Goal: Task Accomplishment & Management: Manage account settings

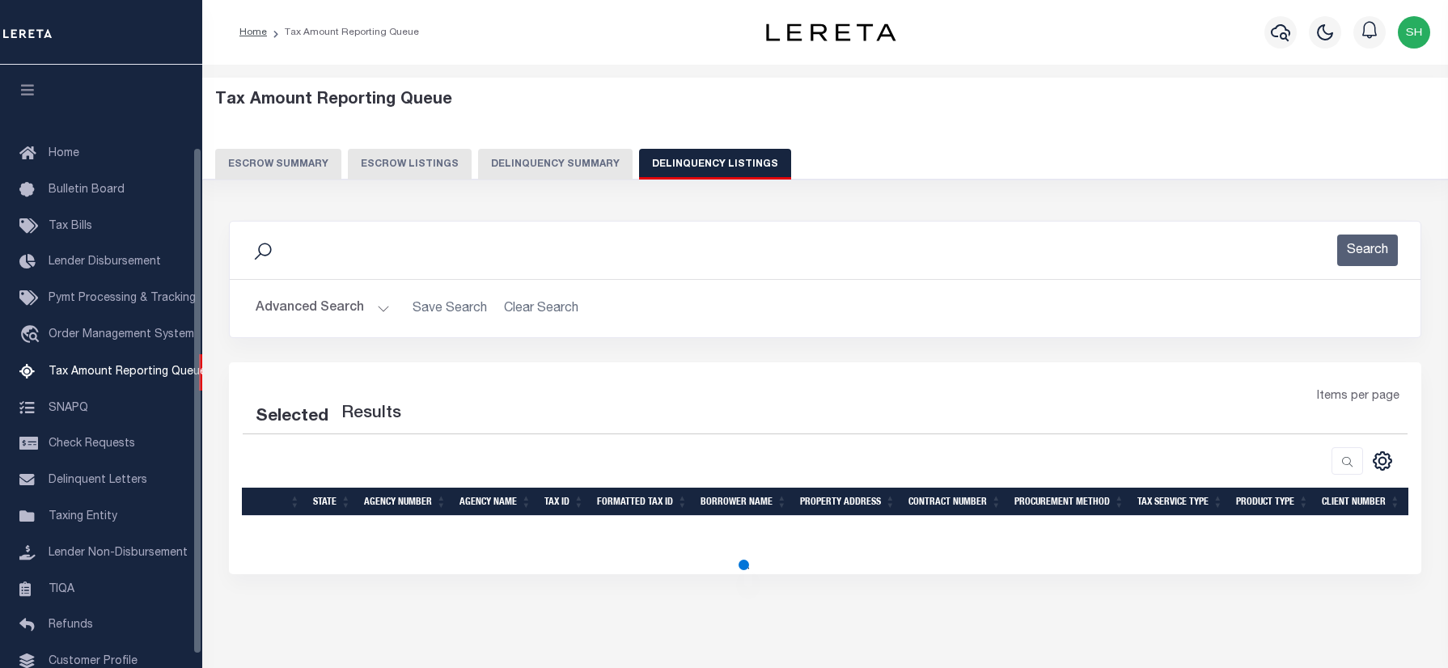
select select
select select "100"
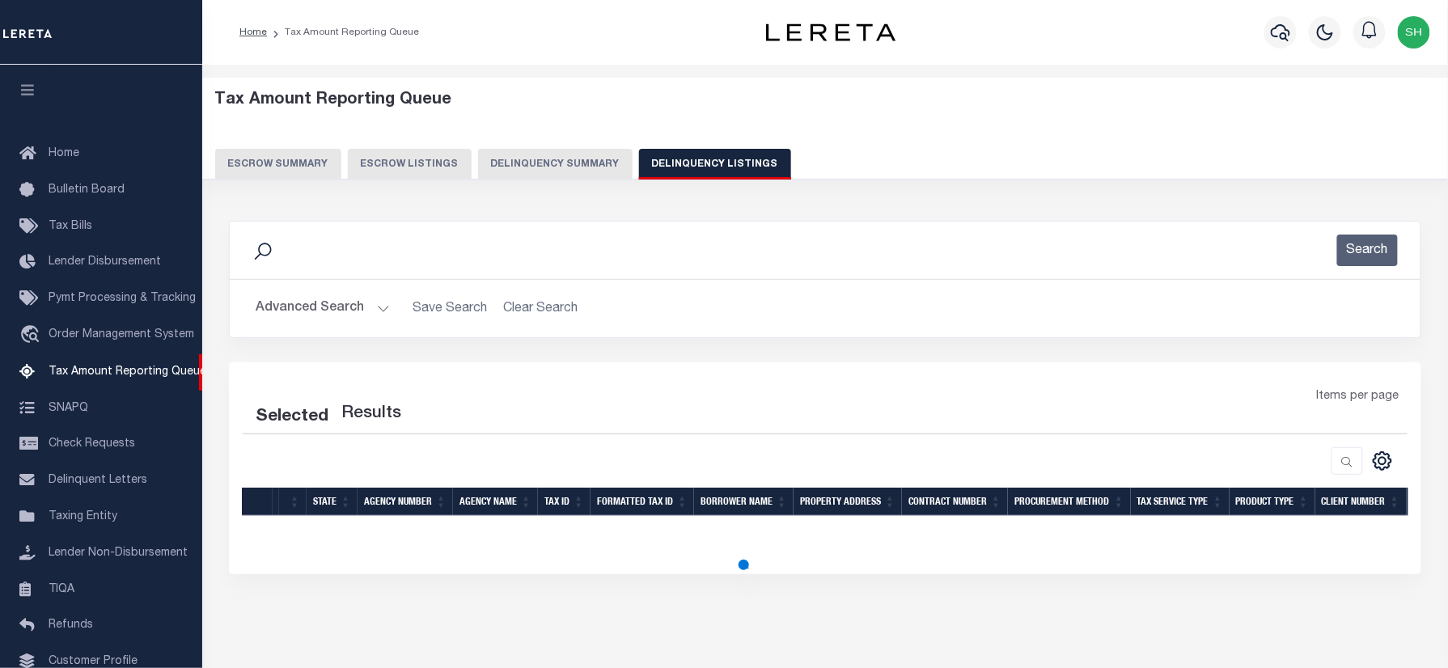
scroll to position [98, 0]
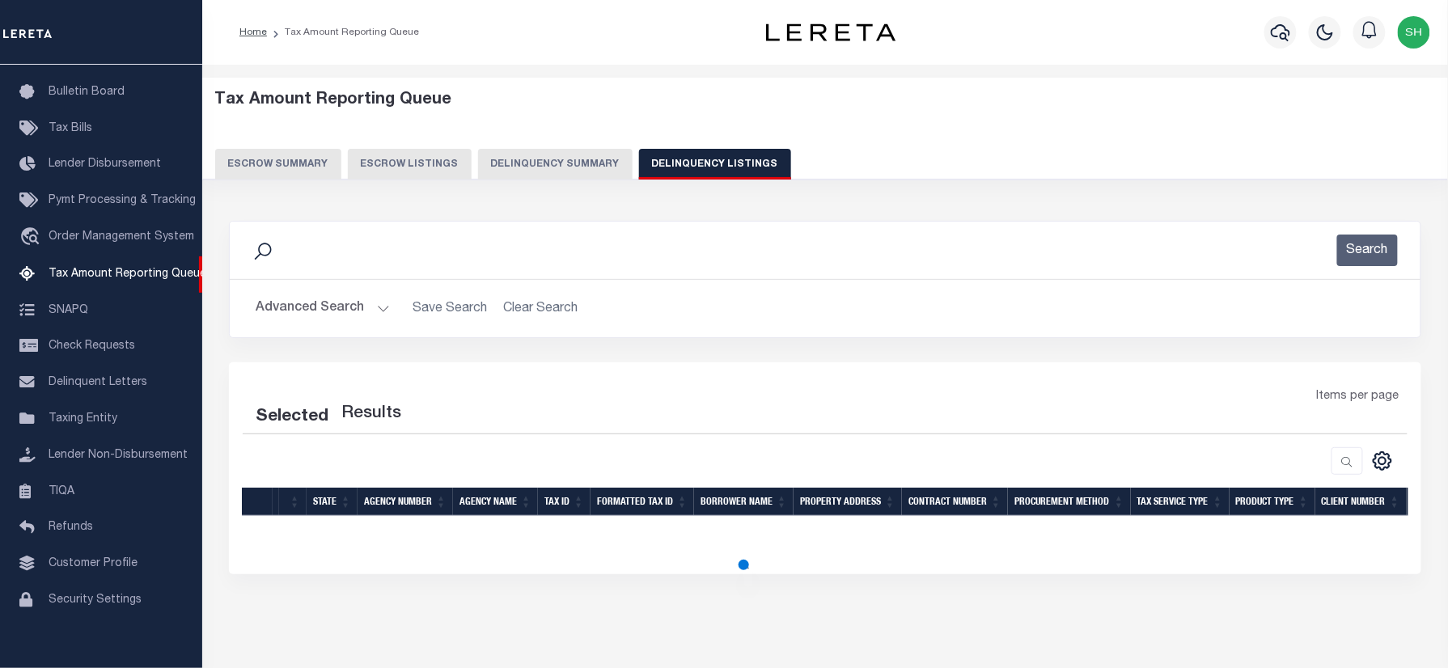
click at [344, 299] on button "Advanced Search" at bounding box center [323, 309] width 134 height 32
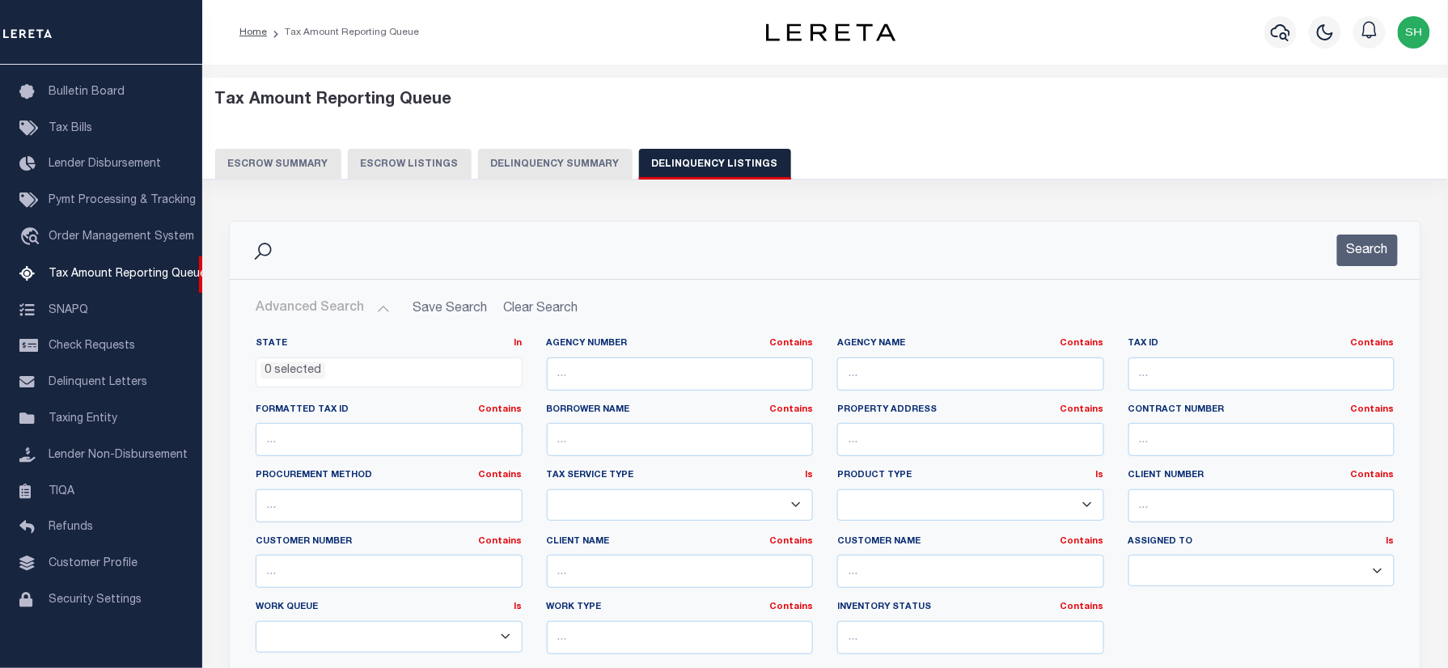
click at [367, 363] on ul "0 selected" at bounding box center [389, 369] width 265 height 22
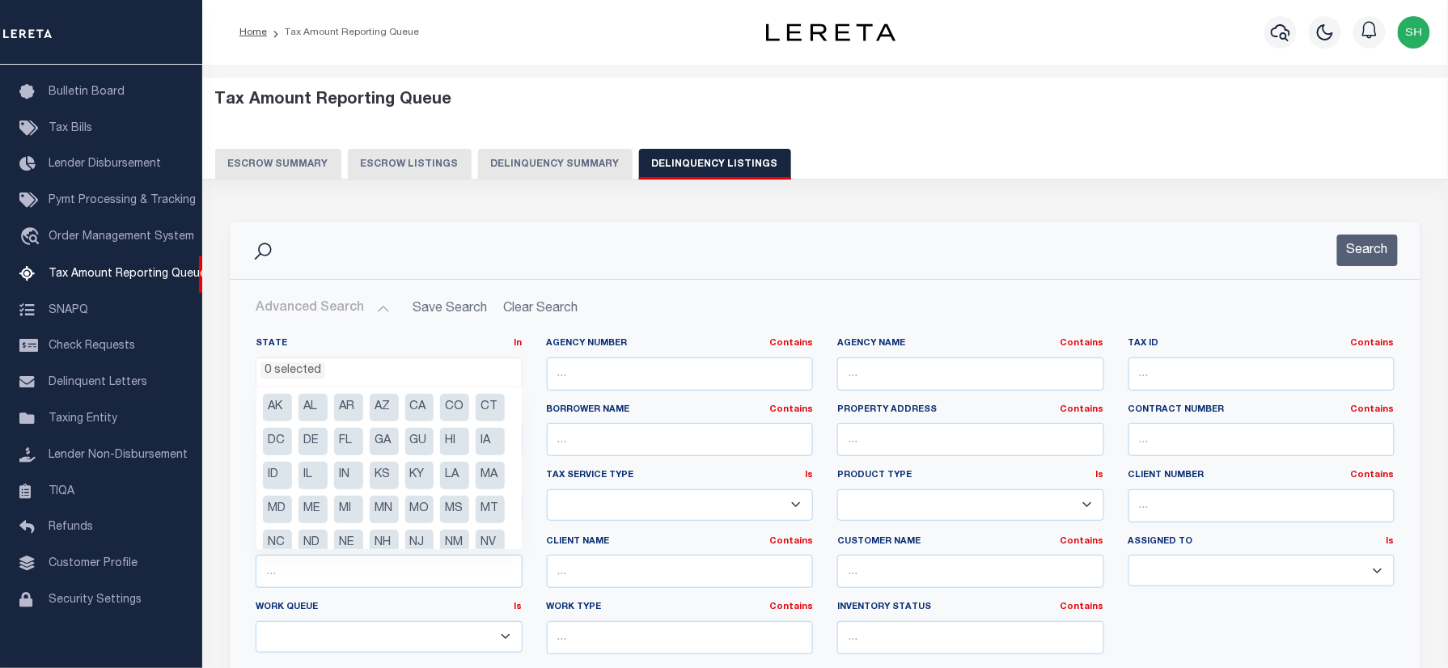
select select "100"
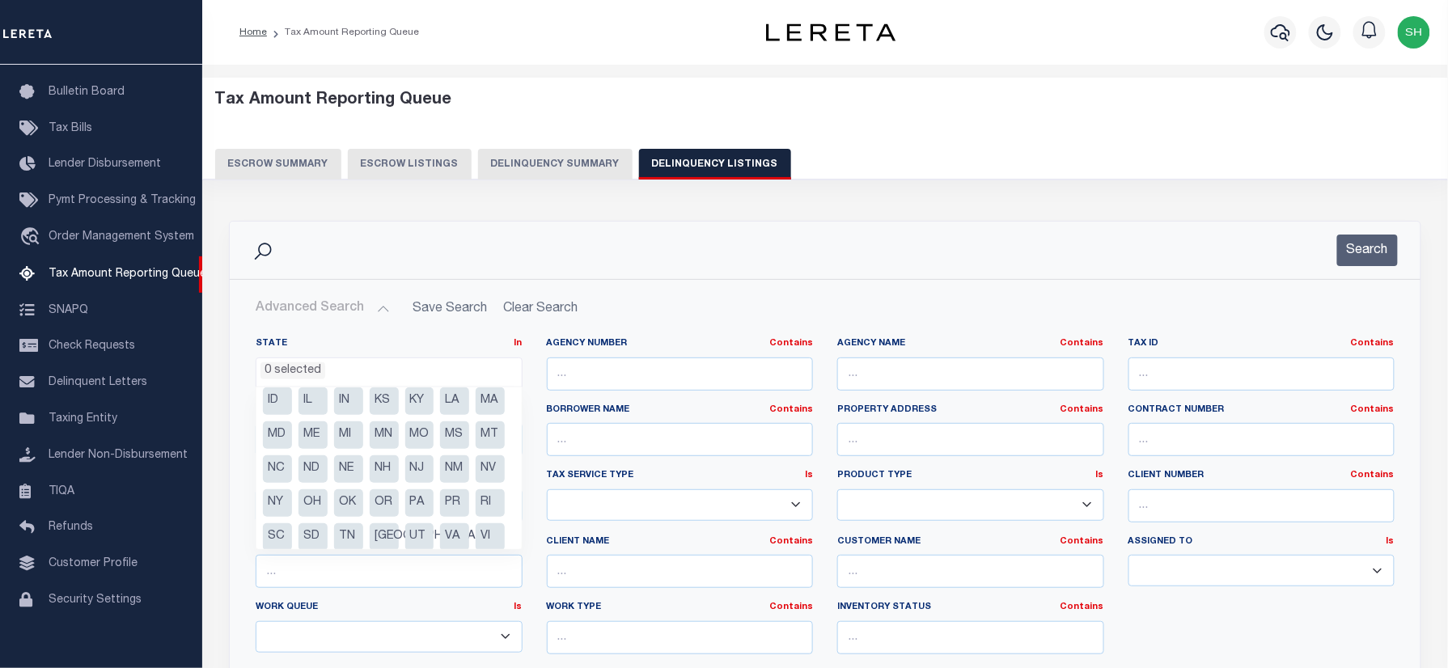
scroll to position [150, 0]
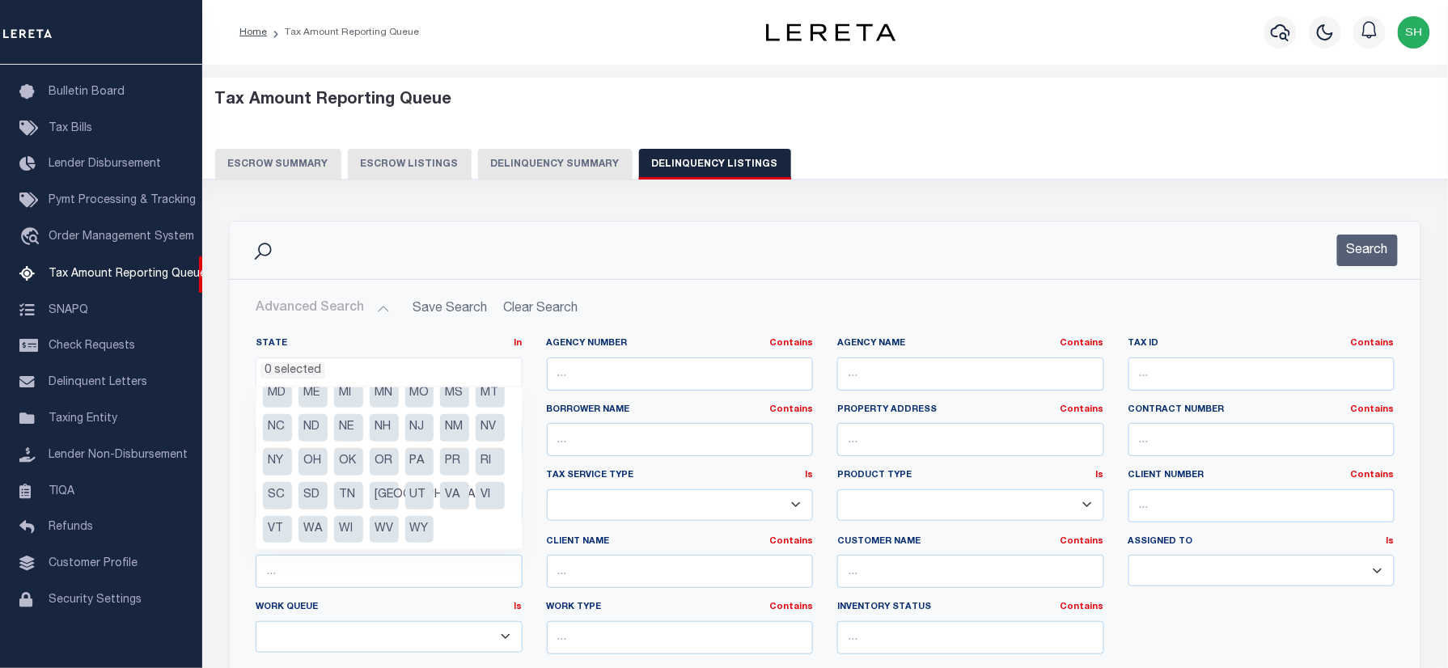
click at [346, 494] on li "TN" at bounding box center [348, 496] width 29 height 28
select select "TN"
click at [710, 278] on div "Search" at bounding box center [825, 250] width 1191 height 57
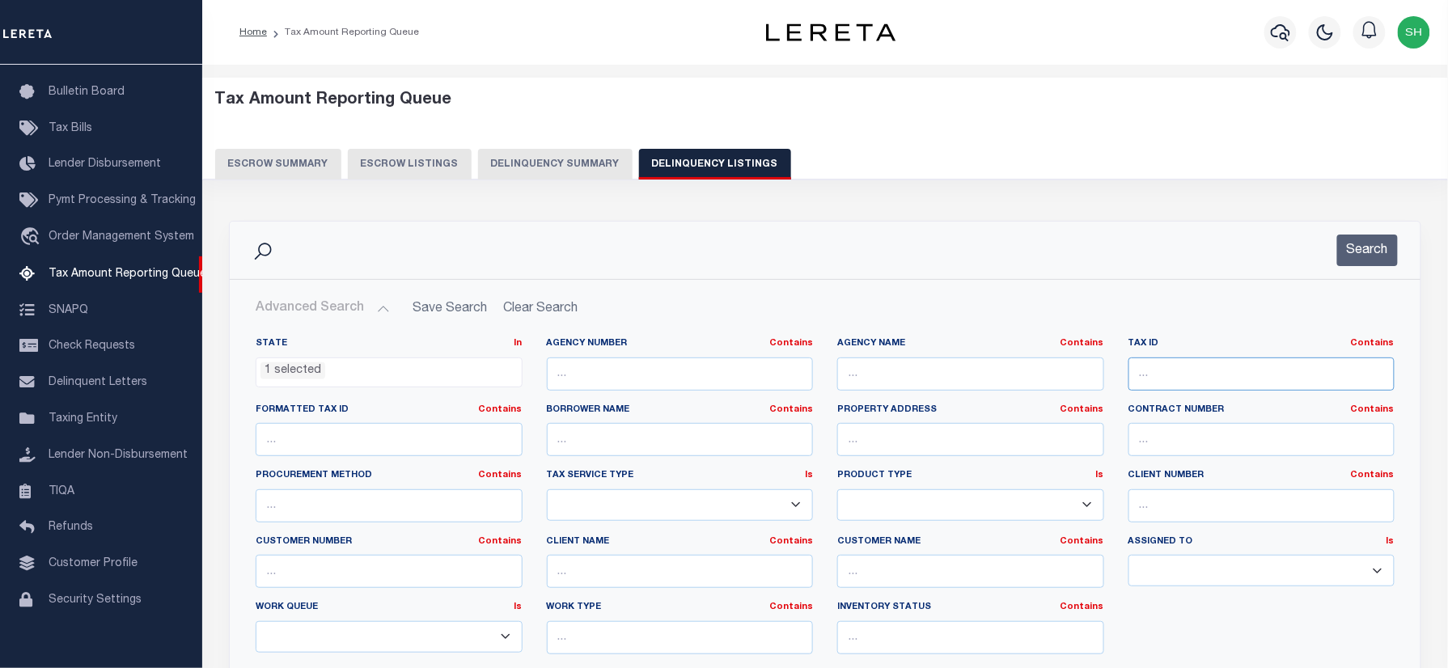
click at [1220, 383] on input "text" at bounding box center [1262, 374] width 267 height 33
paste input "047J A 02300 000"
click at [1397, 237] on button "Search" at bounding box center [1368, 251] width 61 height 32
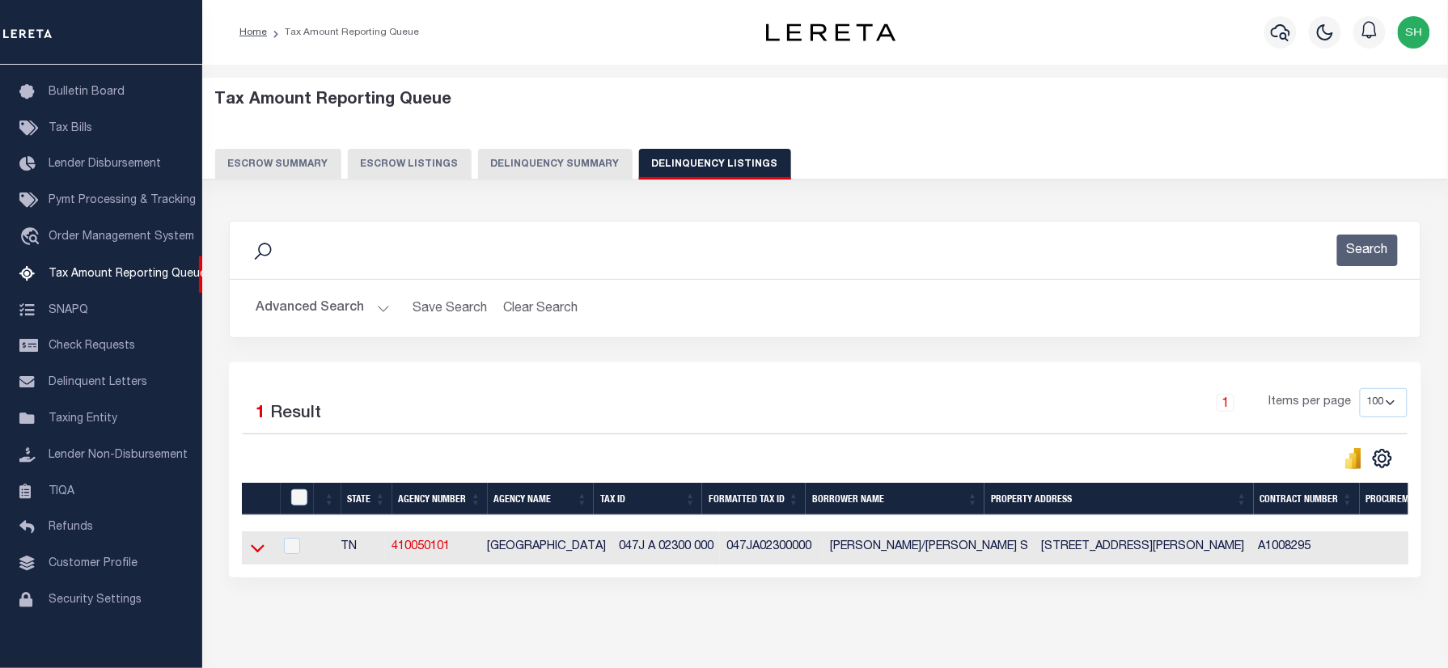
click at [257, 549] on icon at bounding box center [258, 548] width 14 height 17
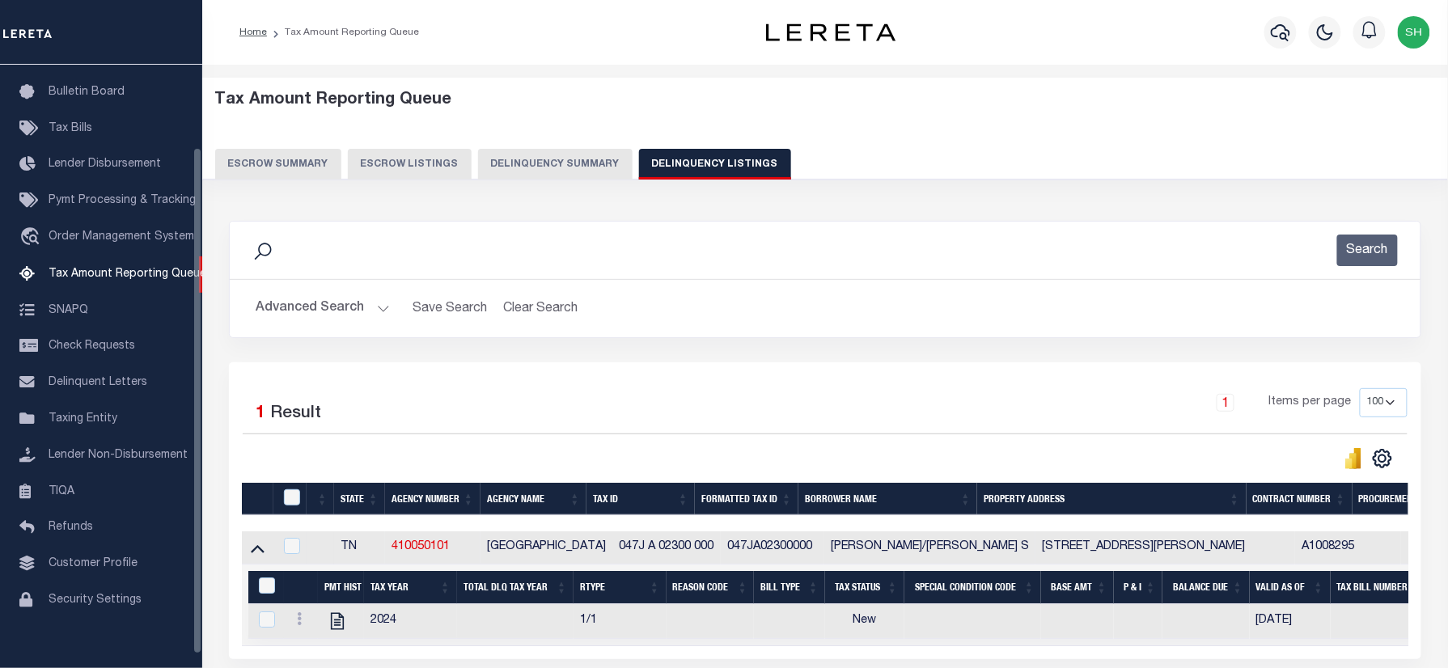
click at [298, 322] on button "Advanced Search" at bounding box center [323, 309] width 134 height 32
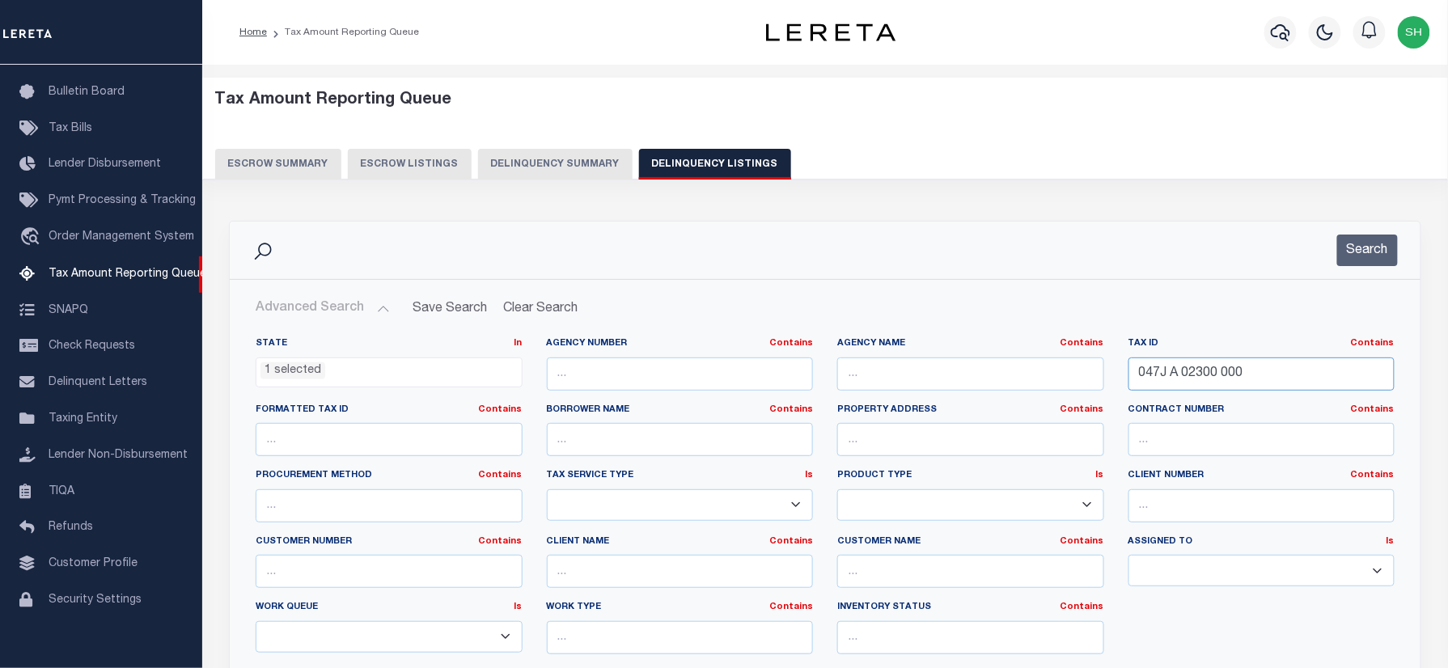
drag, startPoint x: 1264, startPoint y: 374, endPoint x: 732, endPoint y: 346, distance: 533.2
click at [732, 346] on div "State In In AK AL AR AZ CA CO CT DC DE FL GA GU HI IA ID IL IN KS KY LA MA MD M…" at bounding box center [826, 502] width 1164 height 330
paste input "0D D 01300 003"
type input "040D D 01300 003"
click at [1347, 227] on div "Search" at bounding box center [825, 250] width 1191 height 57
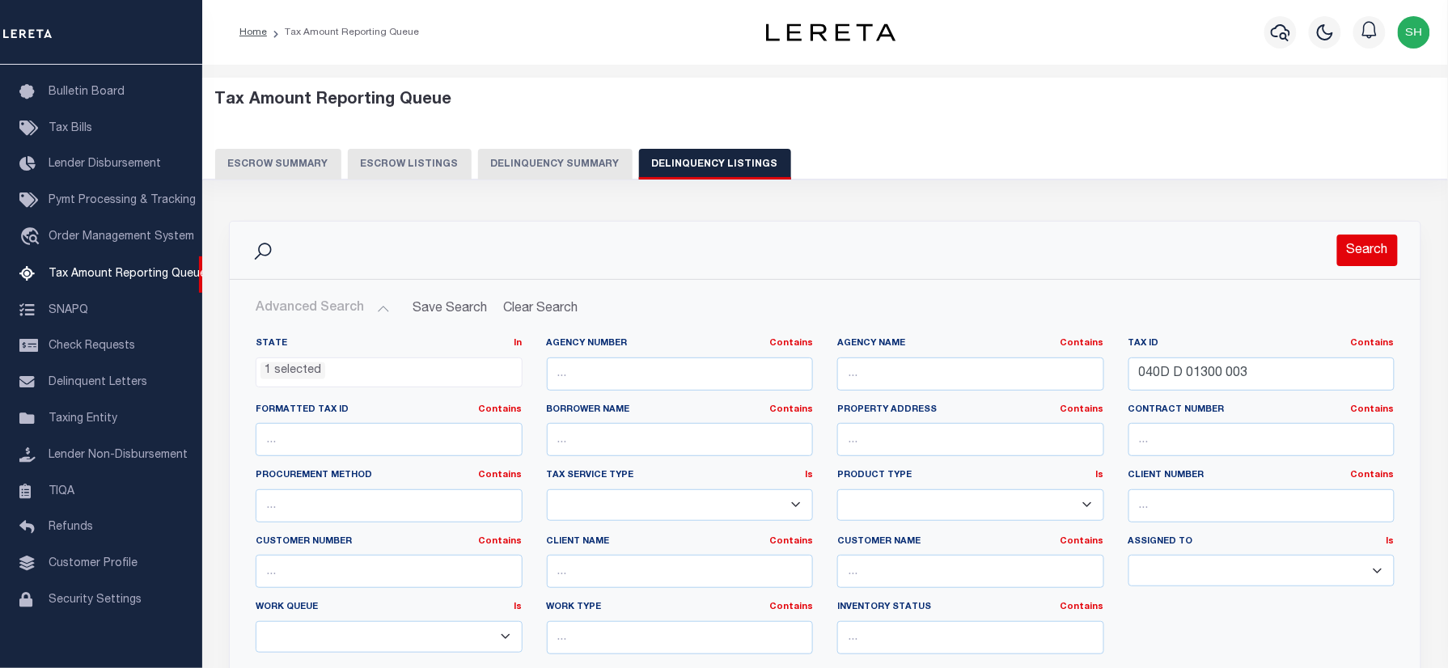
click at [1373, 238] on button "Search" at bounding box center [1368, 251] width 61 height 32
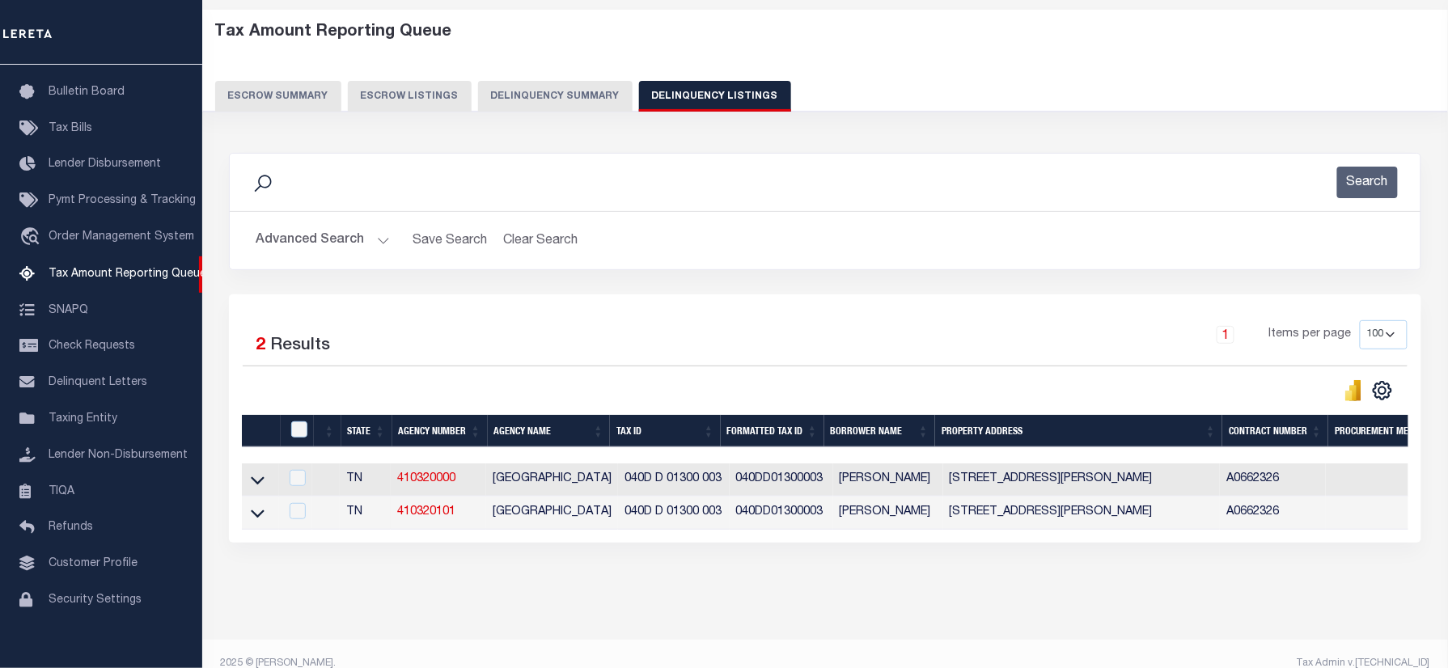
scroll to position [104, 0]
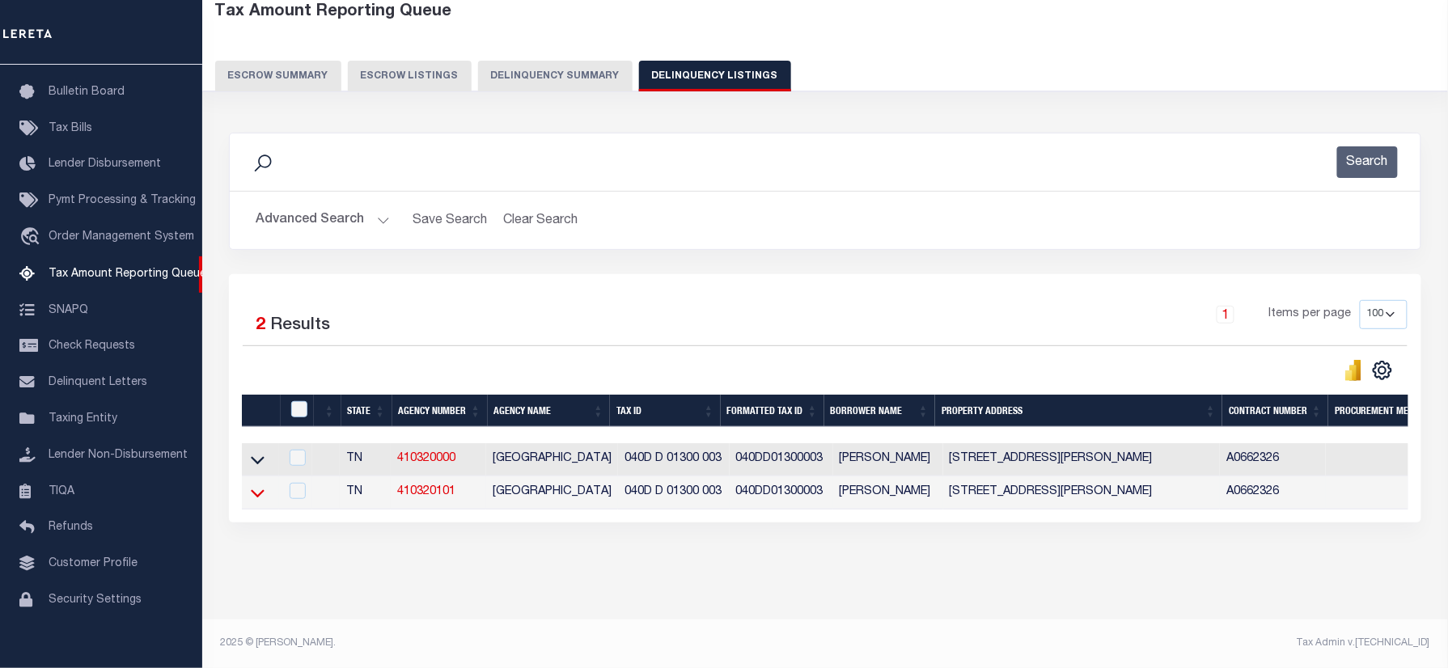
click at [251, 485] on icon at bounding box center [258, 493] width 14 height 17
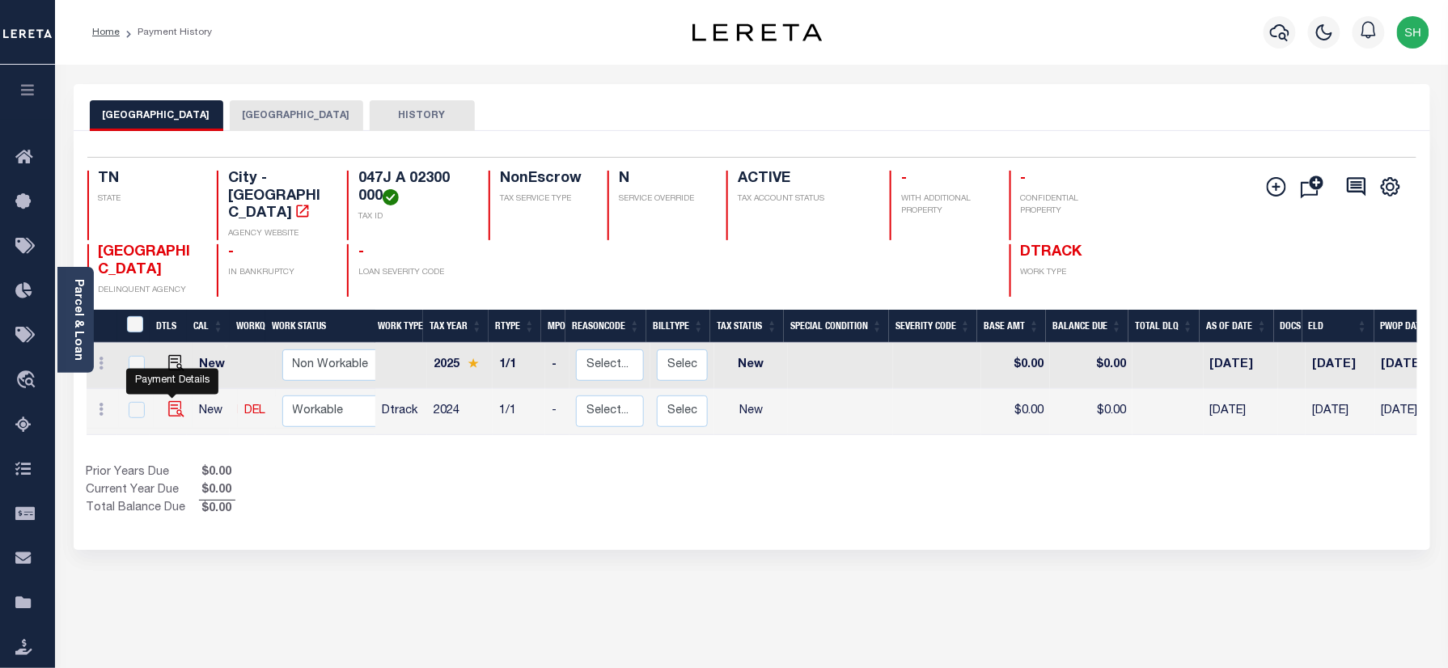
click at [176, 401] on img "" at bounding box center [176, 409] width 16 height 16
checkbox input "true"
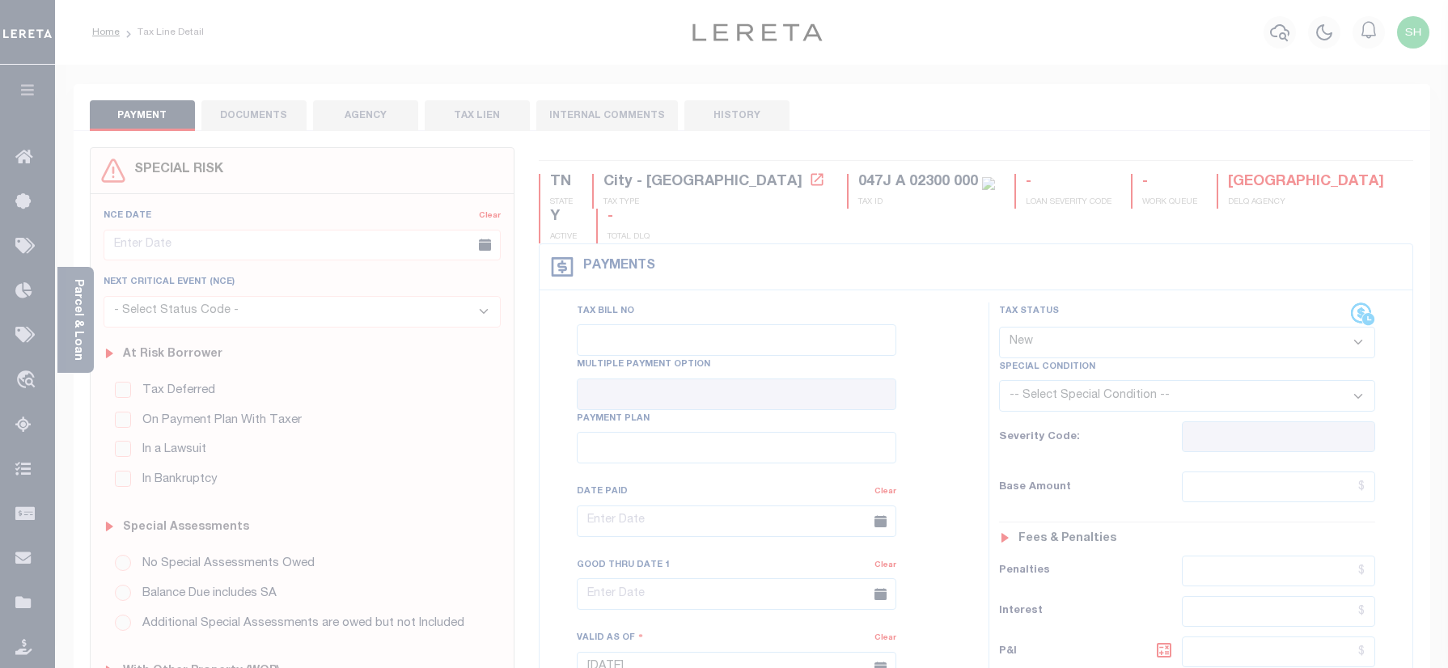
select select "NW2"
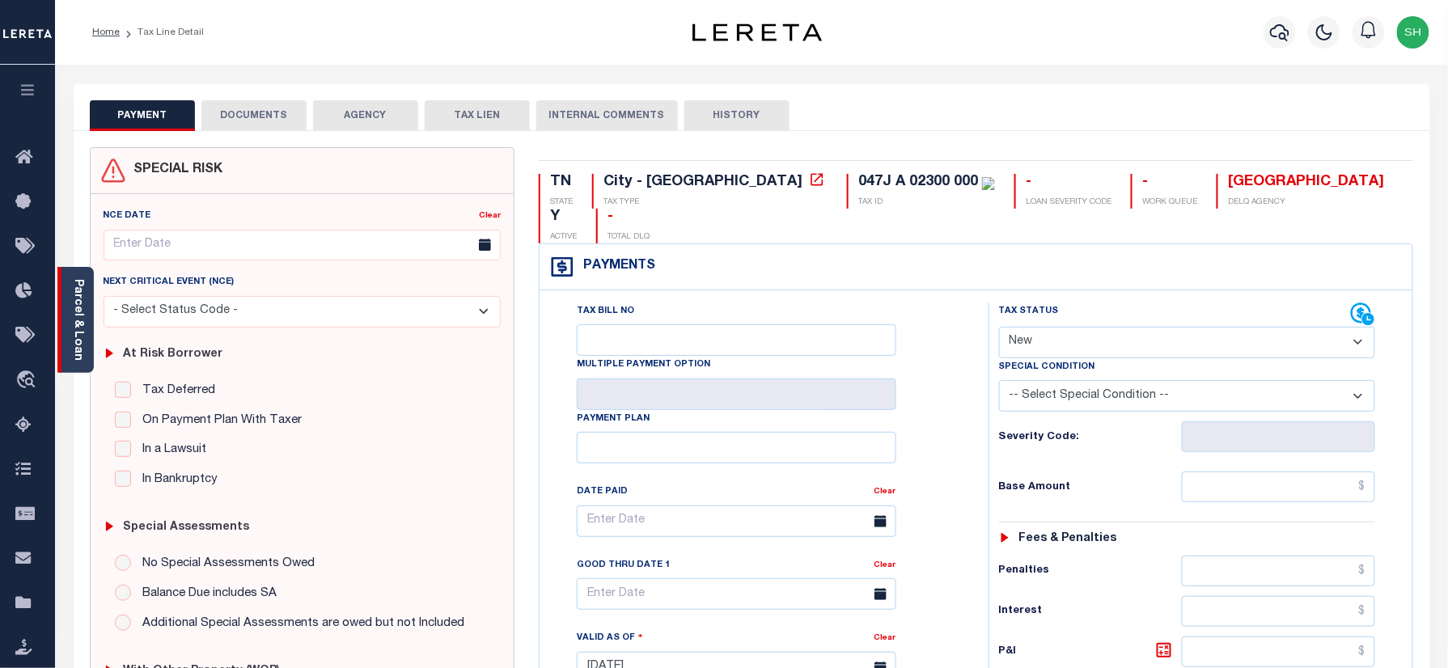
click at [78, 295] on link "Parcel & Loan" at bounding box center [77, 320] width 11 height 82
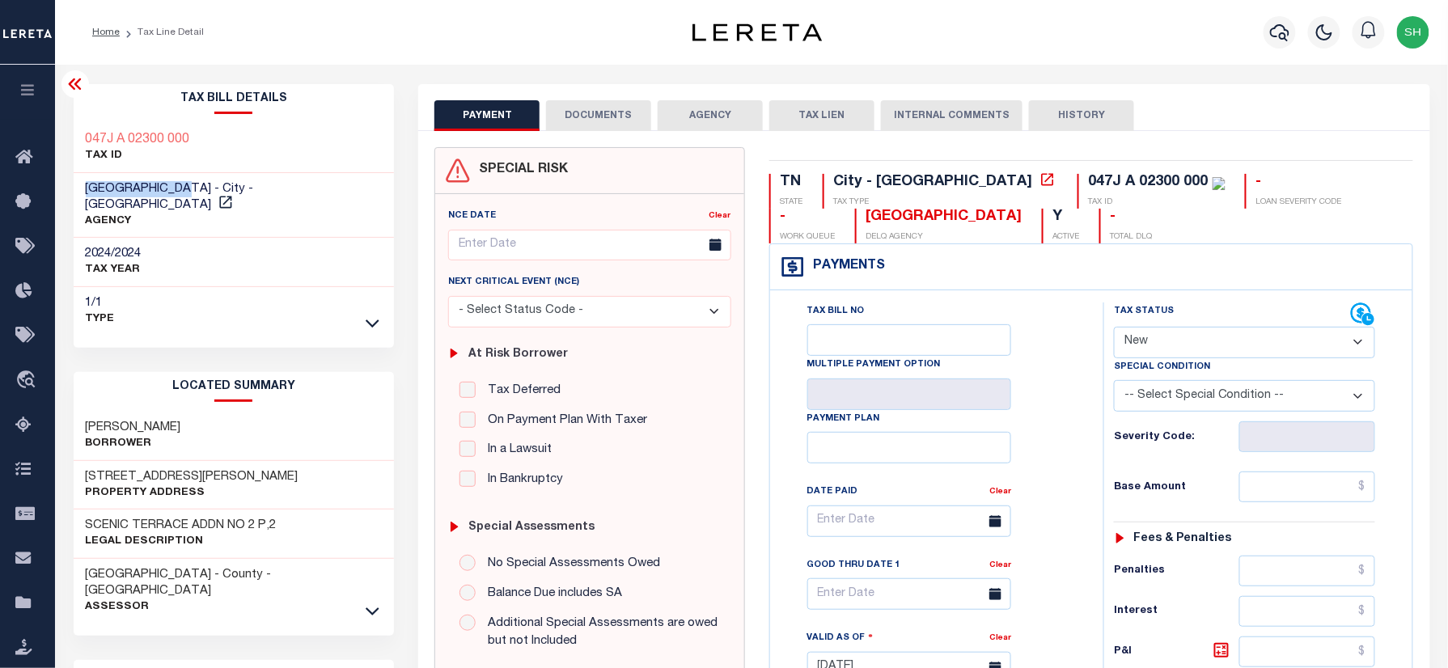
drag, startPoint x: 84, startPoint y: 188, endPoint x: 179, endPoint y: 184, distance: 94.7
click at [179, 184] on div "MARYVILLE CITY - City - TN AGENCY" at bounding box center [234, 206] width 321 height 66
copy span "[GEOGRAPHIC_DATA]"
drag, startPoint x: 83, startPoint y: 460, endPoint x: 233, endPoint y: 451, distance: 150.8
click at [233, 461] on div "112 S EVERETT HIGH RD Property Address" at bounding box center [234, 485] width 321 height 49
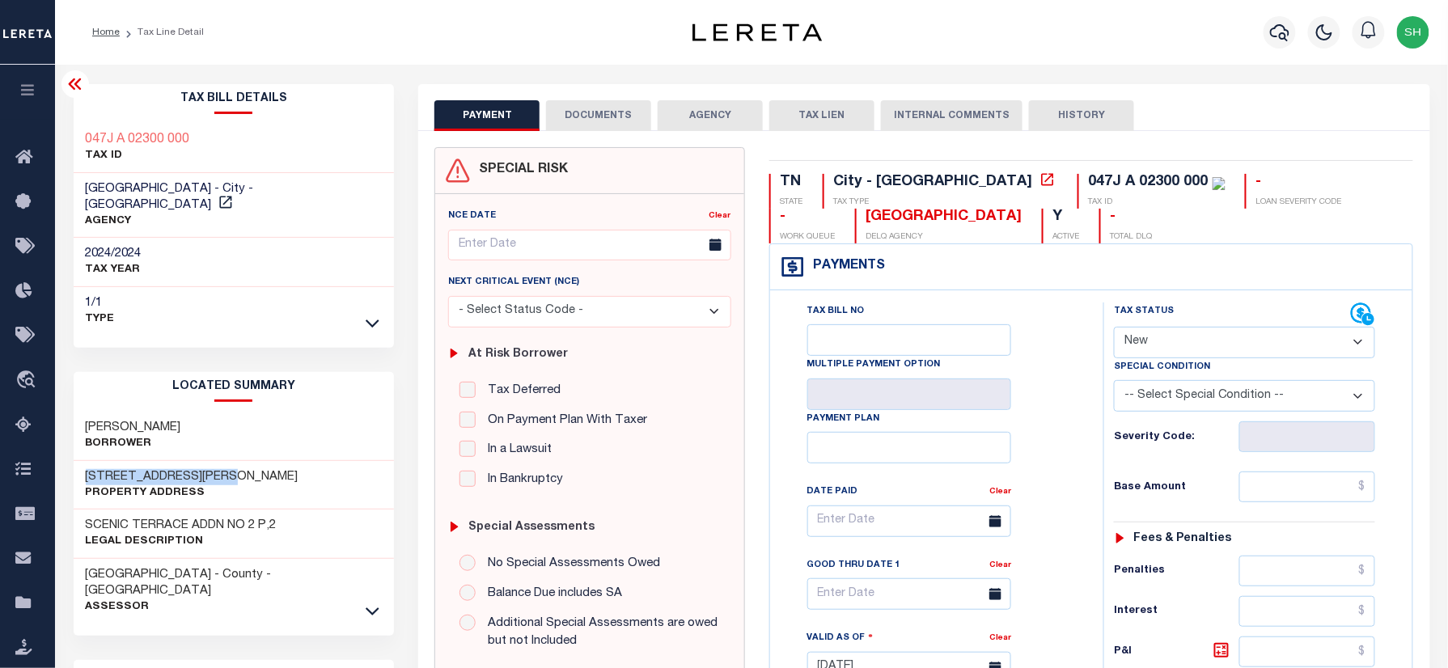
copy h3 "[STREET_ADDRESS][PERSON_NAME]"
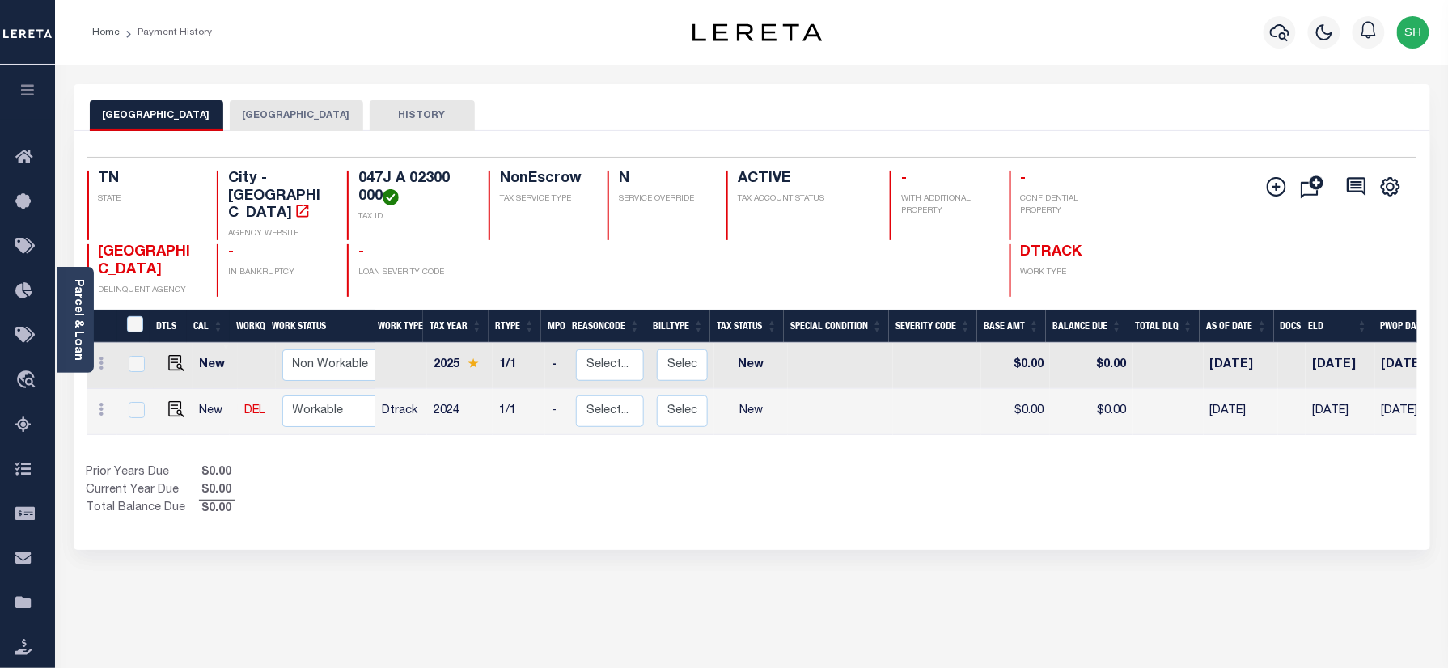
click at [277, 110] on button "[GEOGRAPHIC_DATA]" at bounding box center [297, 115] width 134 height 31
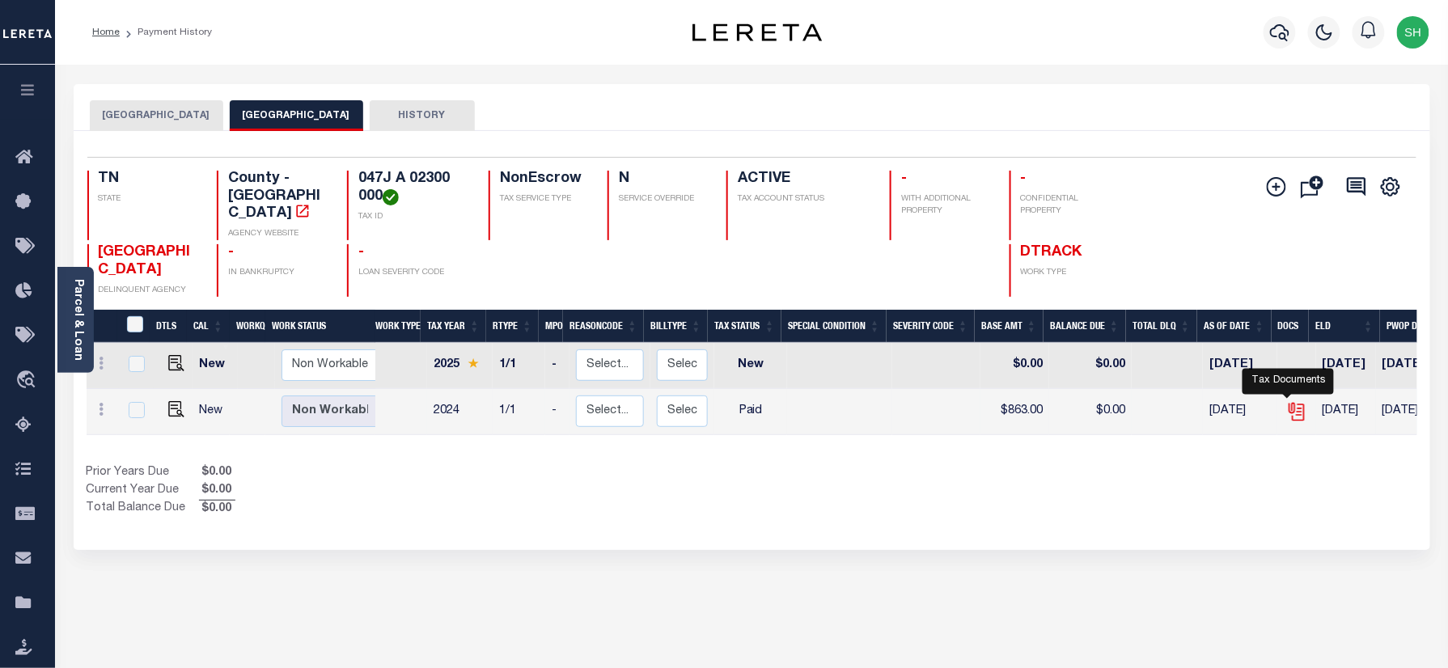
click at [1288, 401] on icon "" at bounding box center [1297, 411] width 21 height 21
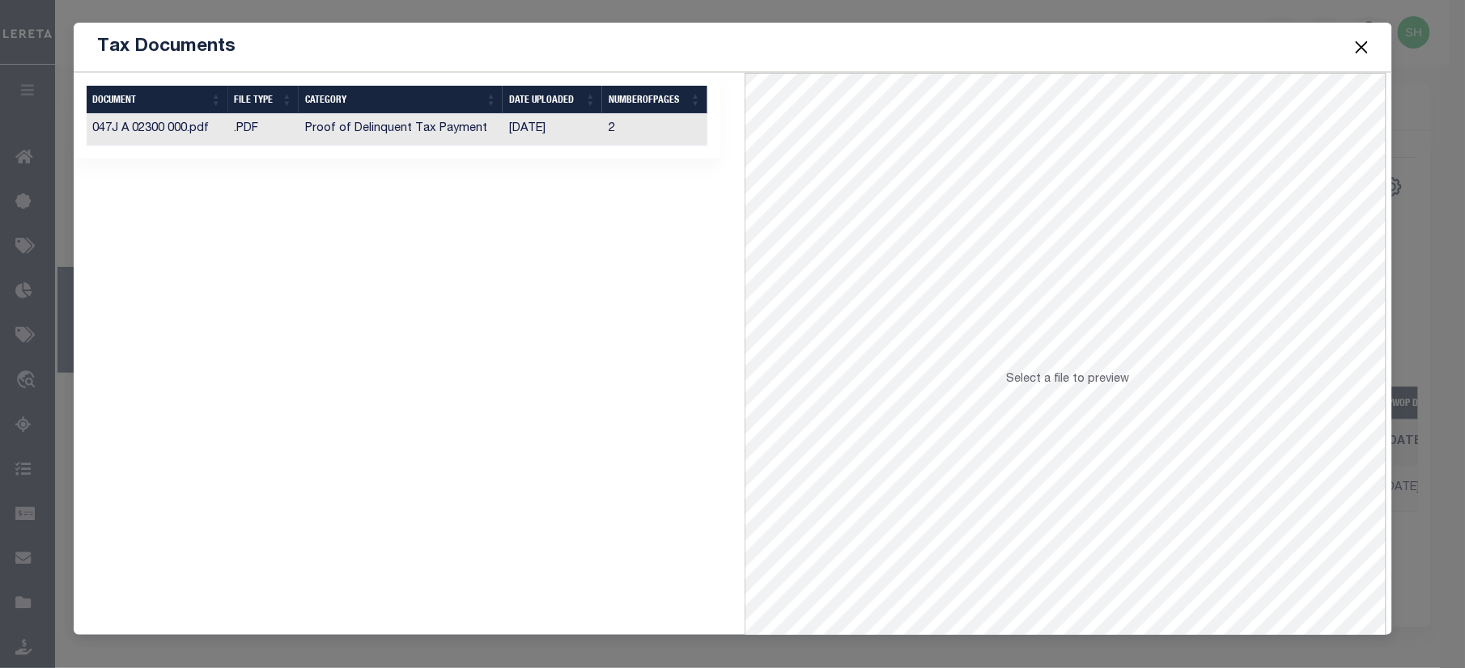
click at [282, 131] on td ".PDF" at bounding box center [263, 130] width 71 height 32
click at [1361, 44] on button "Close" at bounding box center [1361, 46] width 21 height 21
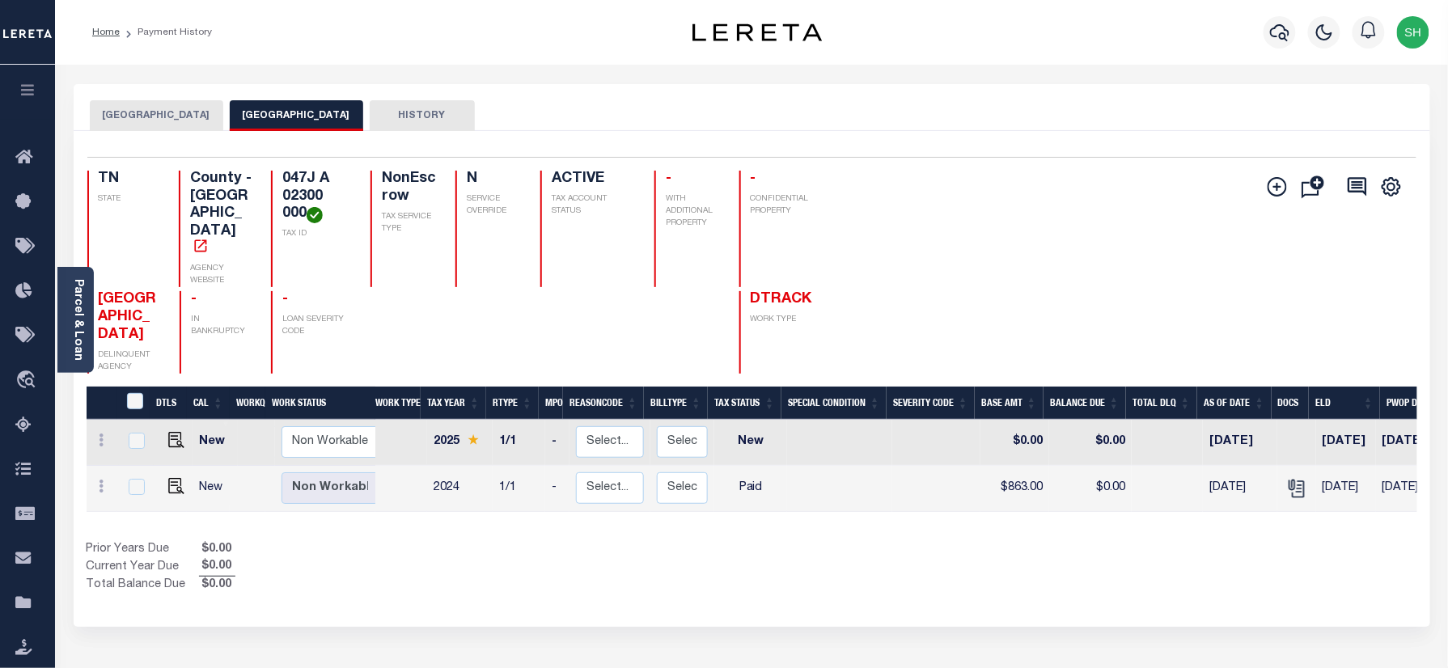
click at [140, 108] on button "MARYVILLE CITY" at bounding box center [157, 115] width 134 height 31
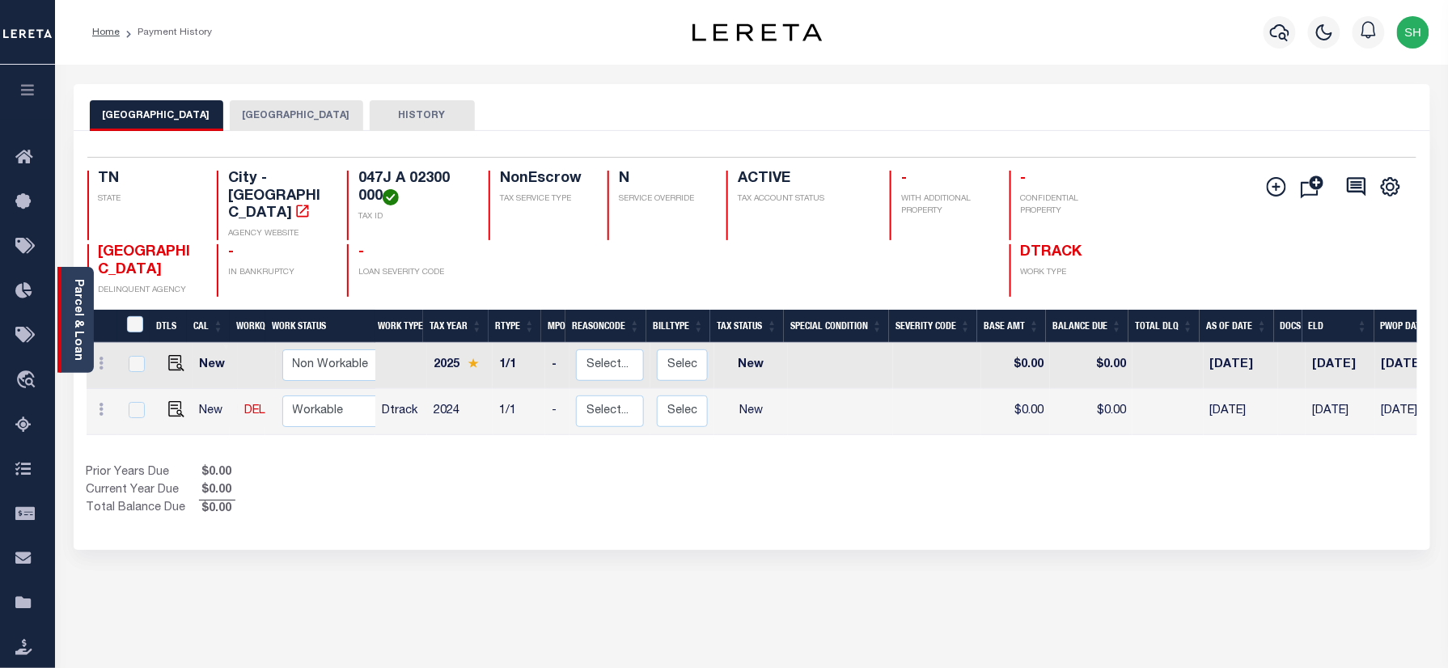
click at [66, 331] on div "Parcel & Loan" at bounding box center [75, 320] width 36 height 106
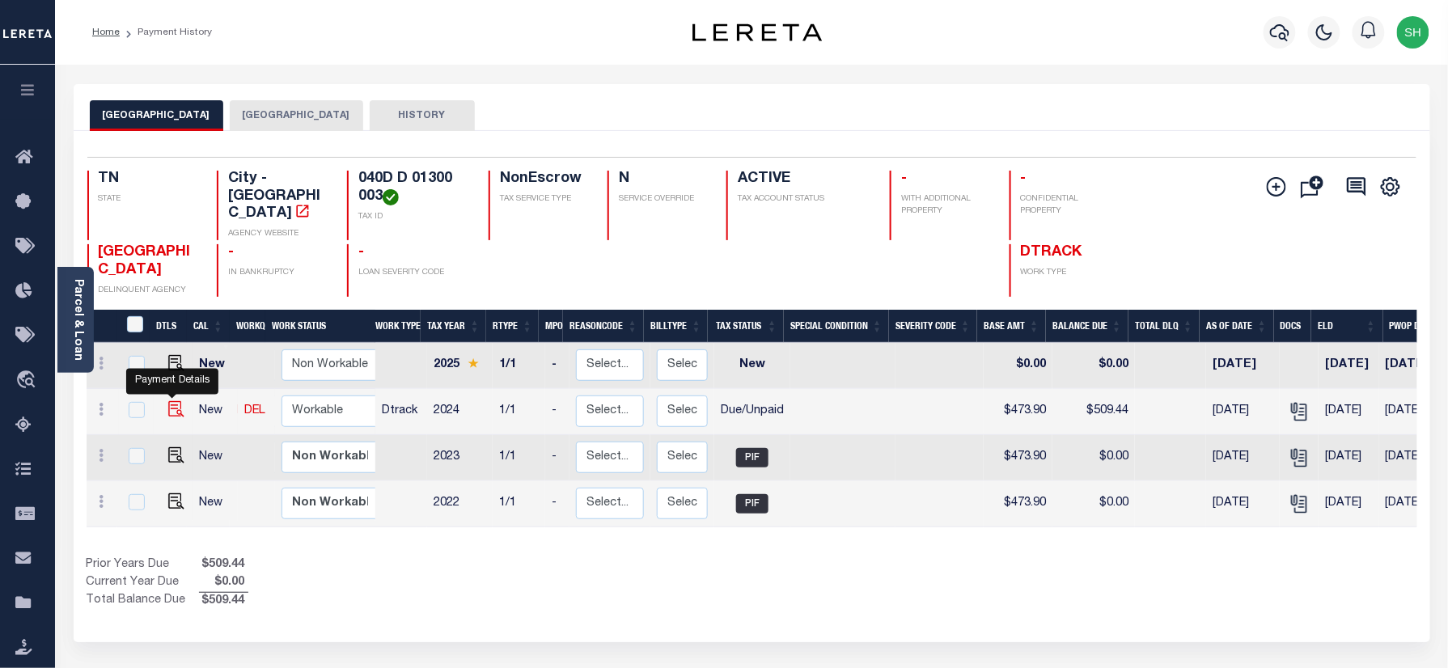
click at [170, 401] on img "" at bounding box center [176, 409] width 16 height 16
checkbox input "true"
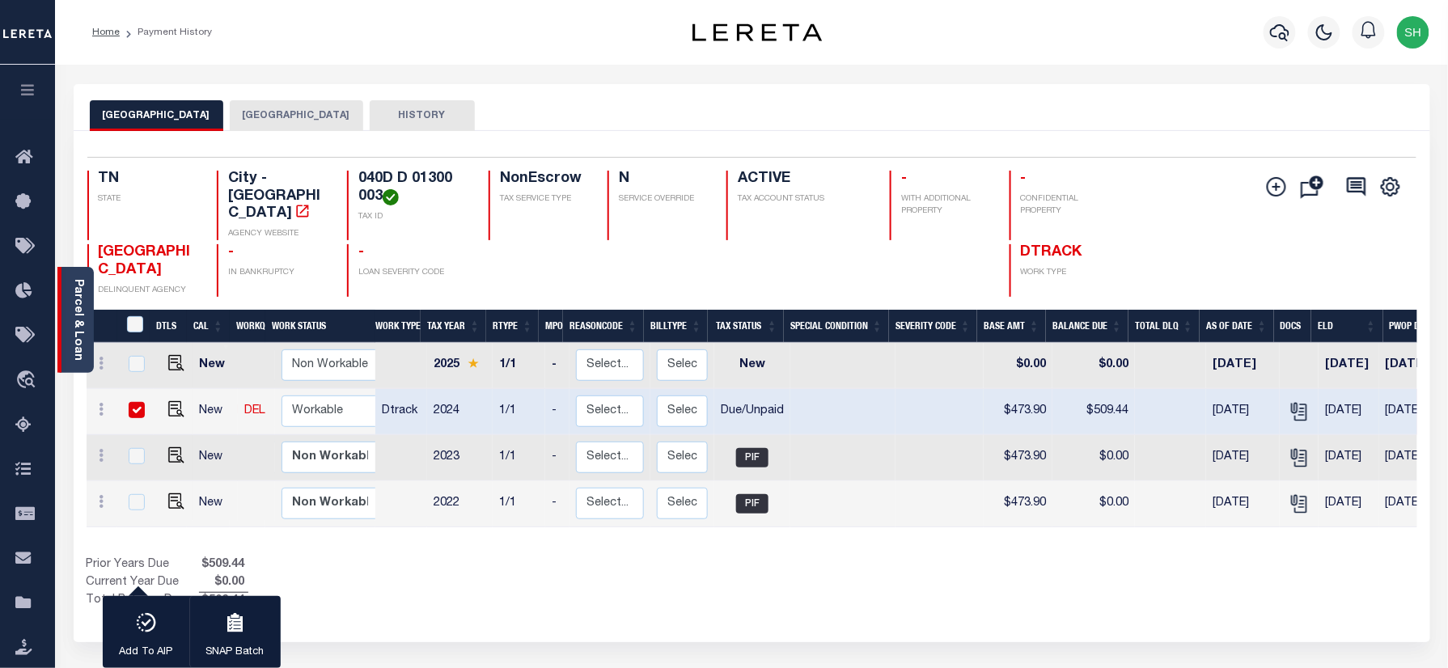
click at [66, 305] on div "Parcel & Loan" at bounding box center [75, 320] width 36 height 106
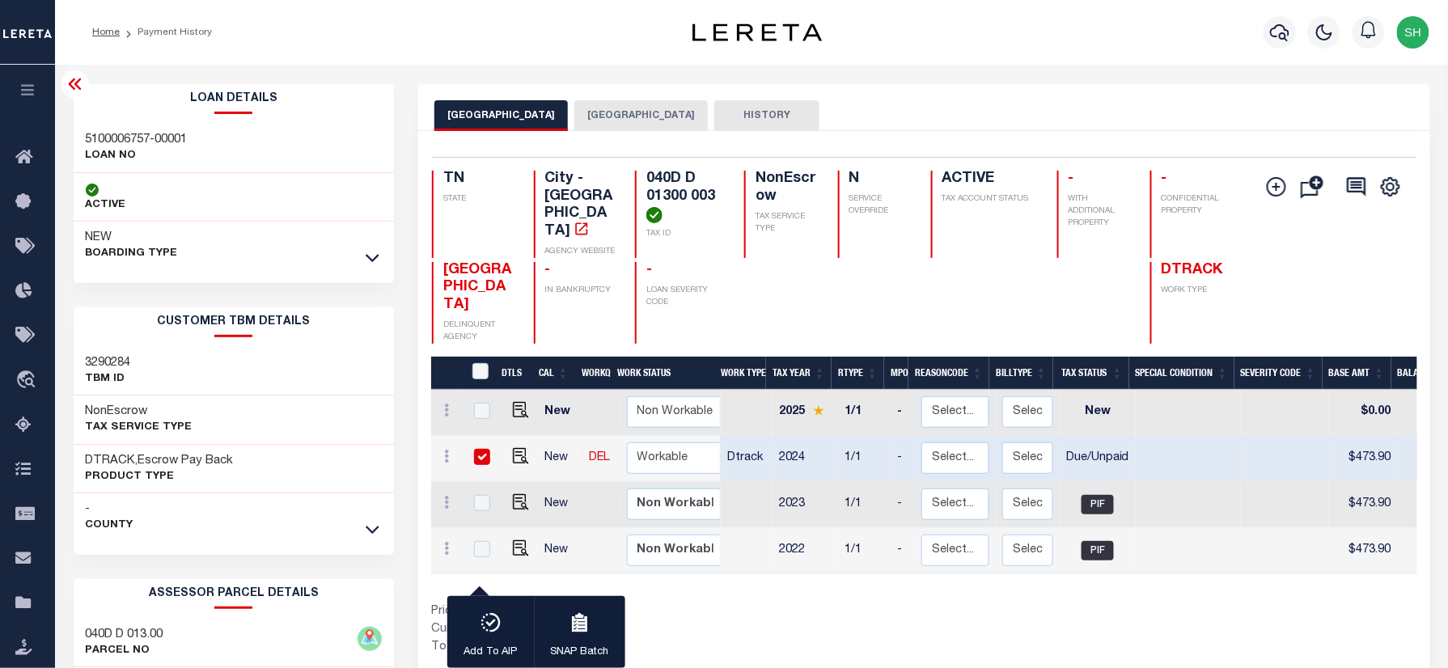
click at [117, 137] on h3 "5100006757-00001" at bounding box center [137, 140] width 102 height 16
copy div "5100006757-00001"
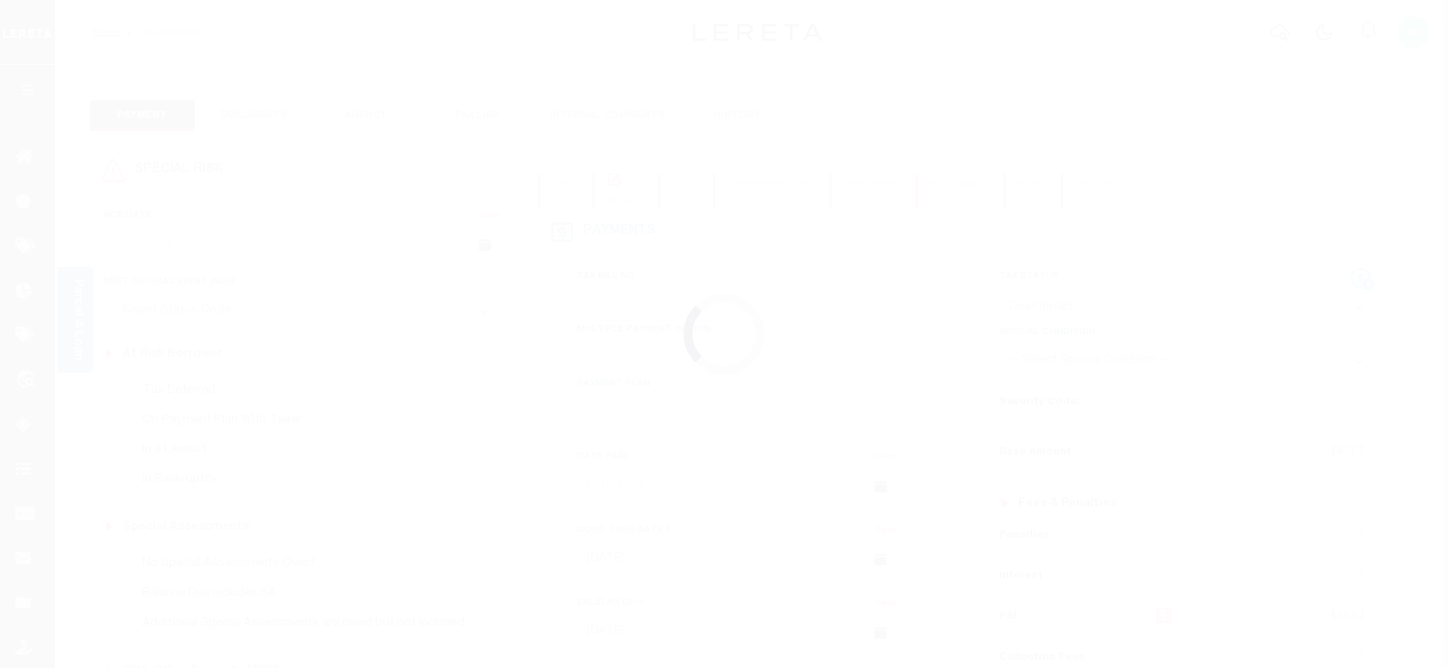
select select "DUE"
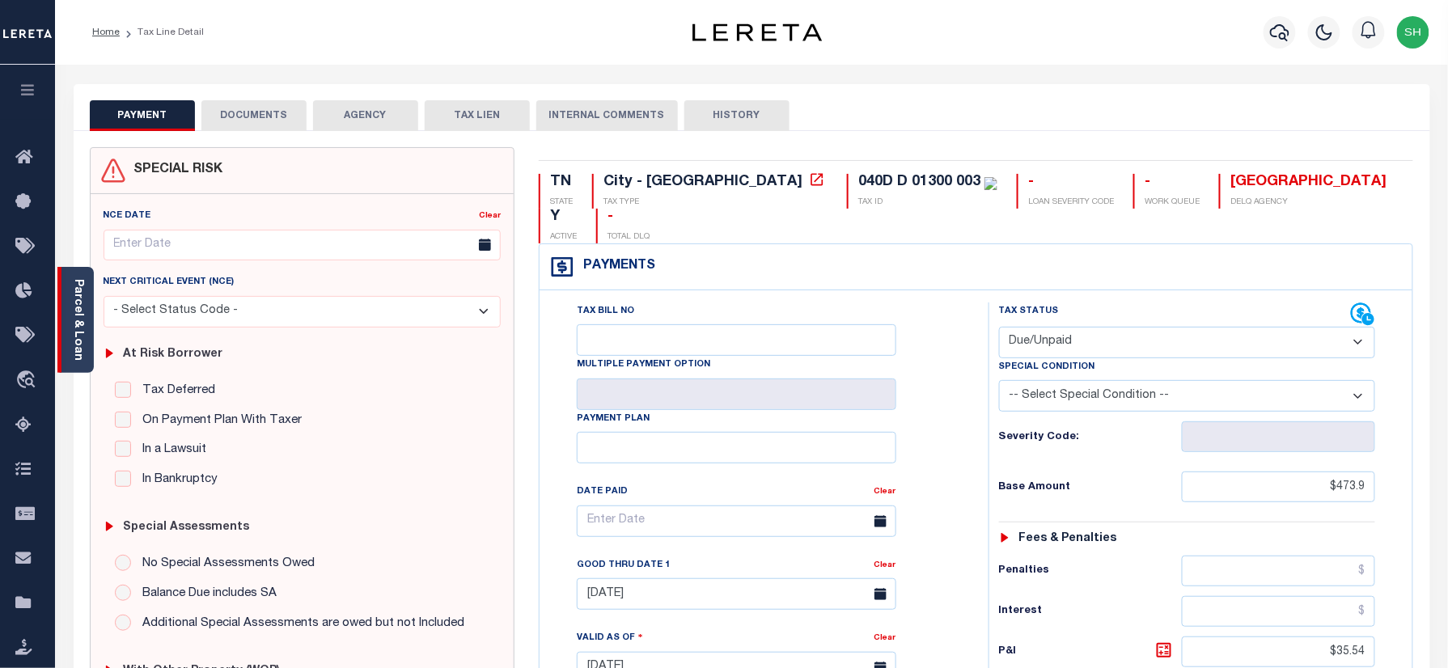
click at [78, 304] on link "Parcel & Loan" at bounding box center [77, 320] width 11 height 82
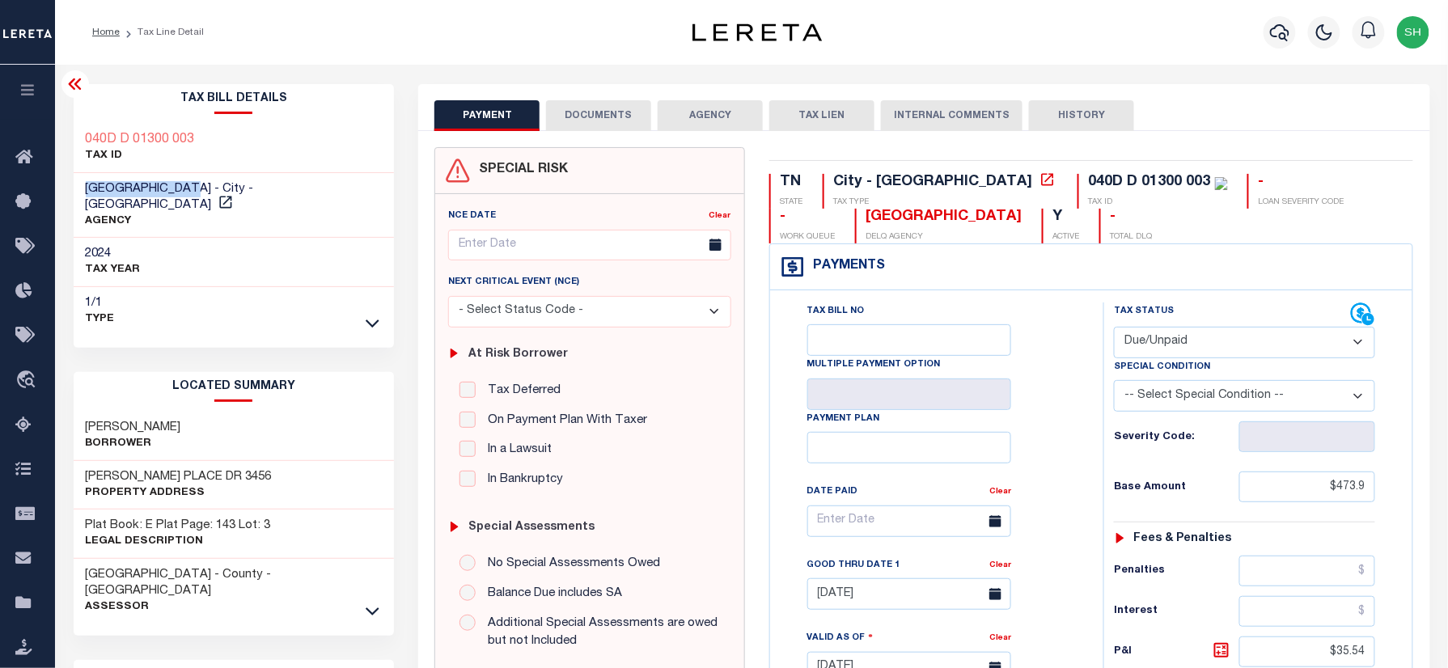
drag, startPoint x: 78, startPoint y: 189, endPoint x: 201, endPoint y: 192, distance: 122.2
click at [201, 192] on div "MORRISTOWN CITY - City - TN AGENCY" at bounding box center [234, 206] width 321 height 66
copy span "MORRISTOWN CITY"
drag, startPoint x: 84, startPoint y: 402, endPoint x: 214, endPoint y: 418, distance: 130.4
click at [214, 418] on div "FRAZIER DWIGHT Borrower" at bounding box center [234, 436] width 321 height 49
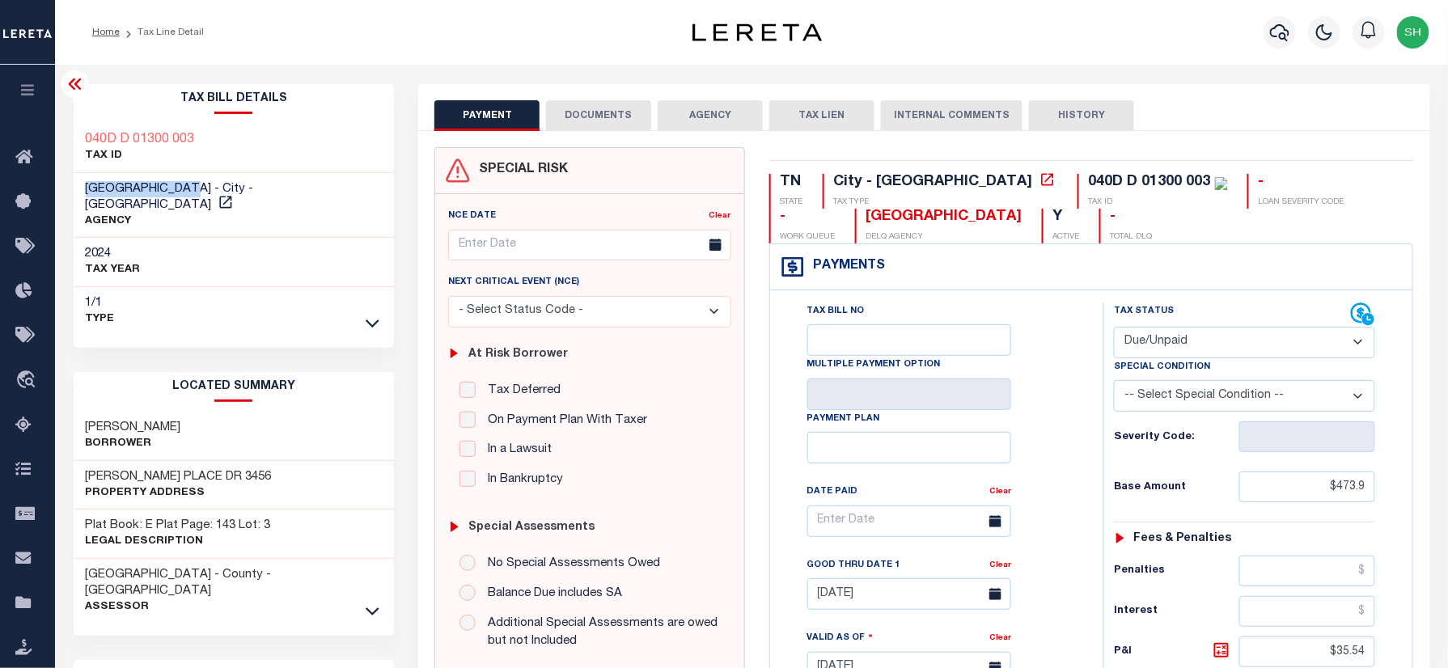
copy h3 "FRAZIER DWIGHT"
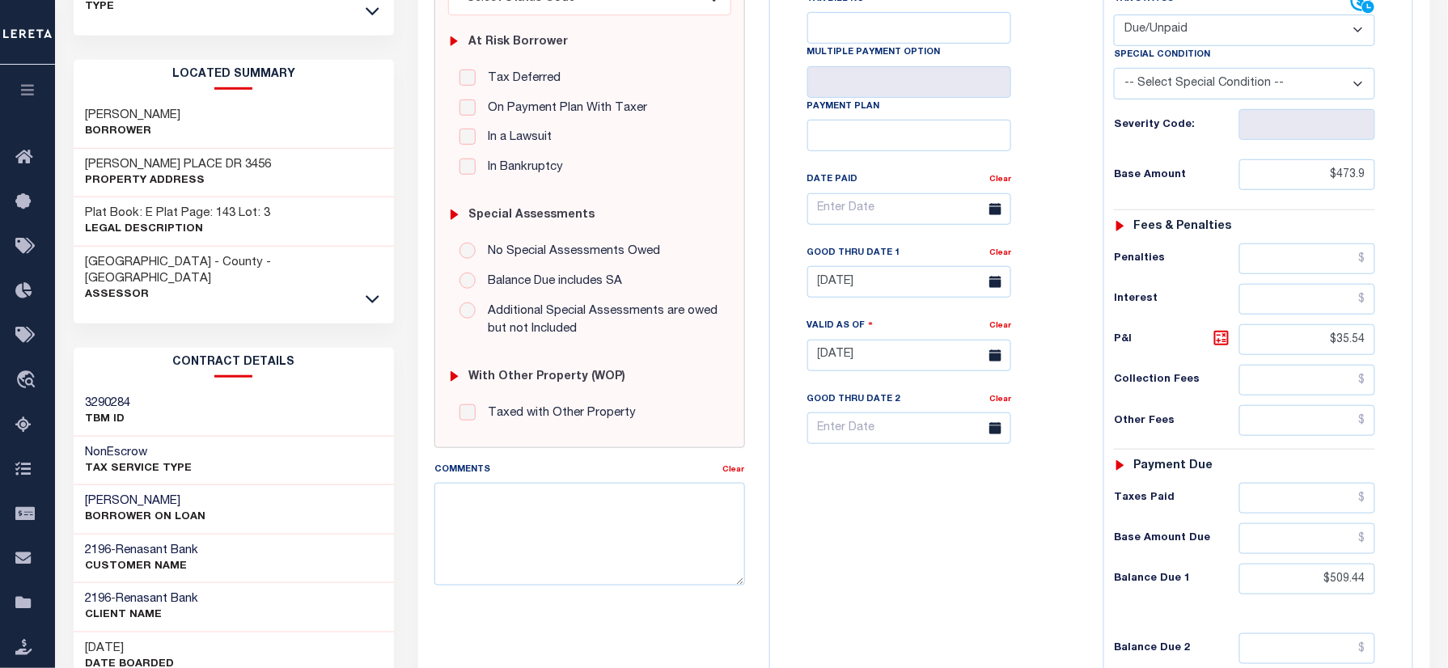
scroll to position [324, 0]
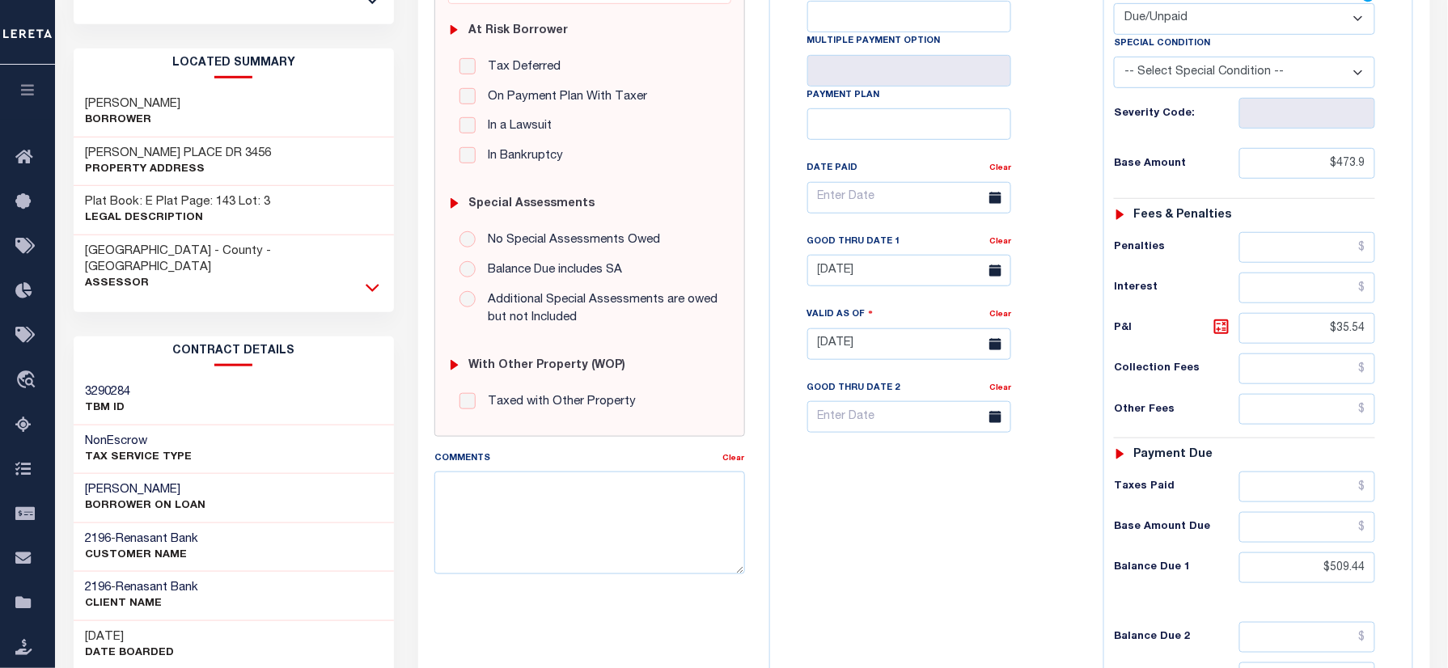
click at [369, 279] on icon at bounding box center [373, 287] width 14 height 17
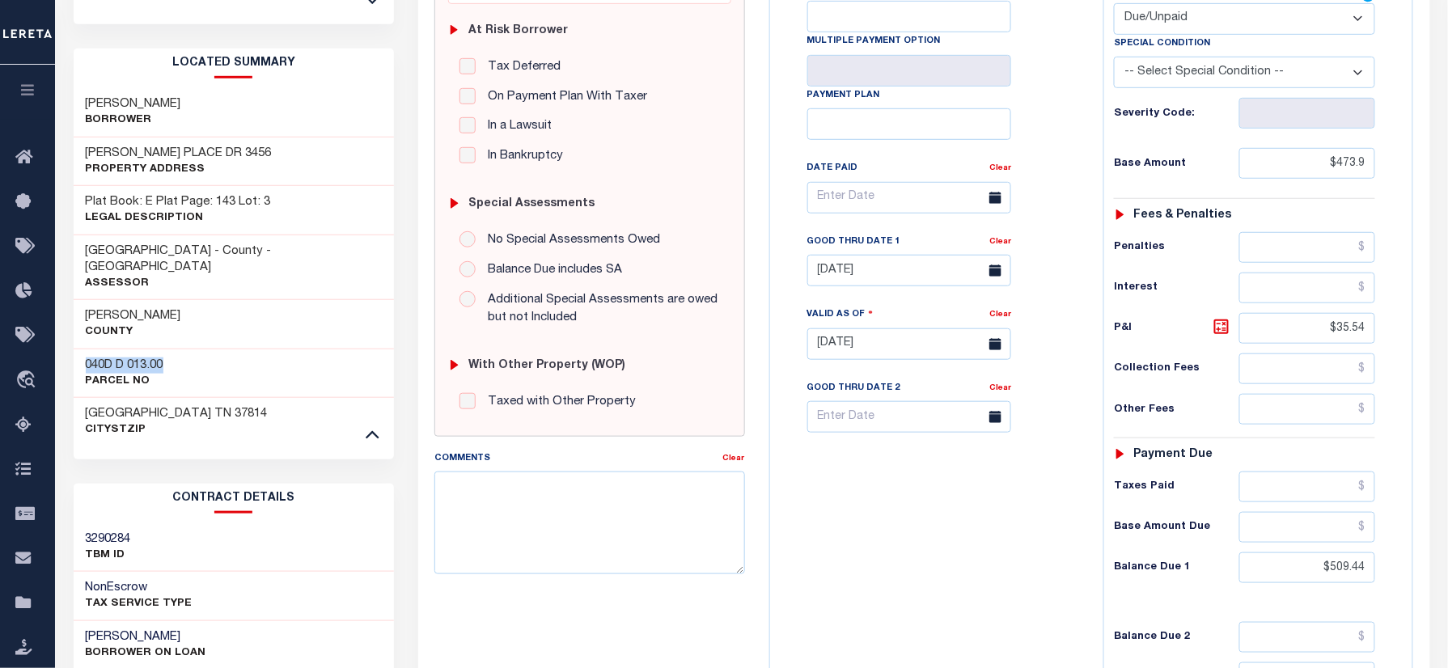
drag, startPoint x: 104, startPoint y: 332, endPoint x: 170, endPoint y: 329, distance: 66.4
click at [170, 349] on div "040D D 013.00 Parcel No" at bounding box center [234, 373] width 321 height 49
copy h3 "040D D 013.00"
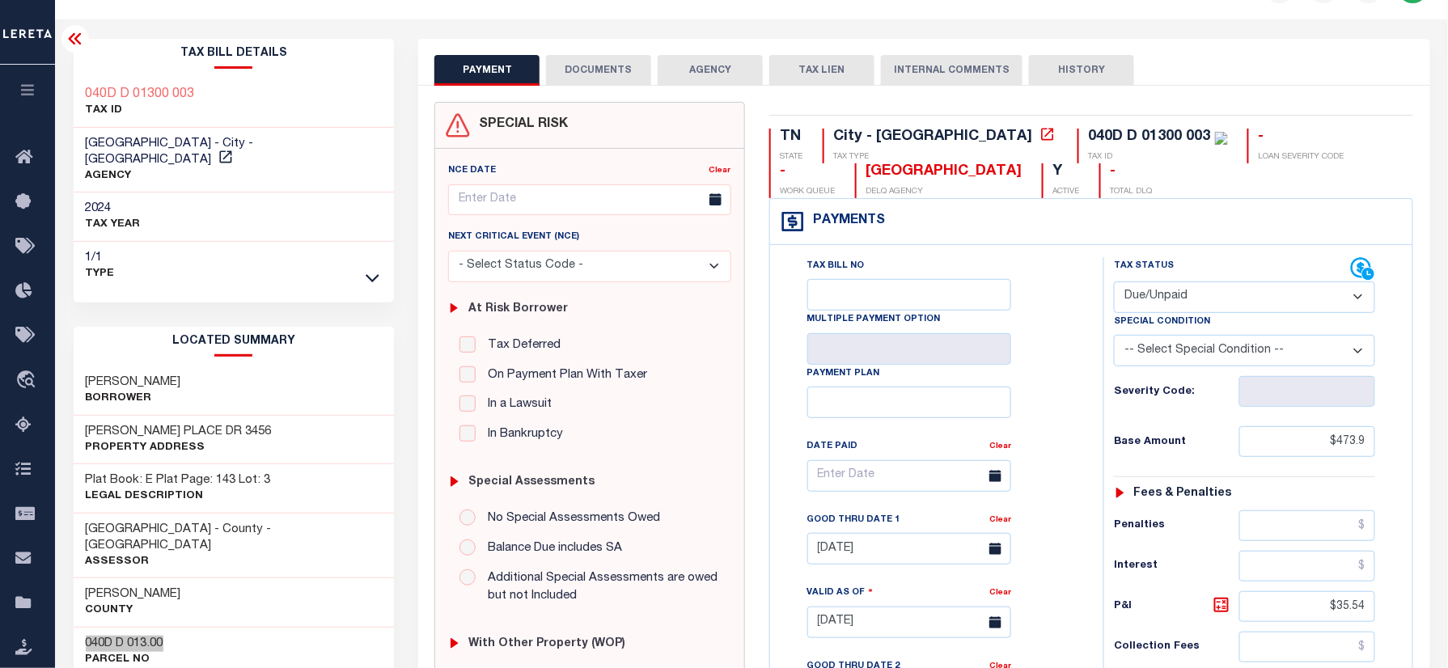
scroll to position [0, 0]
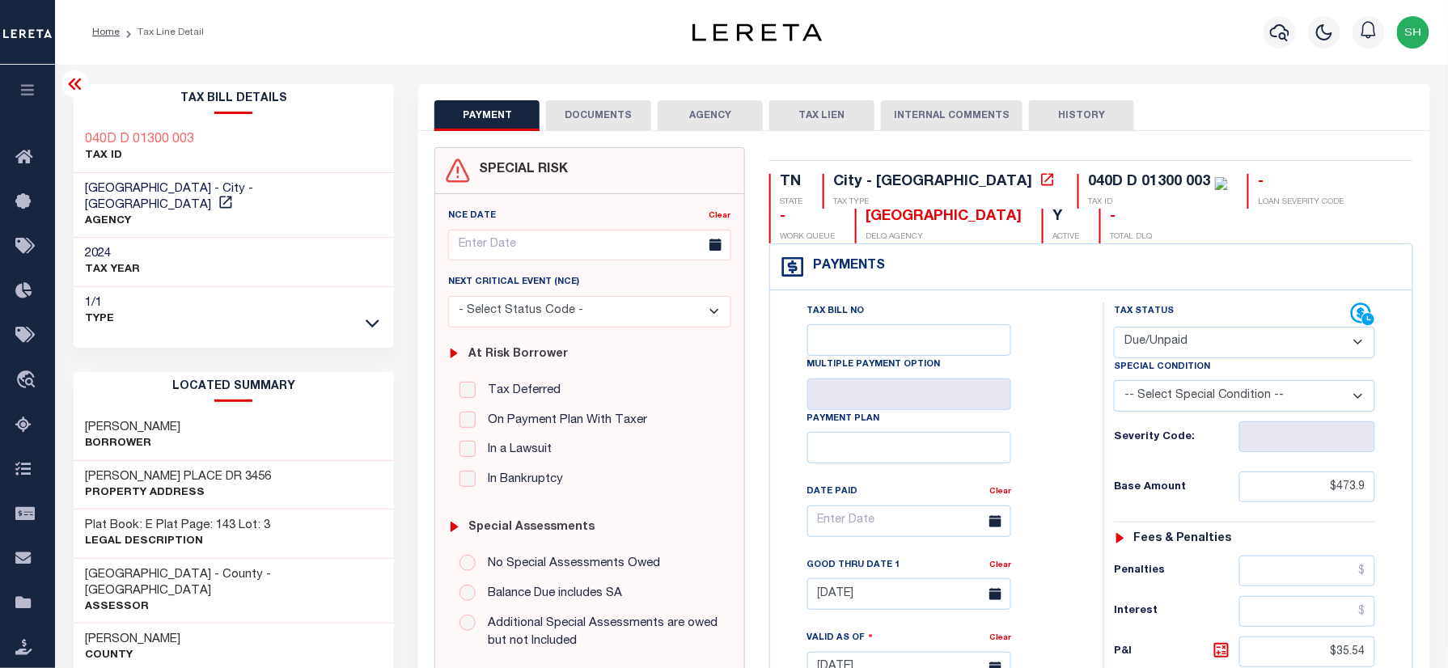
click at [600, 107] on button "DOCUMENTS" at bounding box center [598, 115] width 105 height 31
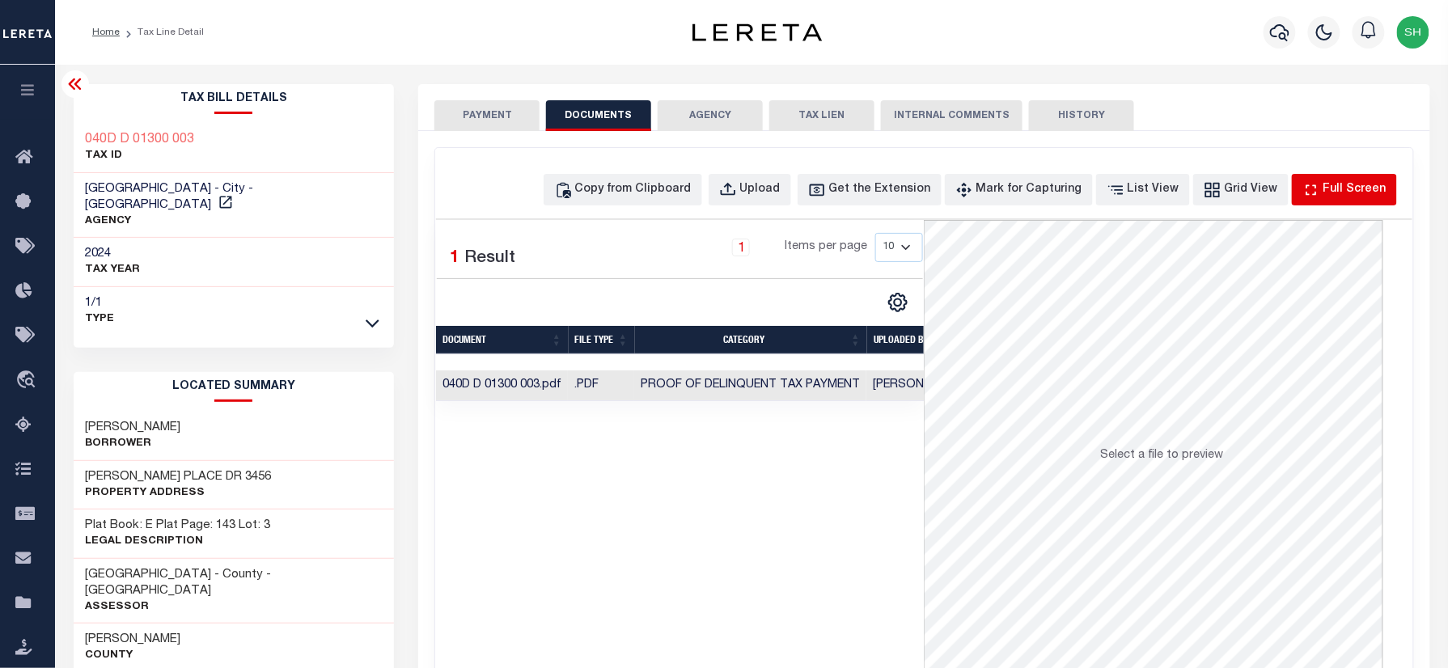
click at [1345, 193] on div "Full Screen" at bounding box center [1355, 190] width 63 height 18
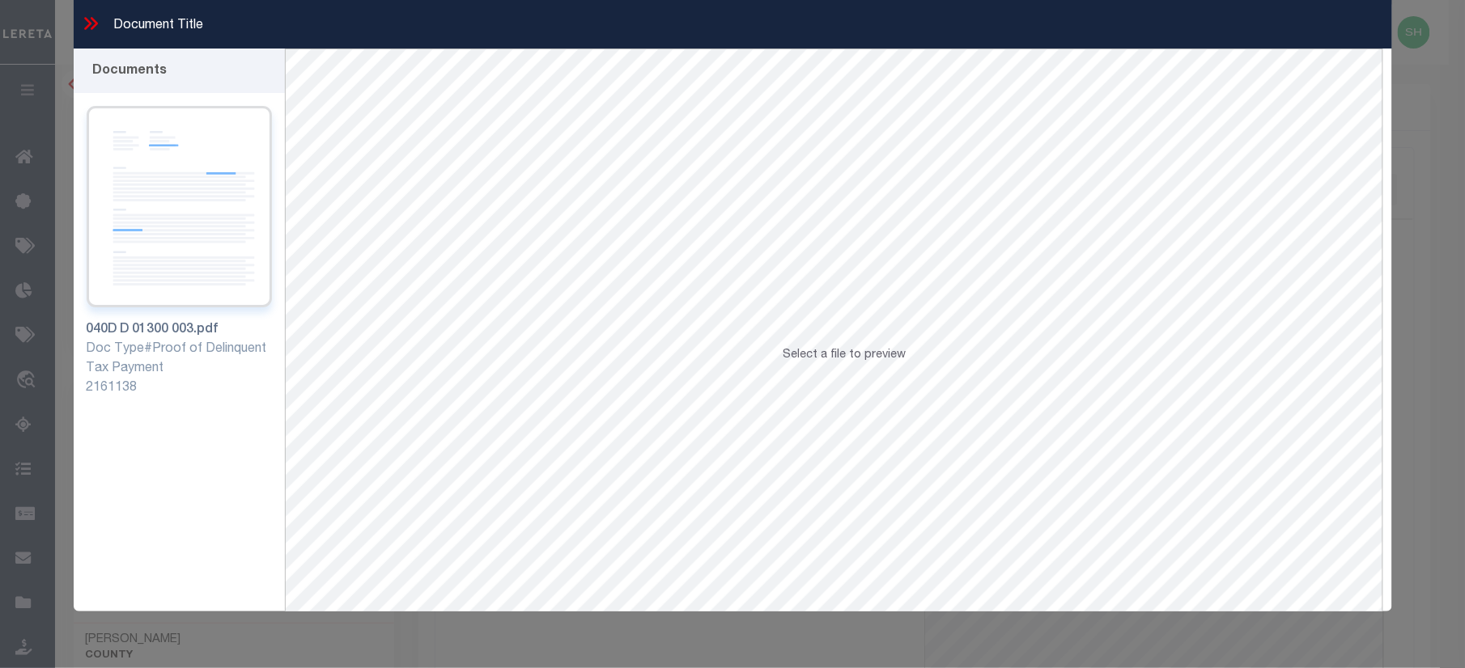
click at [176, 244] on img at bounding box center [179, 206] width 185 height 201
click at [91, 20] on icon at bounding box center [90, 23] width 21 height 21
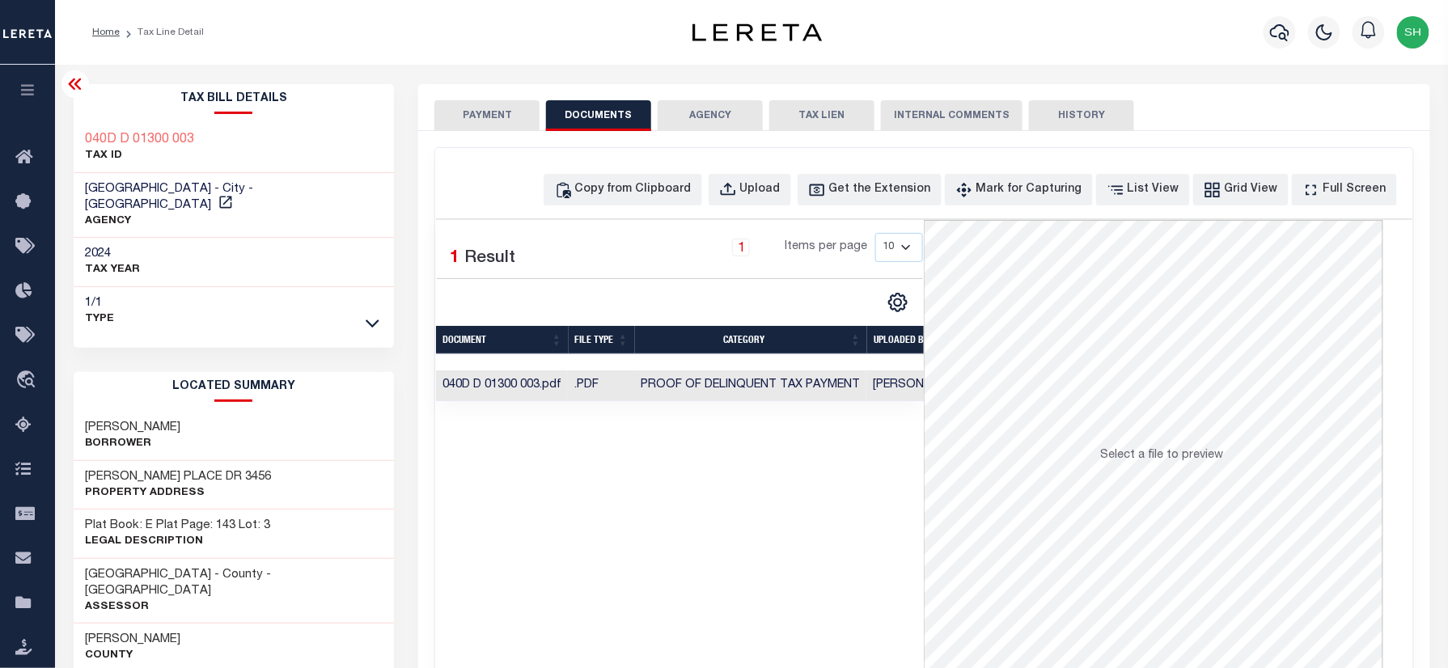
click at [497, 129] on button "PAYMENT" at bounding box center [487, 115] width 105 height 31
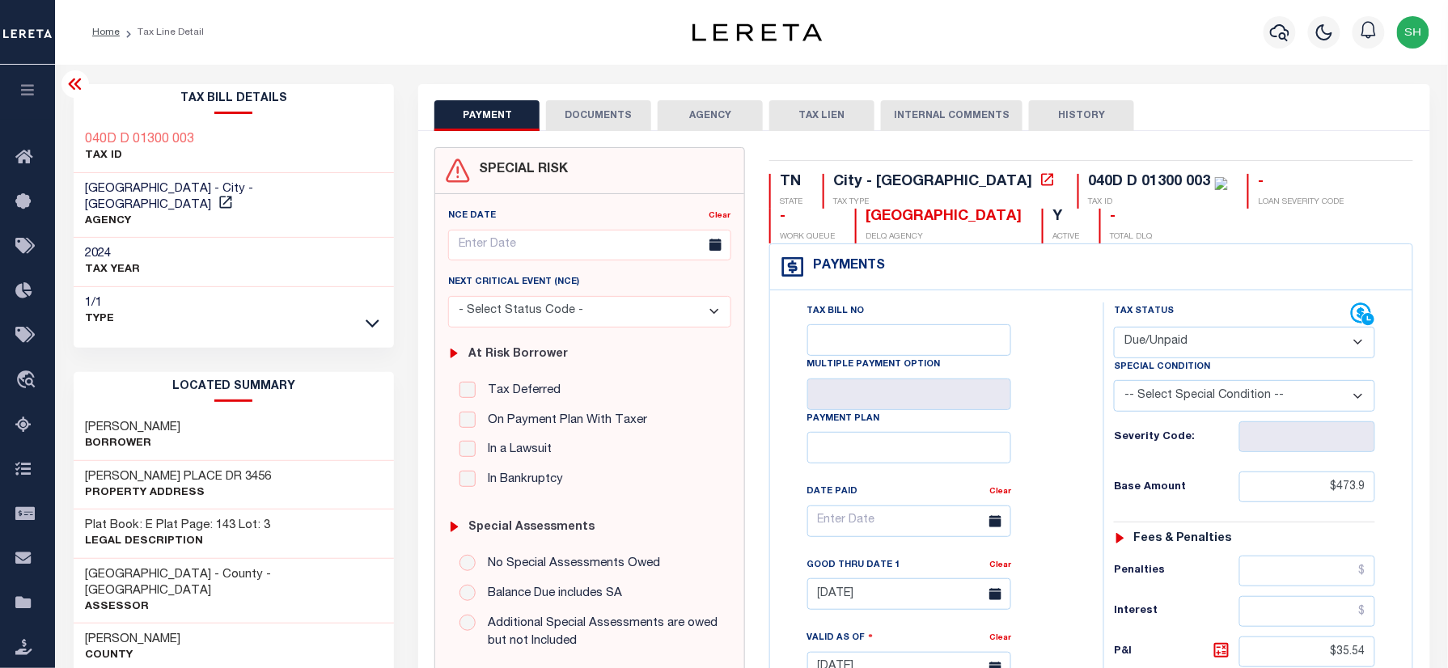
drag, startPoint x: 85, startPoint y: 409, endPoint x: 196, endPoint y: 409, distance: 110.9
click at [196, 412] on div "FRAZIER DWIGHT Borrower" at bounding box center [234, 436] width 321 height 49
copy h3 "FRAZIER DWIGHT"
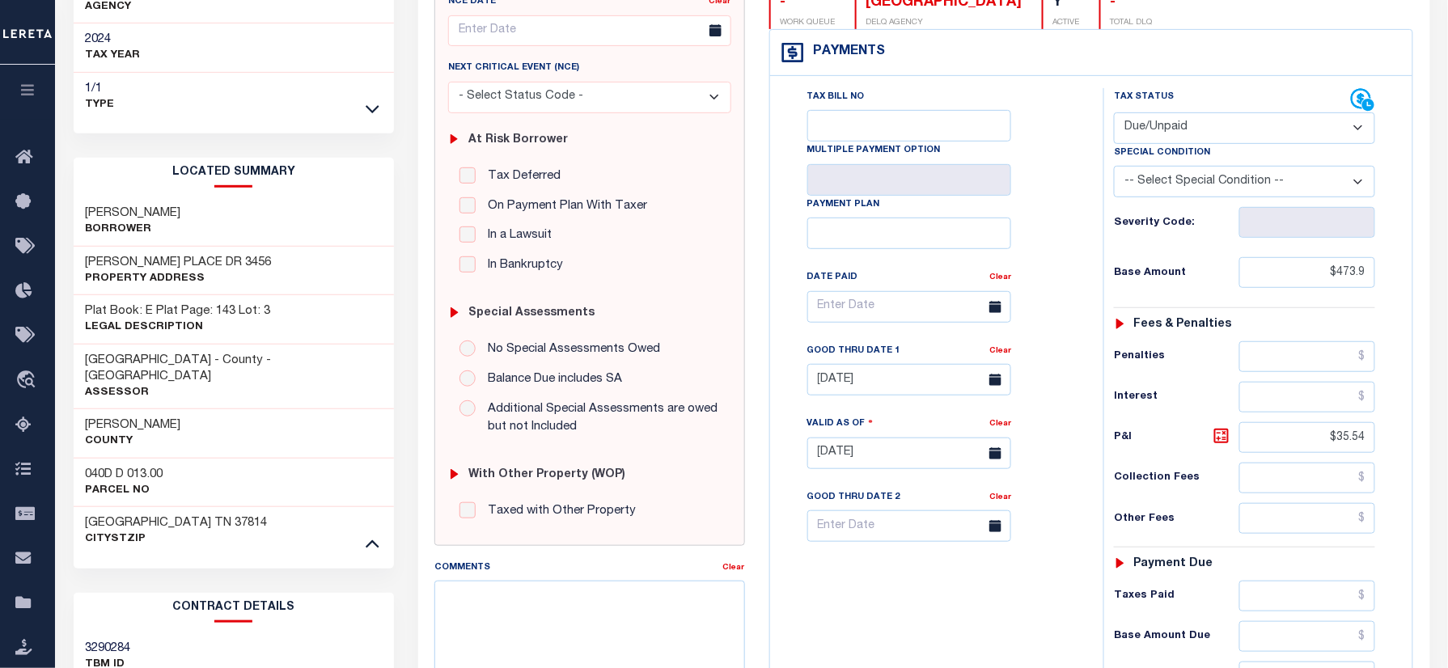
scroll to position [215, 0]
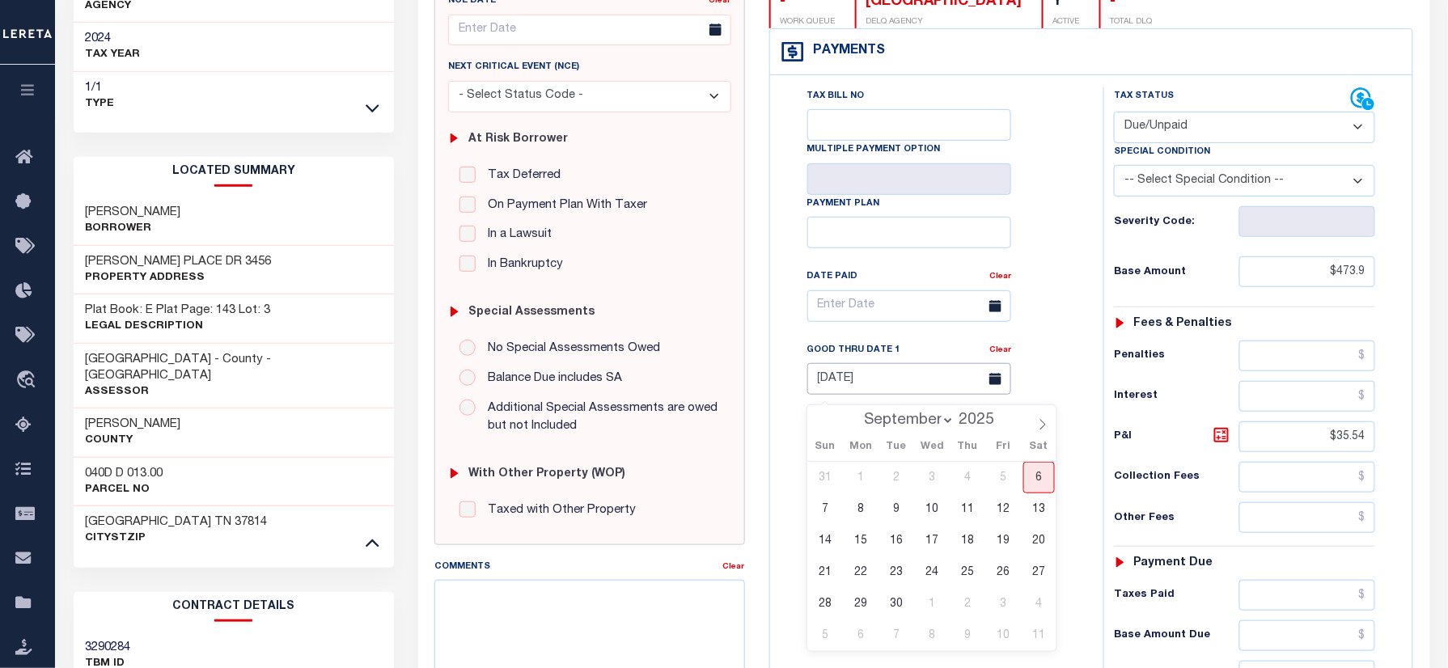
click at [855, 392] on input "07/31/2025" at bounding box center [910, 379] width 204 height 32
click at [888, 606] on span "30" at bounding box center [897, 604] width 32 height 32
type input "09/30/2025"
type input "09/06/2025"
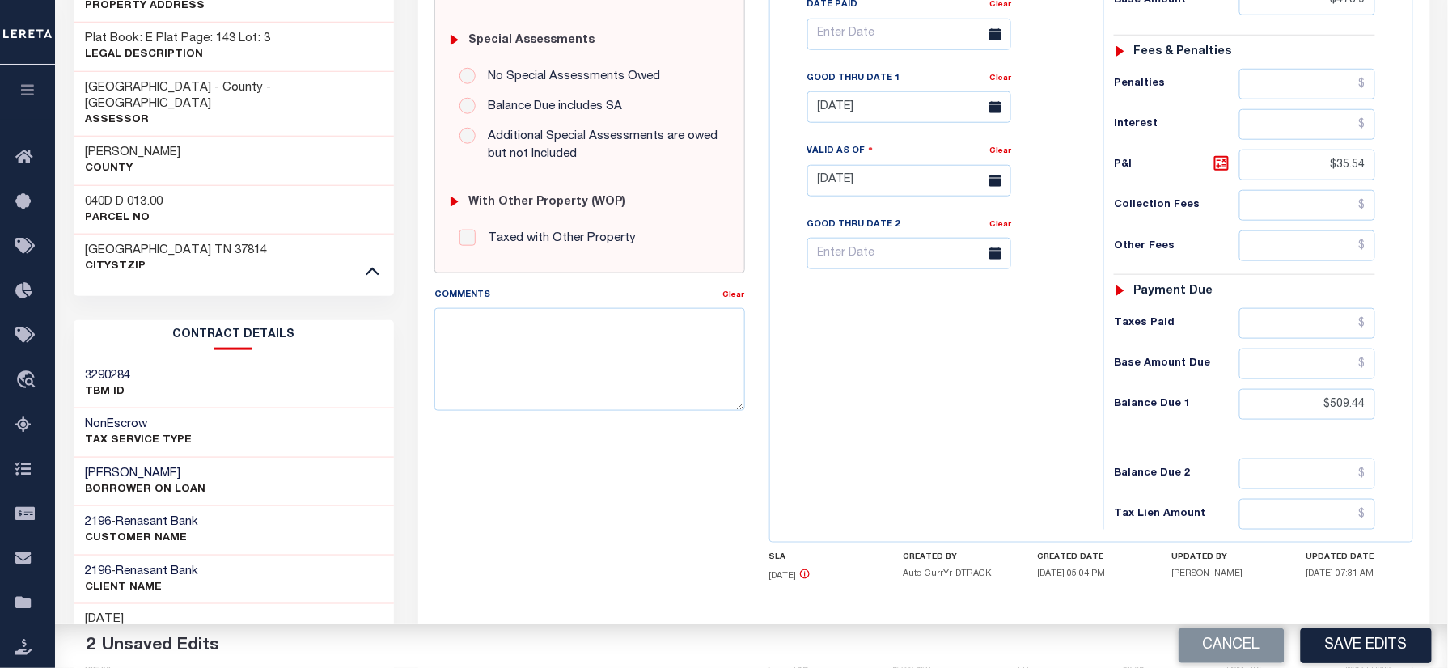
scroll to position [539, 0]
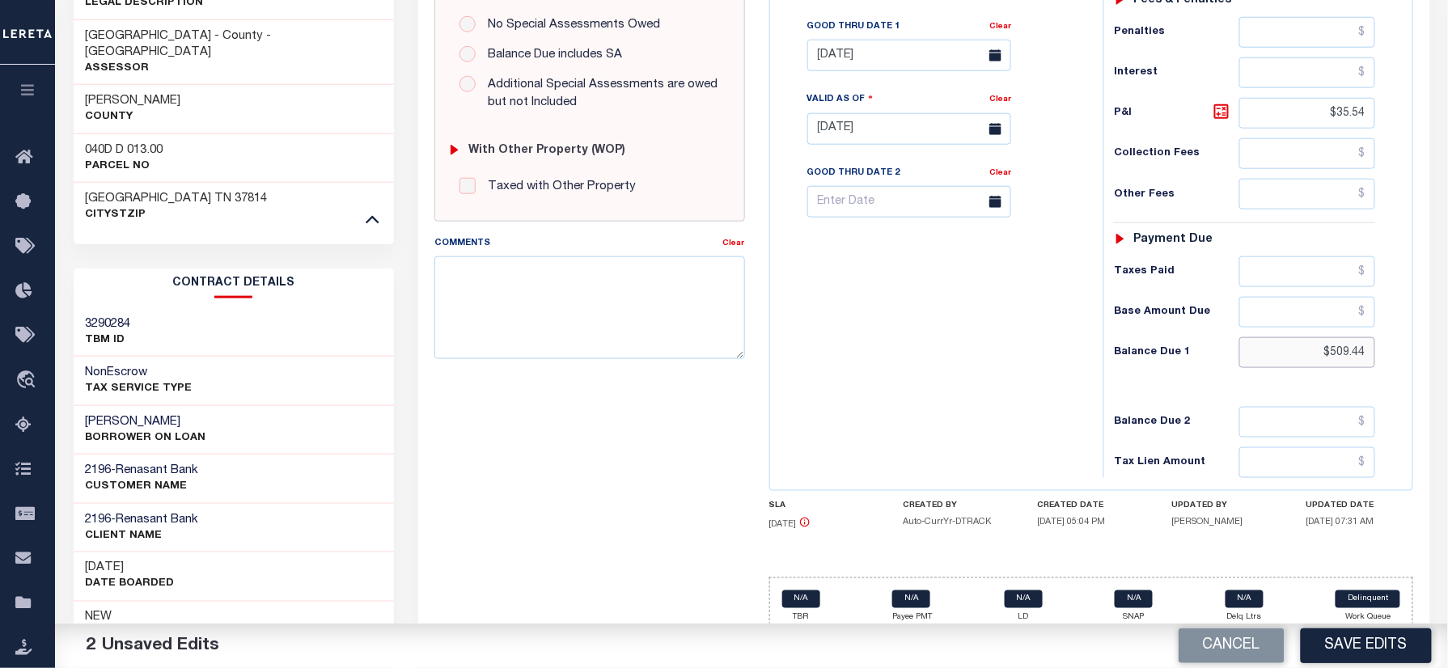
drag, startPoint x: 1415, startPoint y: 363, endPoint x: 1435, endPoint y: 359, distance: 20.6
click at [1435, 359] on div "PAYMENT 2 DOCUMENTS AGENCY DELINQUENT PAYEE" at bounding box center [924, 140] width 1036 height 1190
paste input "523.66"
type input "$523.66"
click at [1221, 117] on icon at bounding box center [1222, 112] width 10 height 10
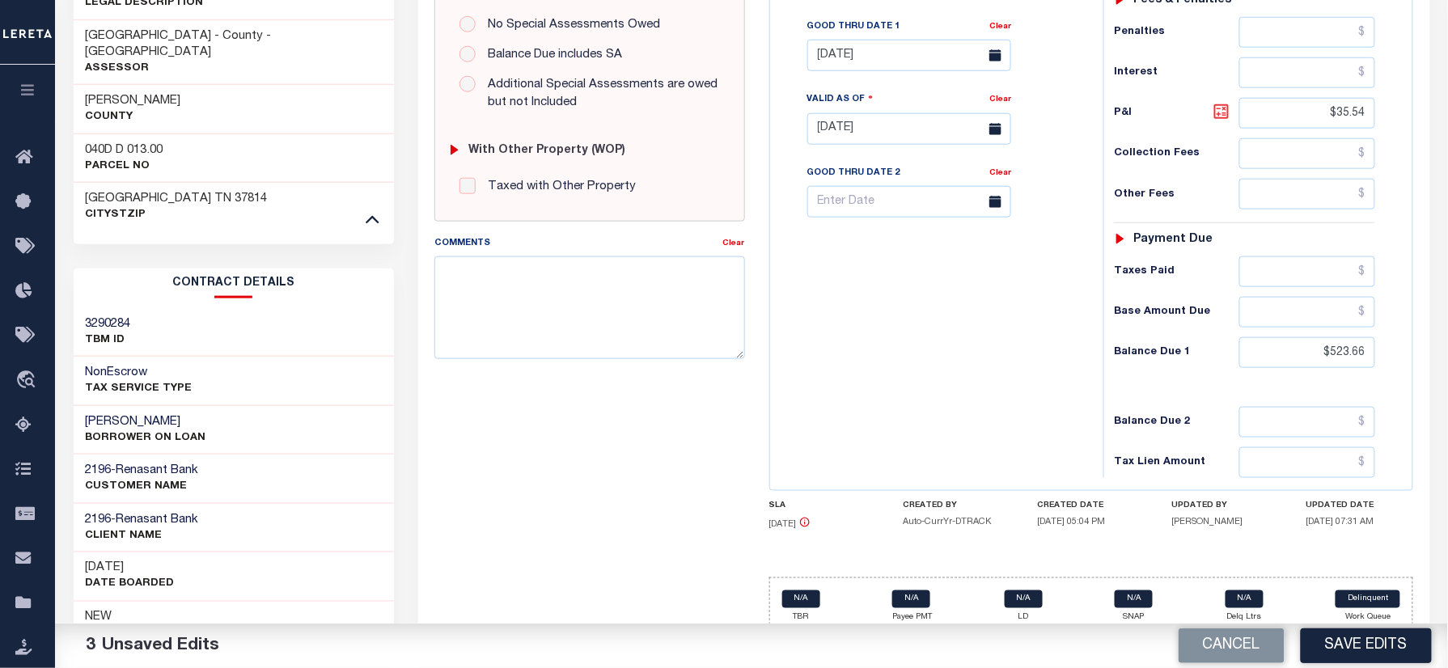
type input "$49.76"
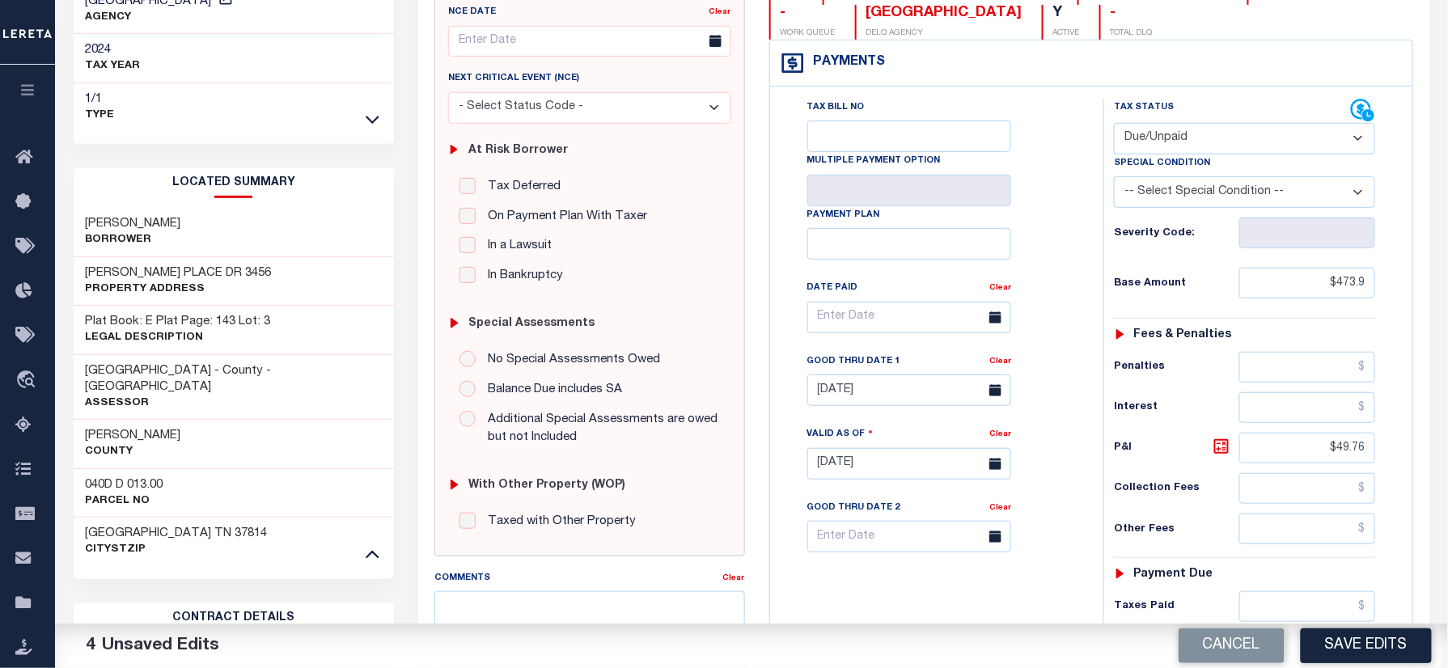
scroll to position [0, 0]
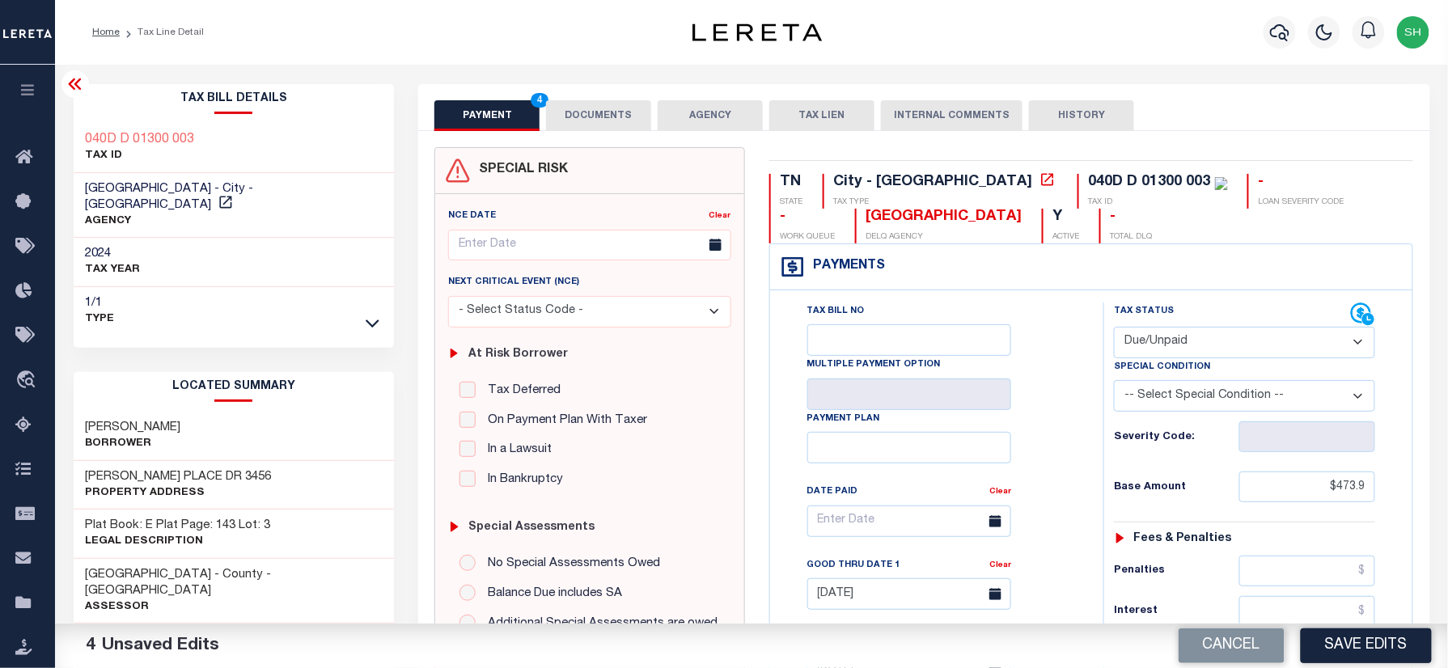
click at [74, 130] on div "040D D 01300 003 TAX ID" at bounding box center [234, 148] width 321 height 49
copy div "040D D 01300 003"
click at [590, 108] on button "DOCUMENTS" at bounding box center [598, 115] width 105 height 31
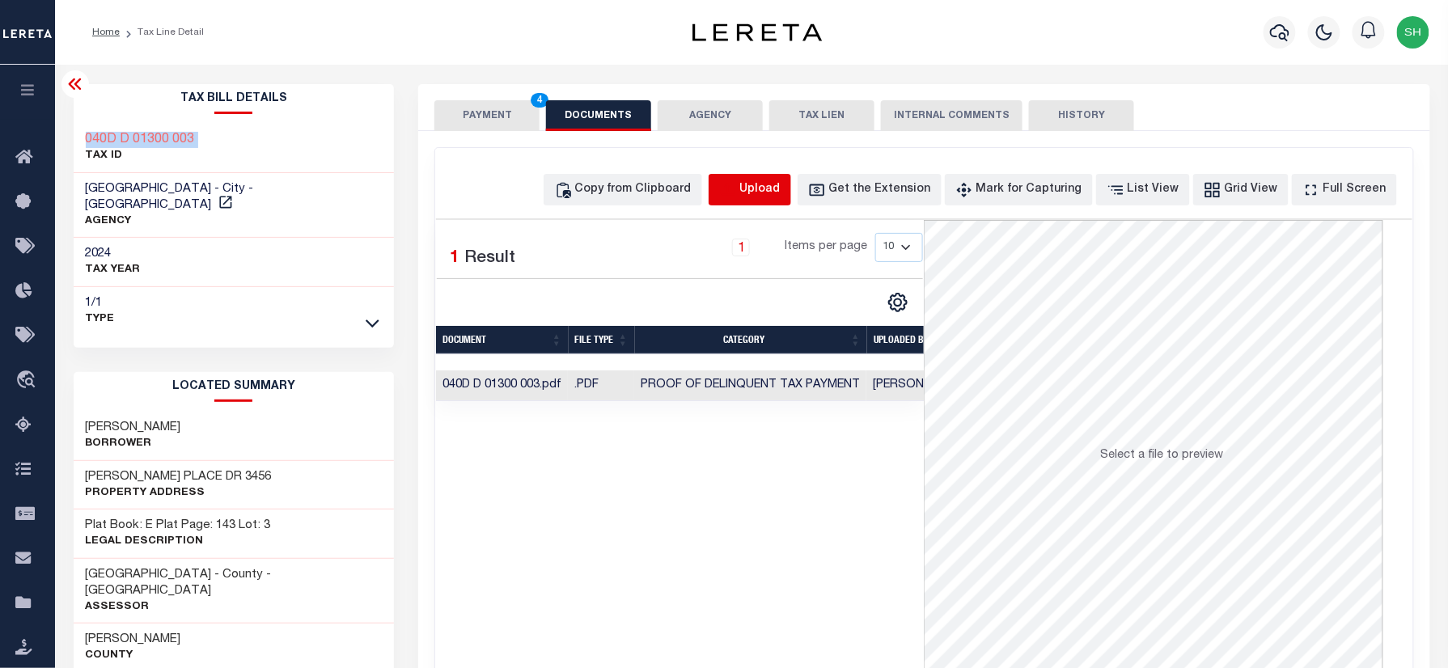
click at [737, 189] on icon "button" at bounding box center [728, 190] width 18 height 18
select select "POP"
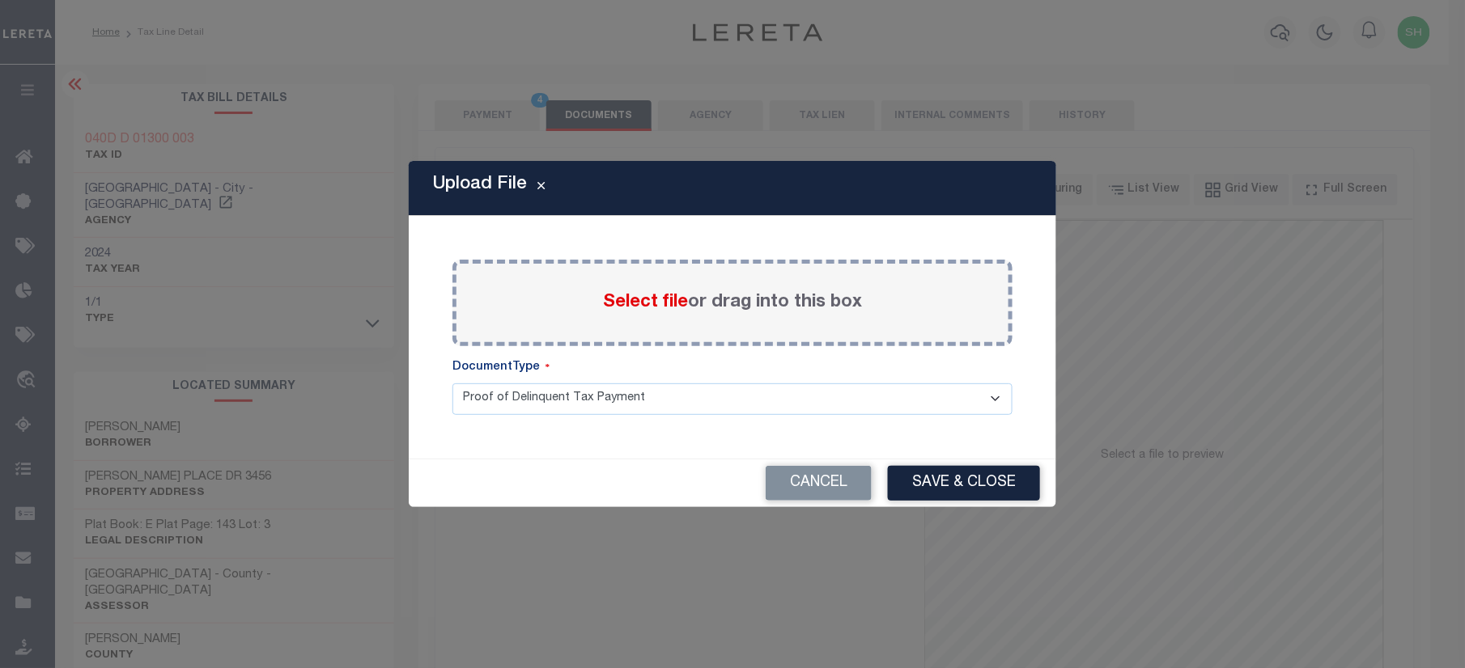
click at [632, 301] on span "Select file" at bounding box center [645, 303] width 85 height 18
click at [0, 0] on input "Select file or drag into this box" at bounding box center [0, 0] width 0 height 0
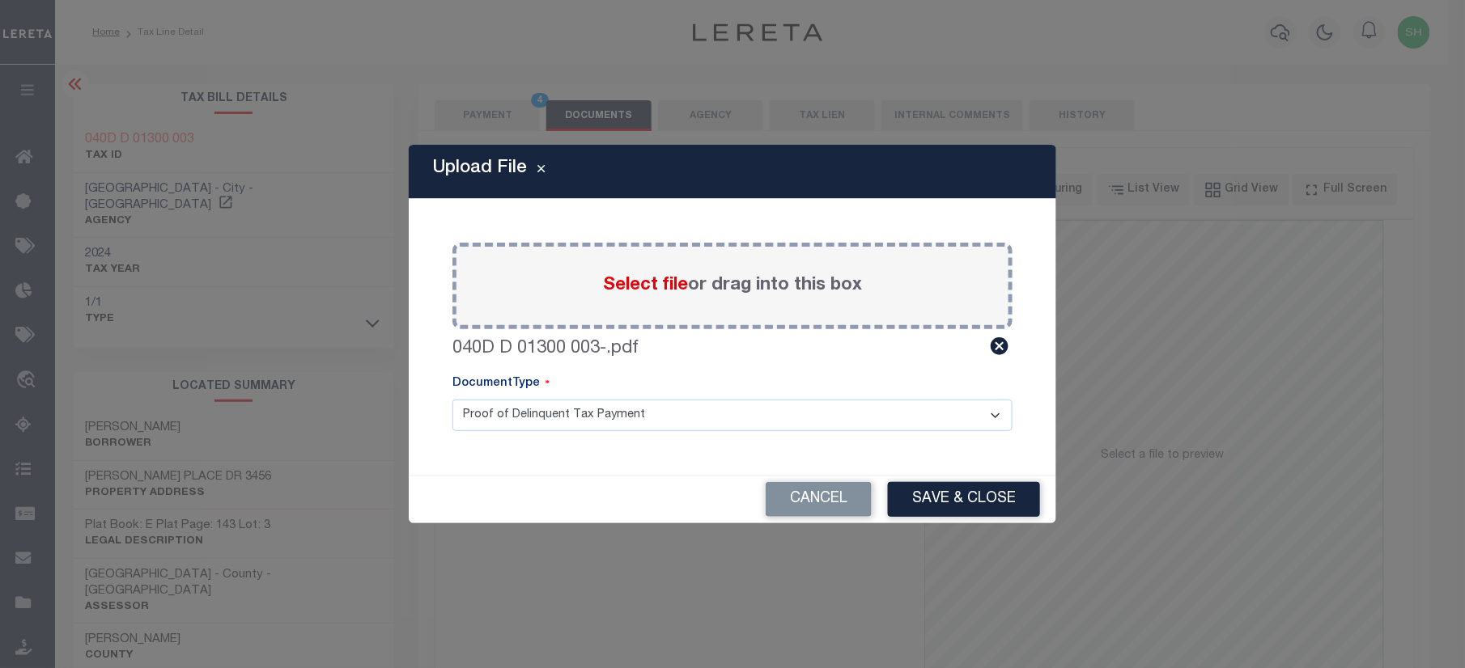
click at [939, 477] on div "Cancel Save & Close" at bounding box center [732, 500] width 647 height 48
click at [949, 496] on button "Save & Close" at bounding box center [964, 499] width 152 height 35
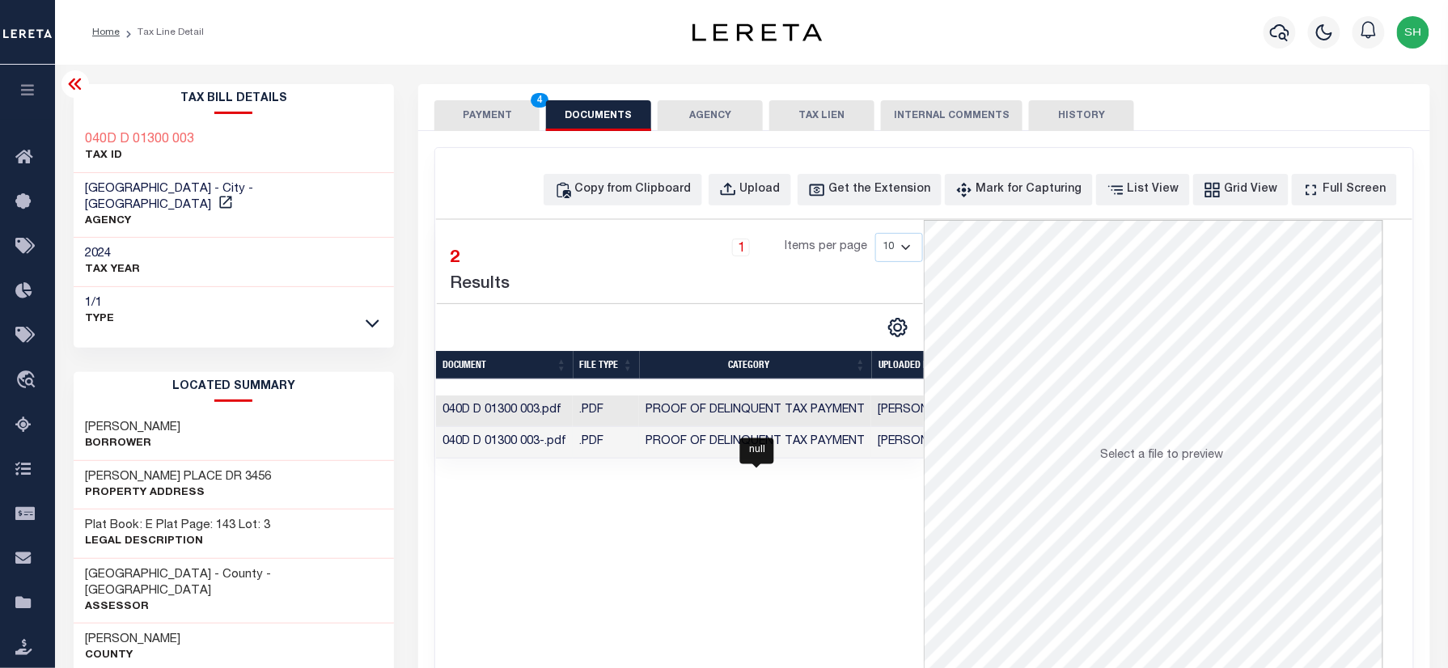
click at [758, 452] on td "Proof of Delinquent Tax Payment" at bounding box center [755, 443] width 232 height 32
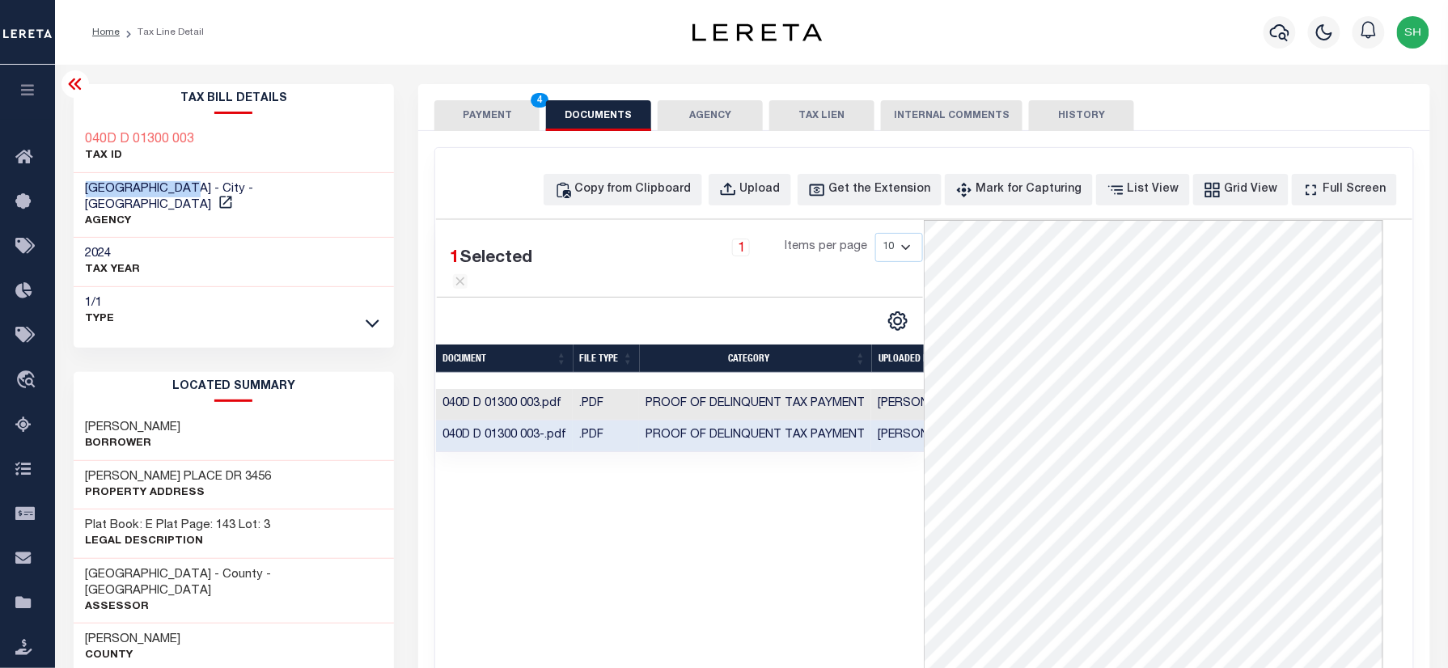
drag, startPoint x: 73, startPoint y: 182, endPoint x: 196, endPoint y: 186, distance: 123.1
click at [196, 186] on div "MORRISTOWN CITY - City - TN AGENCY" at bounding box center [234, 206] width 321 height 66
copy span "MORRISTOWN CITY"
click at [490, 114] on button "PAYMENT 4" at bounding box center [487, 115] width 105 height 31
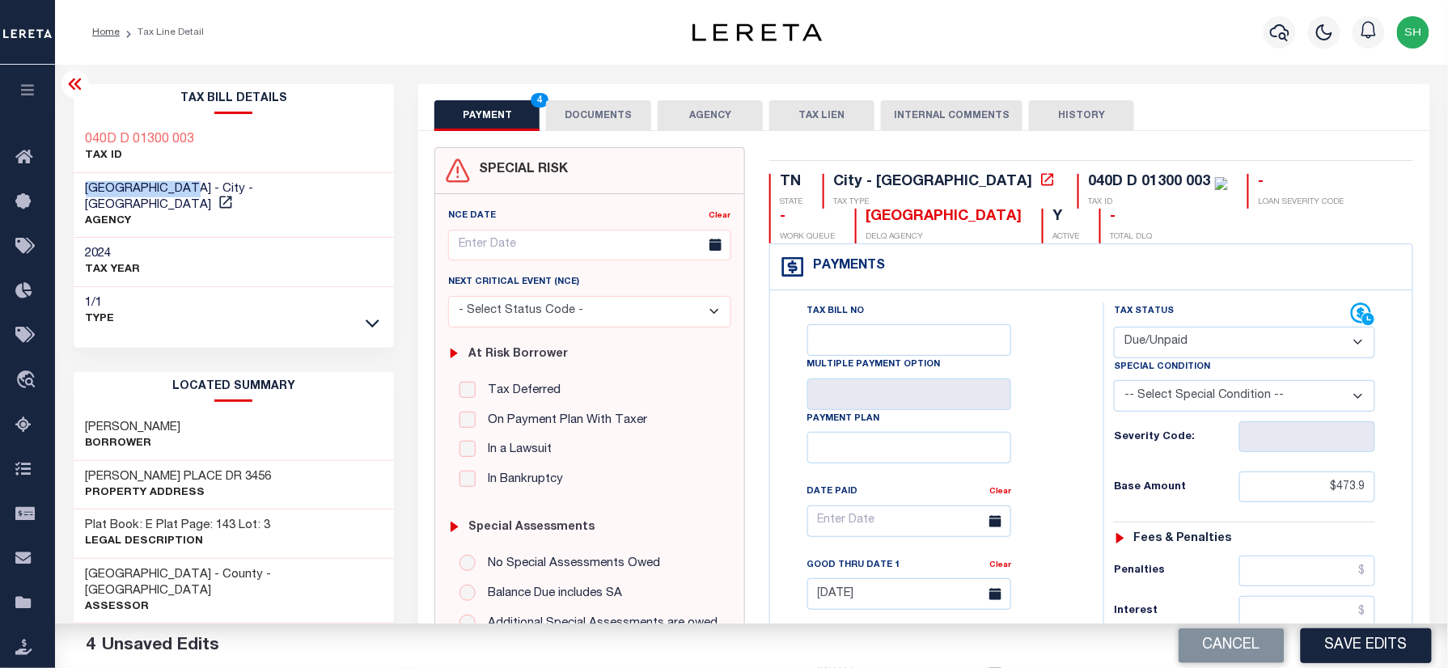
click at [1359, 651] on button "Save Edits" at bounding box center [1366, 646] width 131 height 35
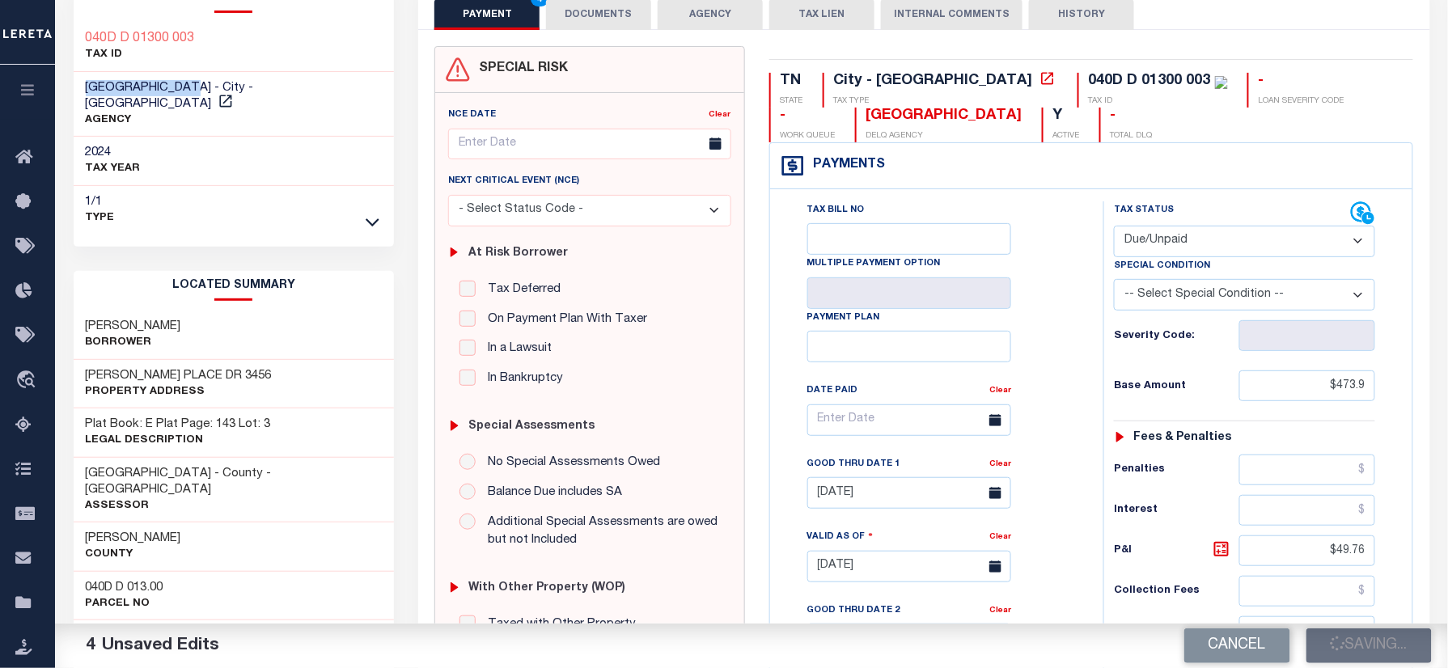
scroll to position [324, 0]
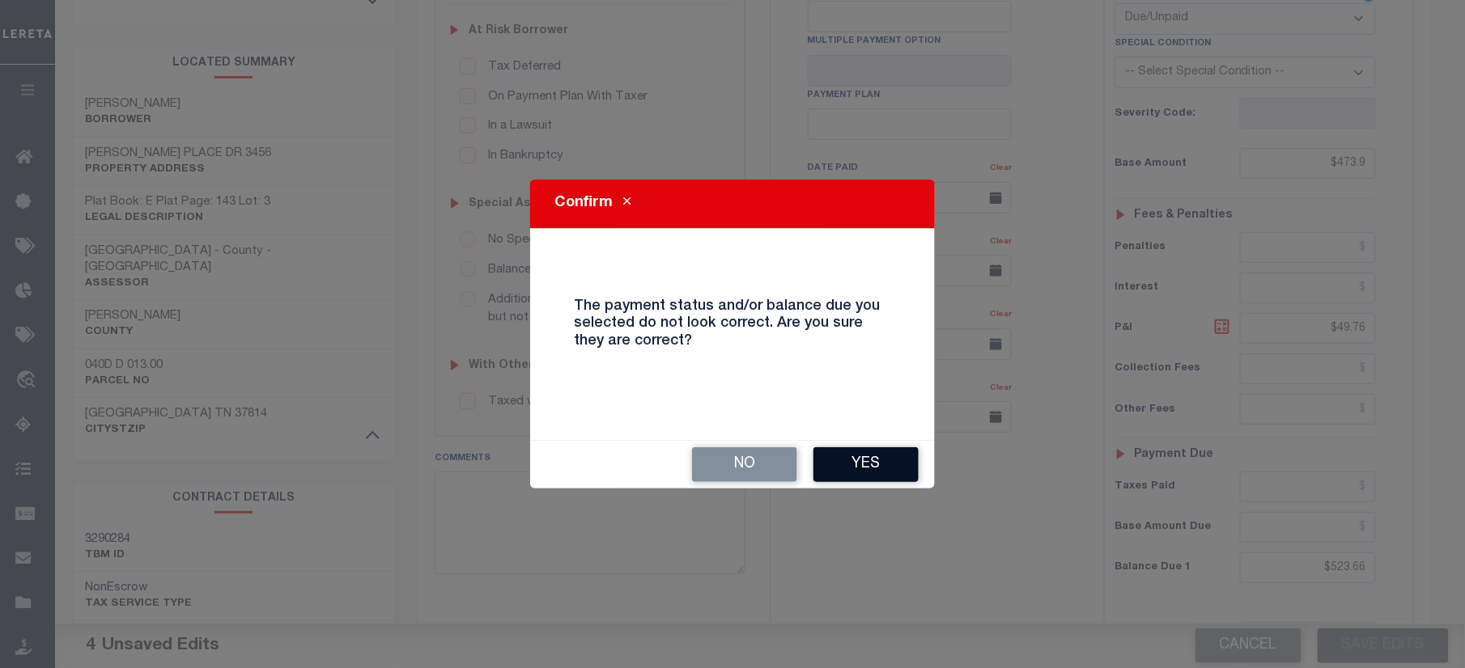
click at [880, 466] on button "Yes" at bounding box center [865, 464] width 105 height 35
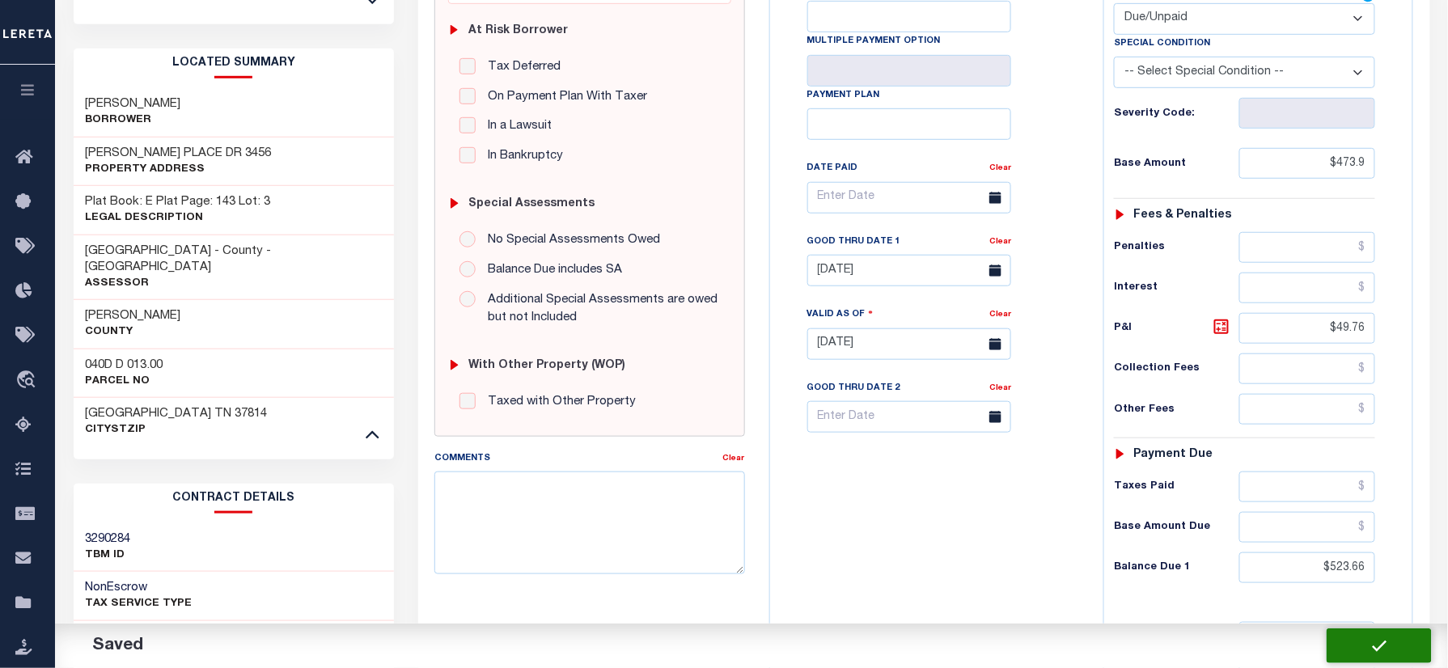
checkbox input "false"
type input "$473.9"
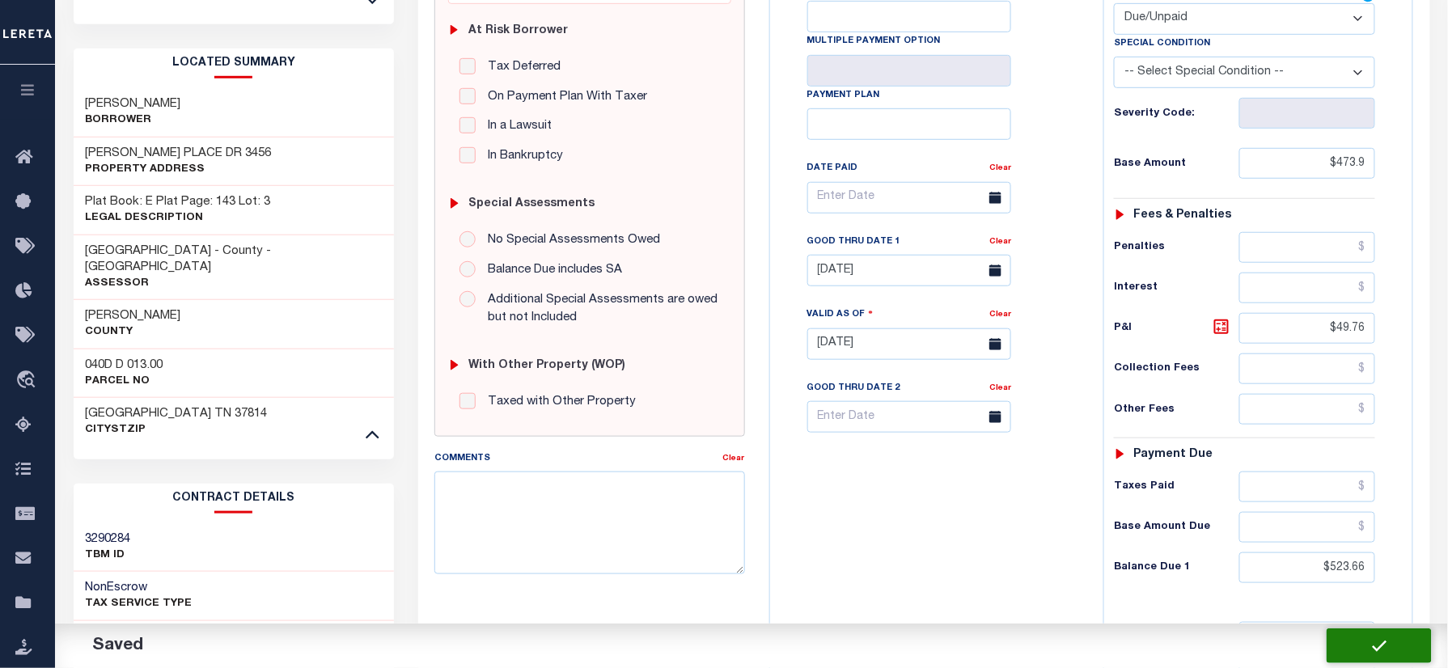
type input "$49.76"
type input "$523.66"
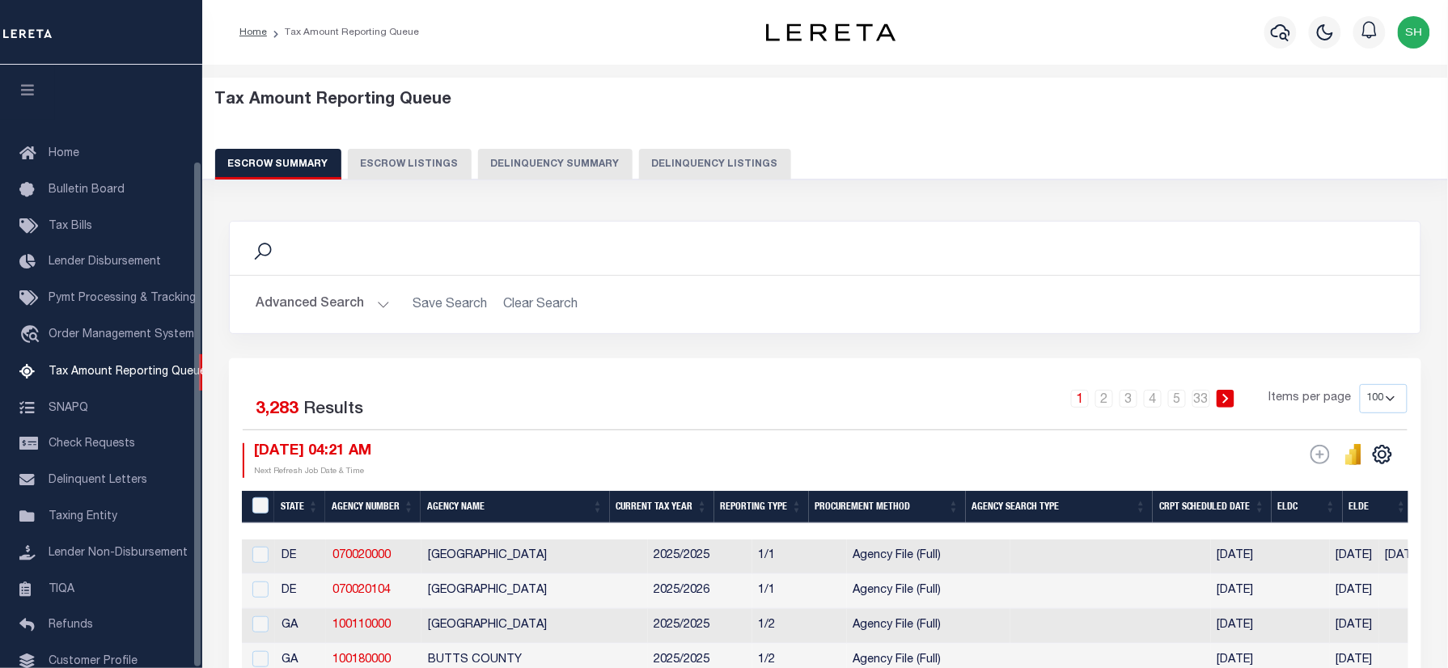
click at [707, 162] on button "Delinquency Listings" at bounding box center [715, 164] width 152 height 31
select select "100"
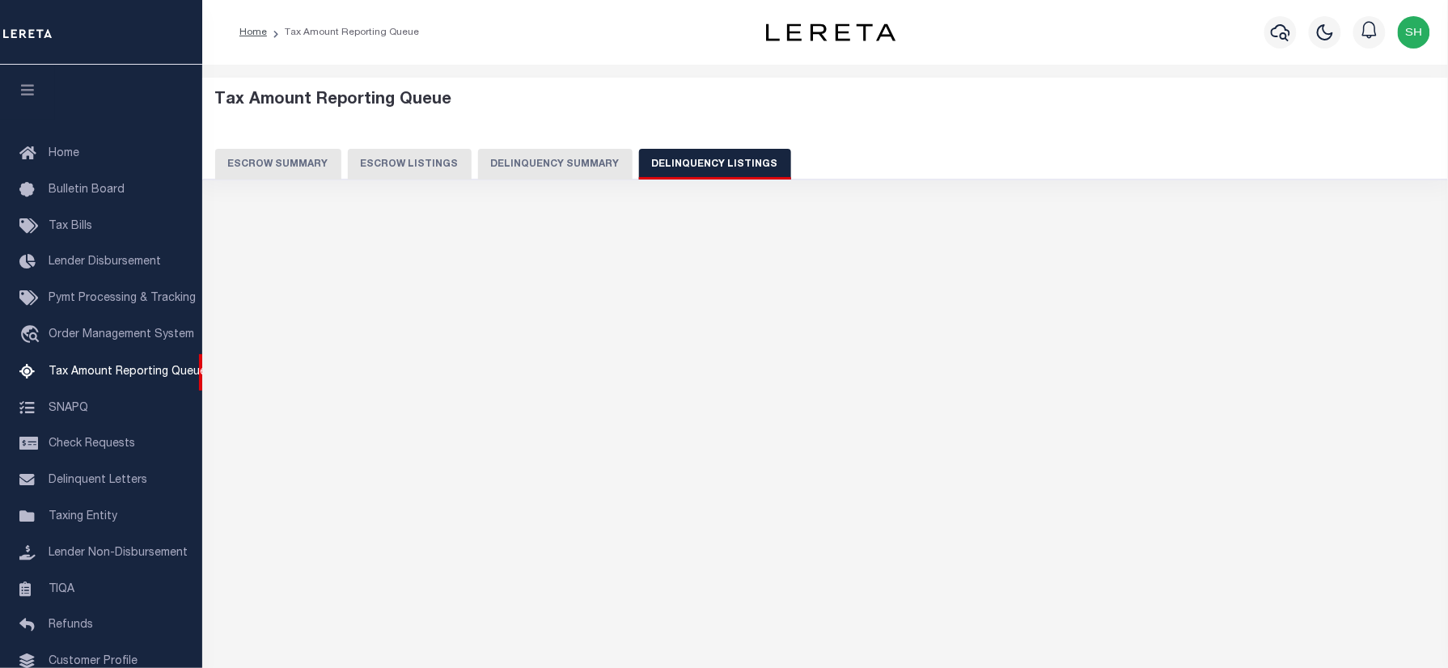
select select "100"
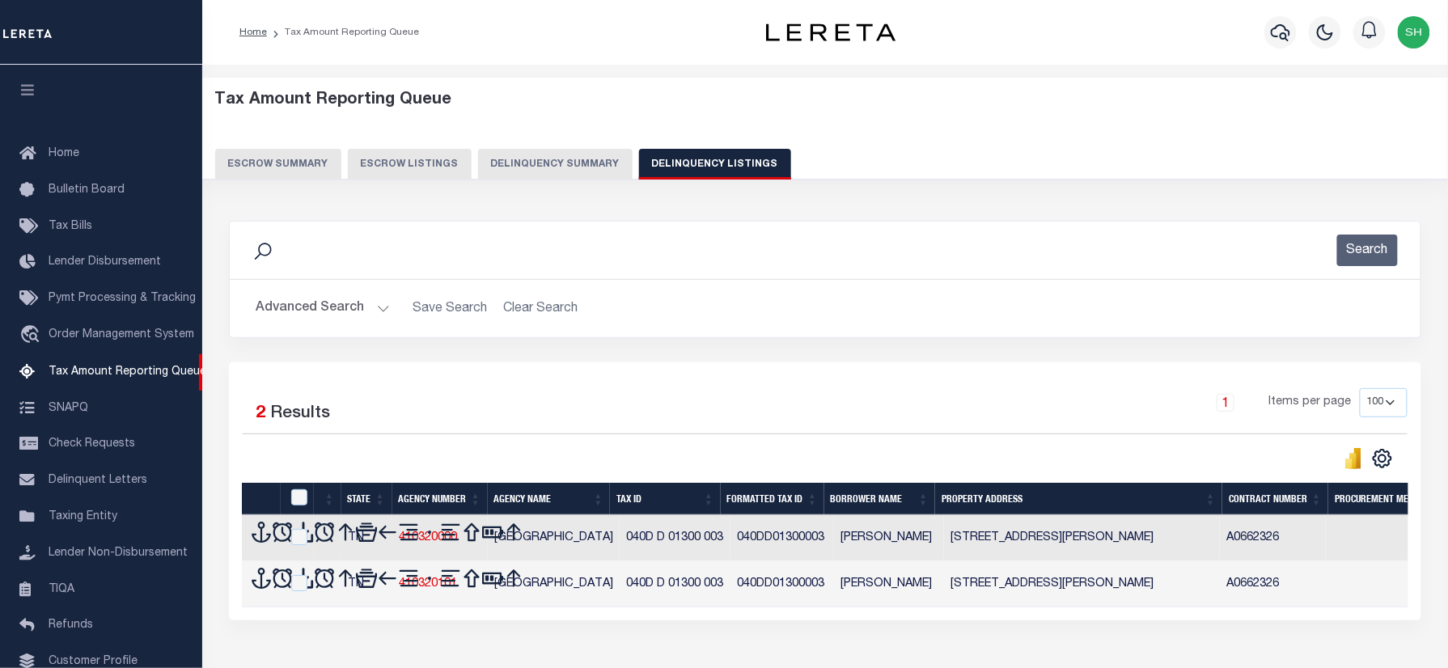
scroll to position [114, 0]
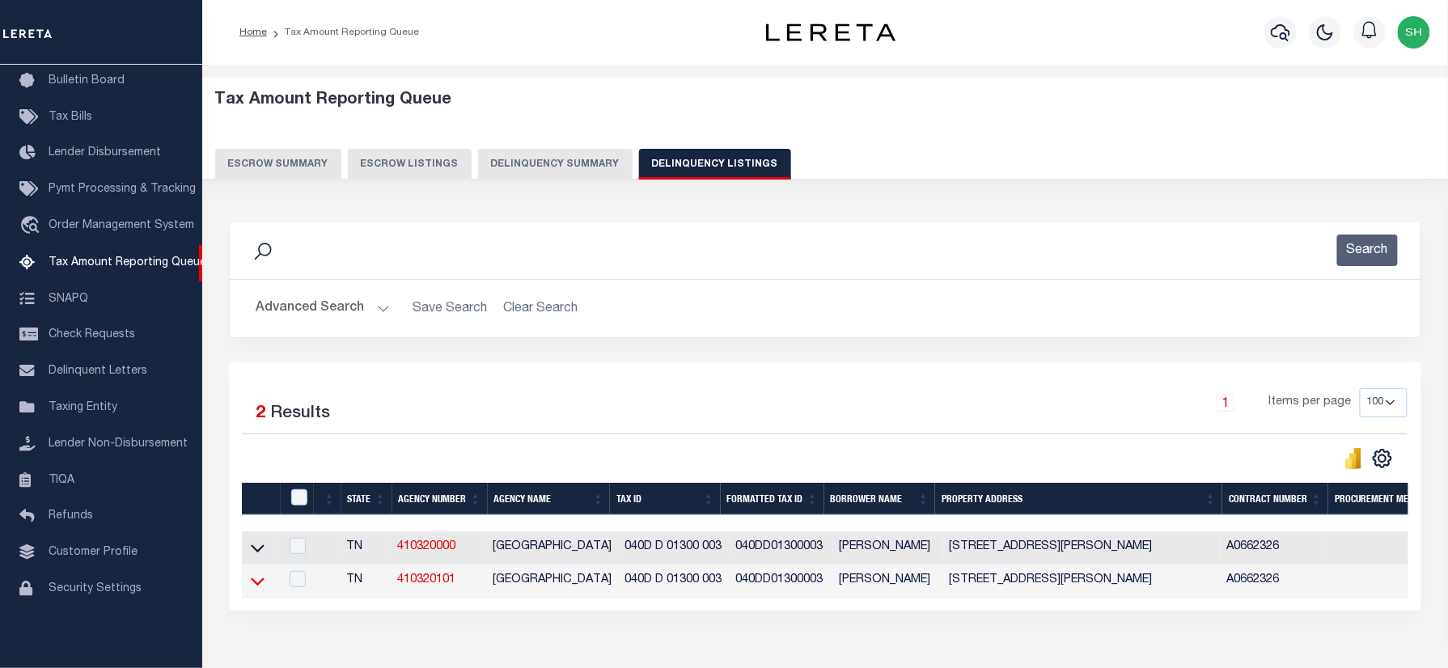
click at [254, 587] on icon at bounding box center [258, 581] width 14 height 17
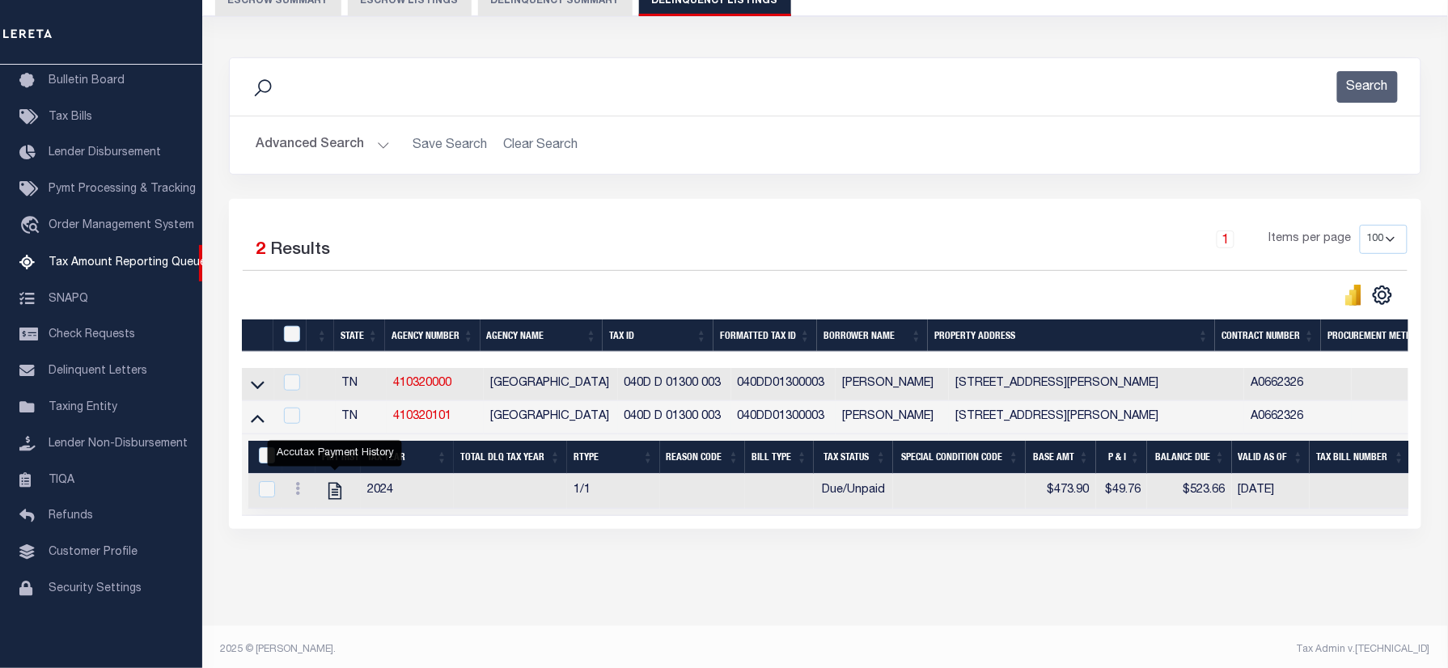
scroll to position [188, 0]
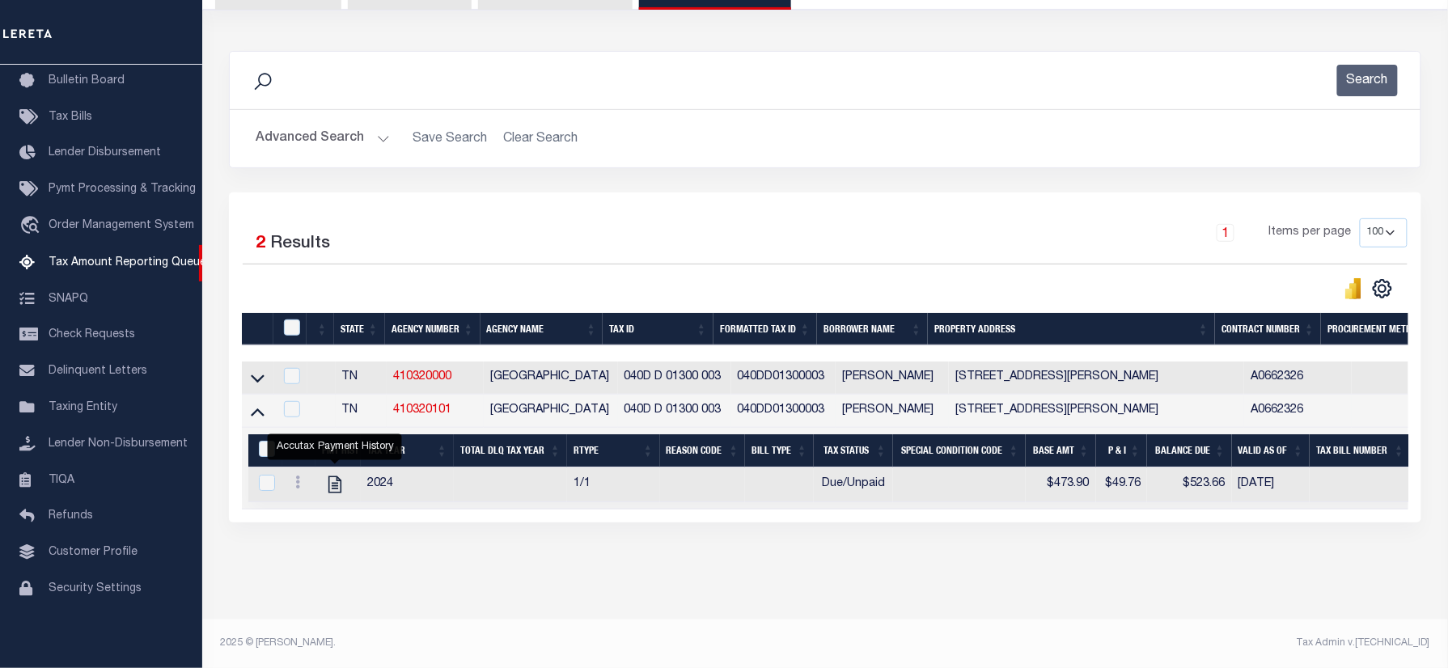
click at [289, 123] on button "Advanced Search" at bounding box center [323, 139] width 134 height 32
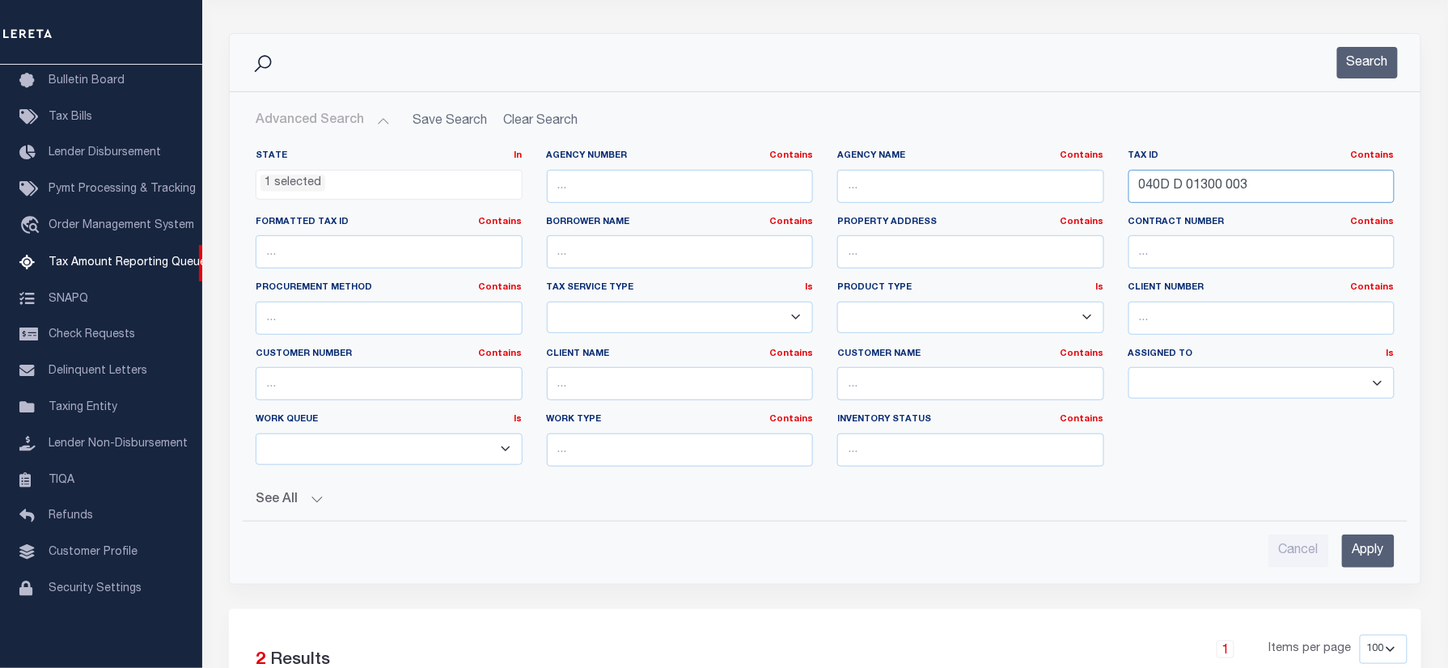
drag, startPoint x: 1279, startPoint y: 199, endPoint x: 1231, endPoint y: 215, distance: 51.2
click at [934, 157] on div "State In In AK AL AR AZ CA CO CT DC DE FL GA GU HI IA ID IL IN KS KY LA MA MD M…" at bounding box center [826, 315] width 1164 height 330
paste input "124F F 00100 000"
type input "124F F 00100 000"
click at [1356, 66] on button "Search" at bounding box center [1368, 63] width 61 height 32
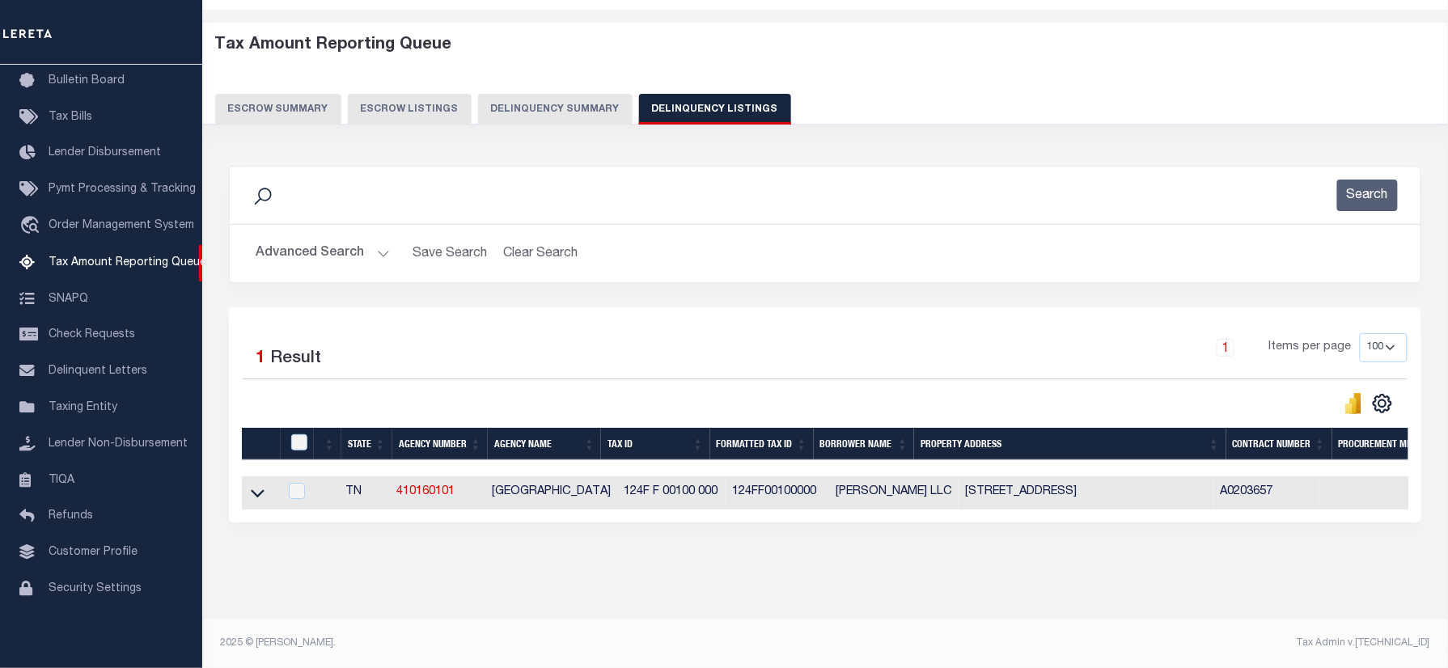
scroll to position [70, 0]
click at [257, 490] on icon at bounding box center [258, 494] width 14 height 8
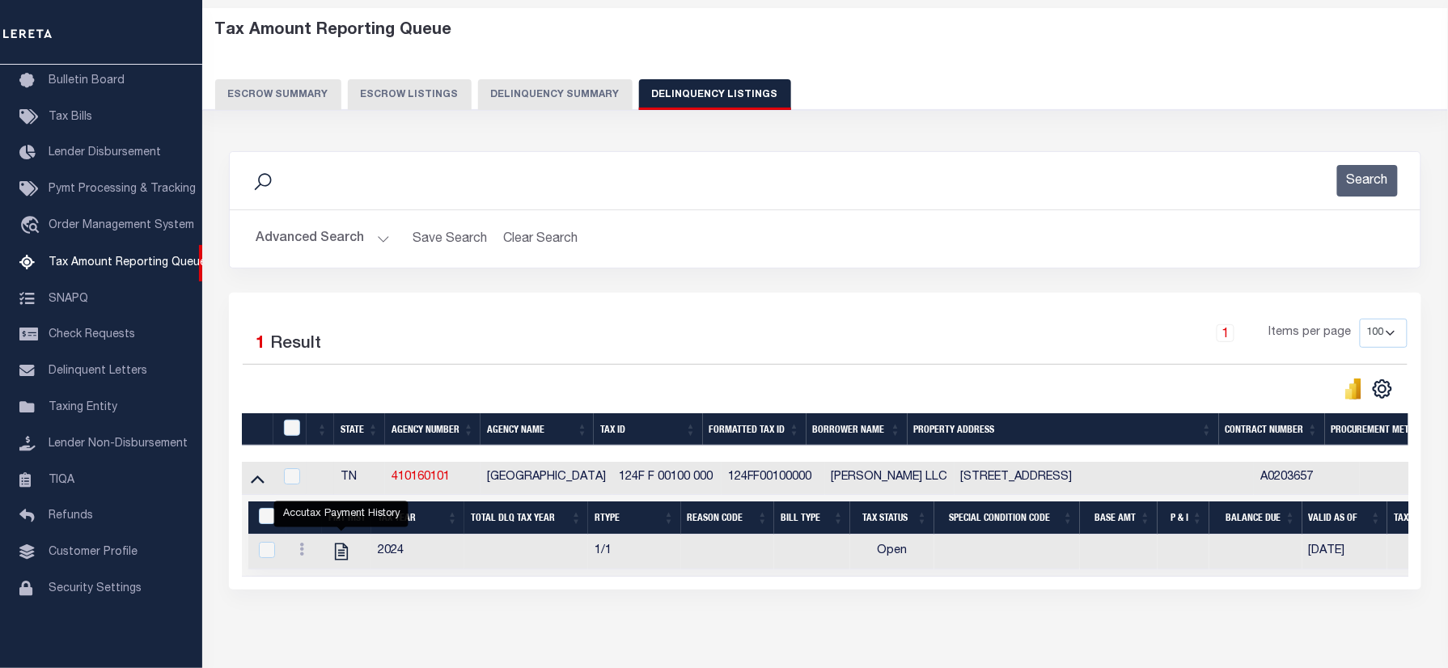
click at [291, 233] on button "Advanced Search" at bounding box center [323, 239] width 134 height 32
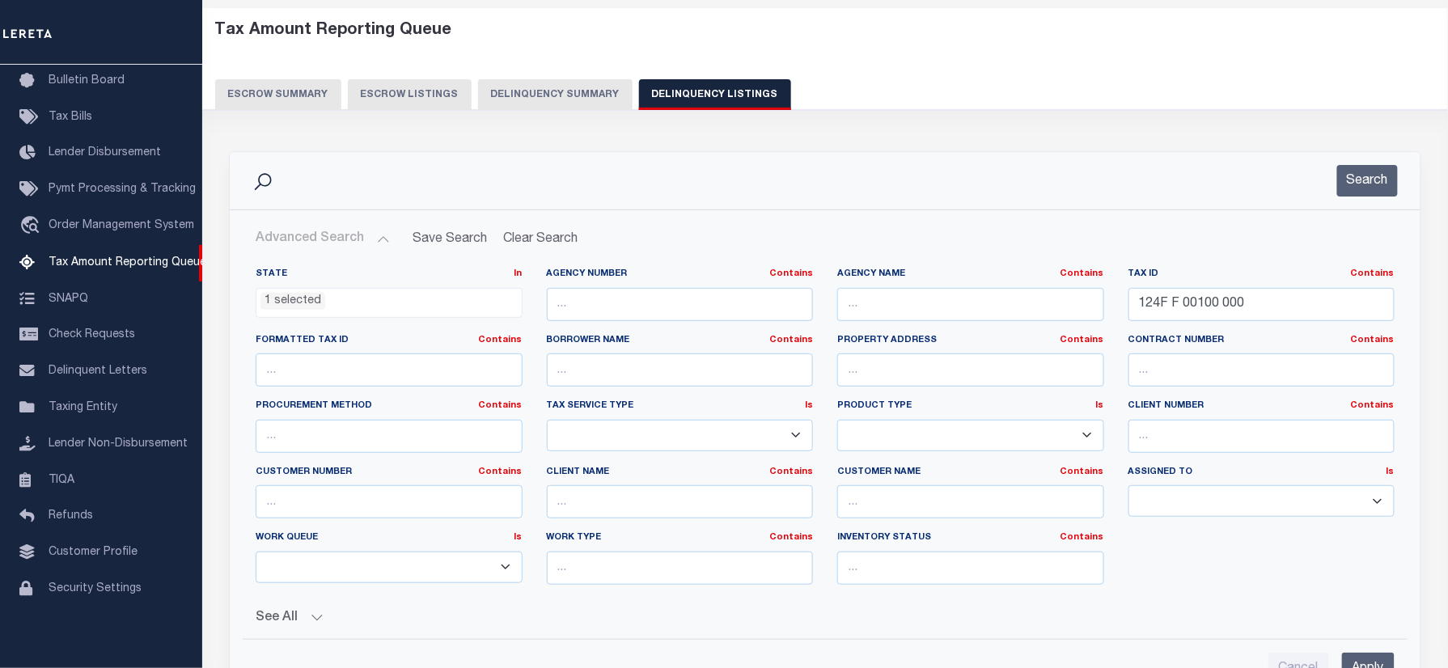
click at [317, 299] on li "1 selected" at bounding box center [293, 302] width 65 height 18
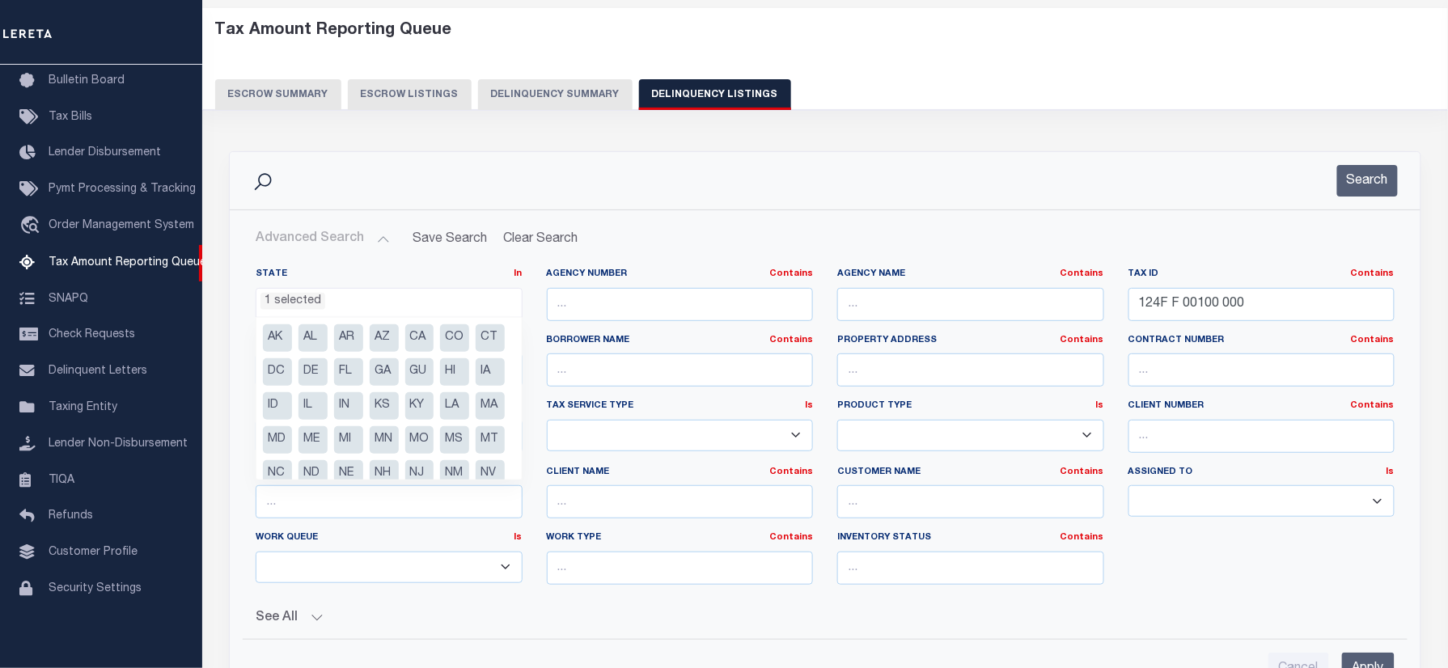
scroll to position [115, 0]
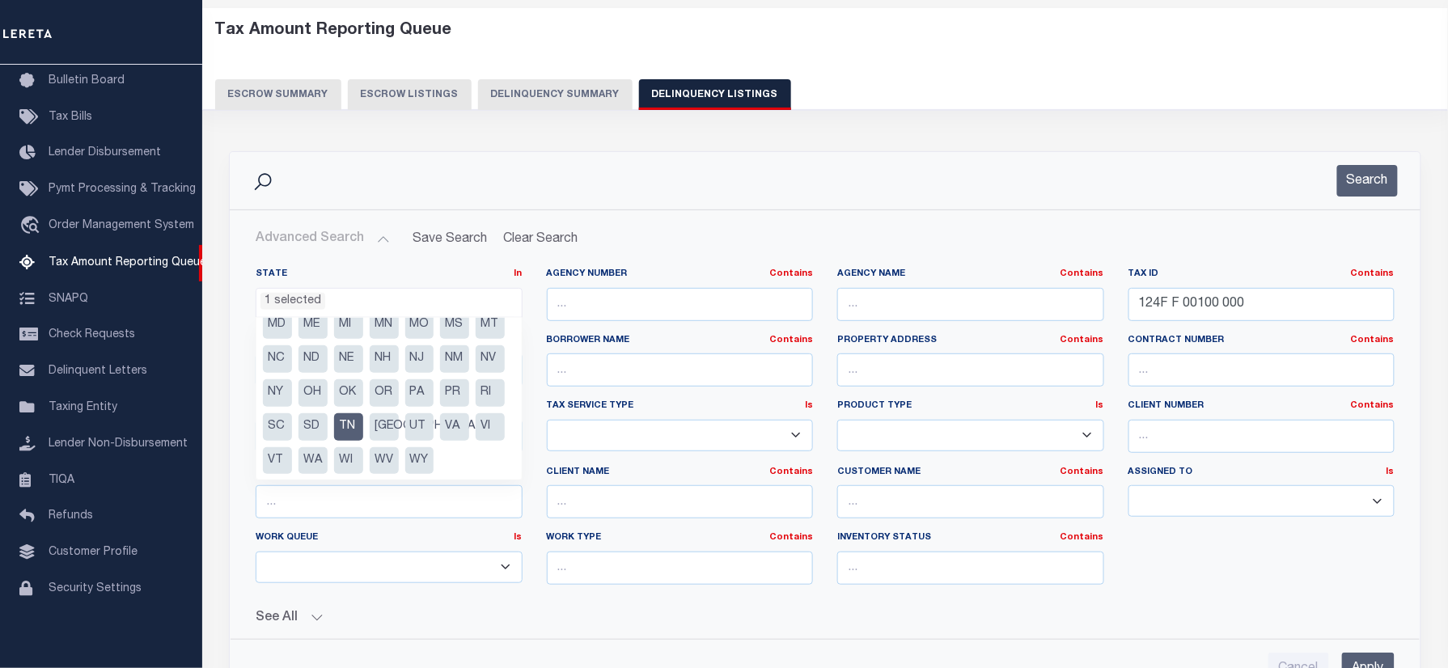
click at [347, 441] on li "TN" at bounding box center [348, 427] width 29 height 28
click at [456, 441] on li "VA" at bounding box center [454, 427] width 29 height 28
select select "VA"
click at [823, 144] on div "Data sync process is currently running, you may face some response delays. Sear…" at bounding box center [825, 602] width 1215 height 935
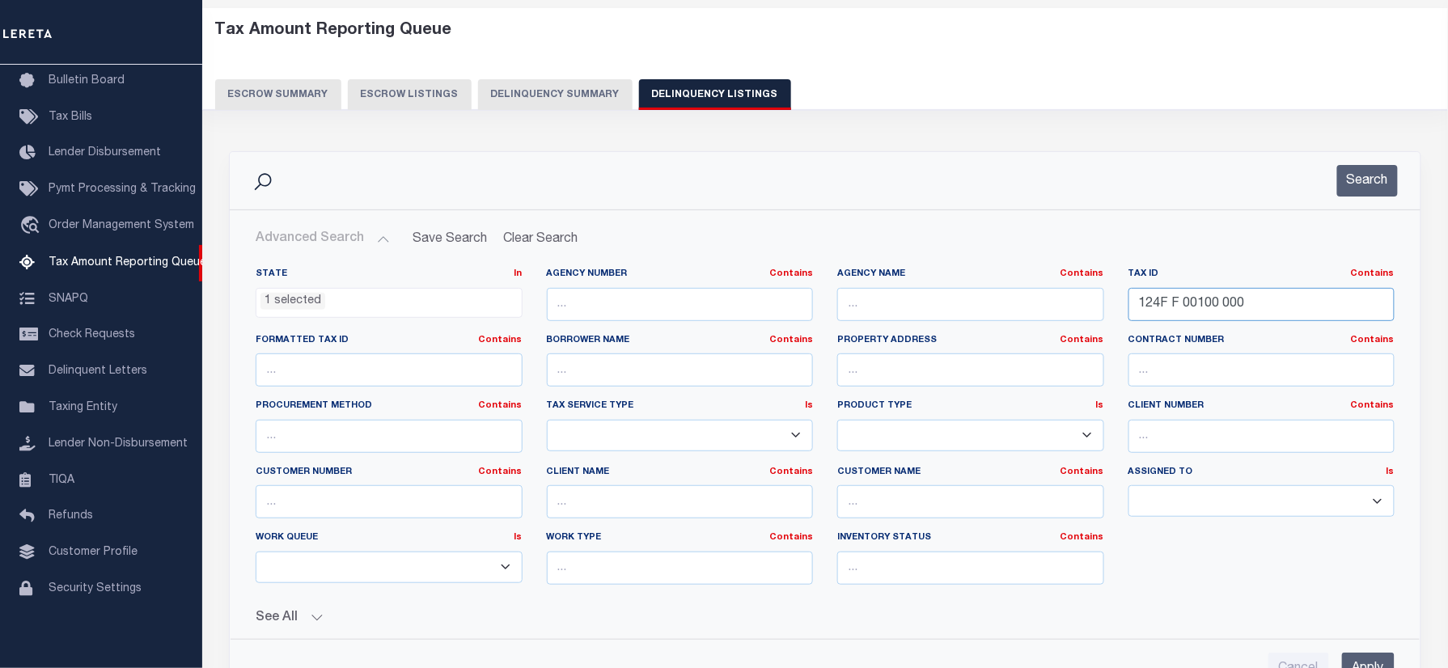
drag, startPoint x: 1212, startPoint y: 306, endPoint x: 1185, endPoint y: 214, distance: 95.3
click at [869, 261] on div "State In In AK AL AR AZ CA CO CT DC DE FL GA GU HI IA ID IL IN KS KY LA MA MD M…" at bounding box center [826, 440] width 1190 height 371
paste input "12715"
click at [1351, 179] on button "Search" at bounding box center [1368, 181] width 61 height 32
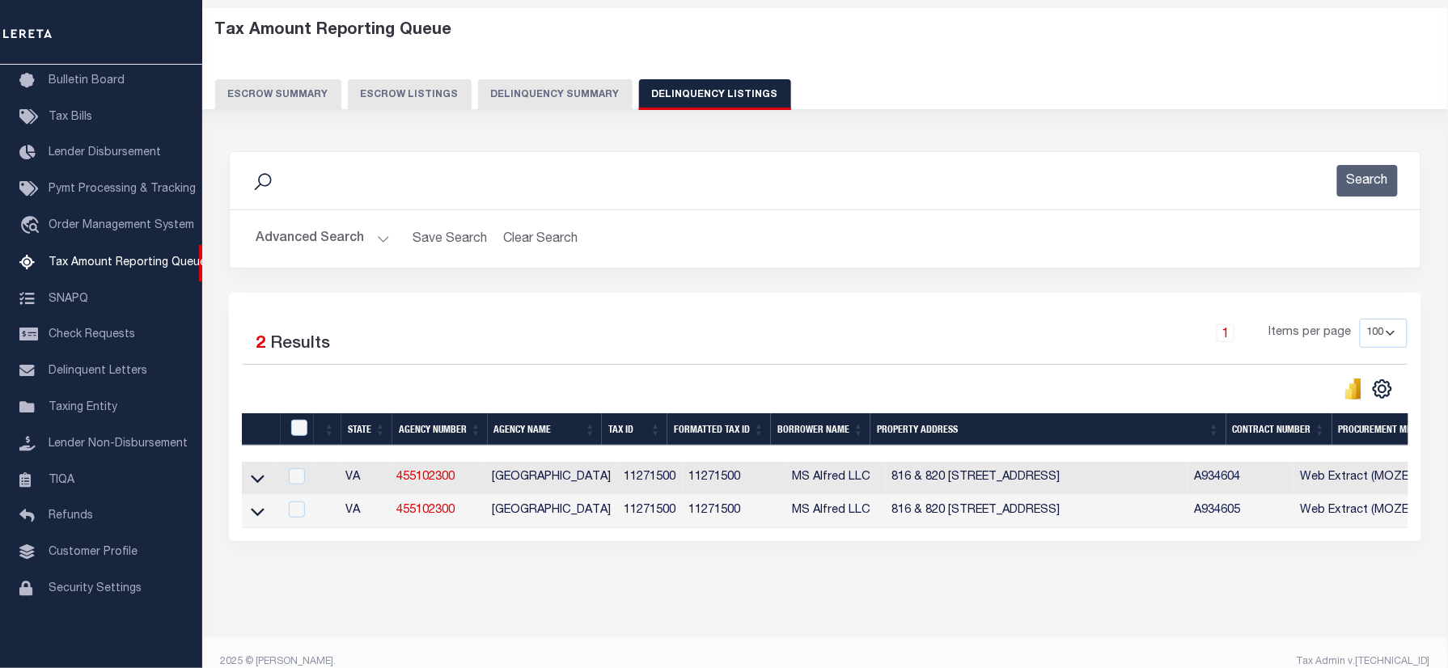
click at [908, 257] on div "Advanced Search Save Search Clear Search tblassign_wrapper_dynamictable_____Def…" at bounding box center [825, 238] width 1191 height 57
click at [252, 519] on icon at bounding box center [258, 511] width 14 height 17
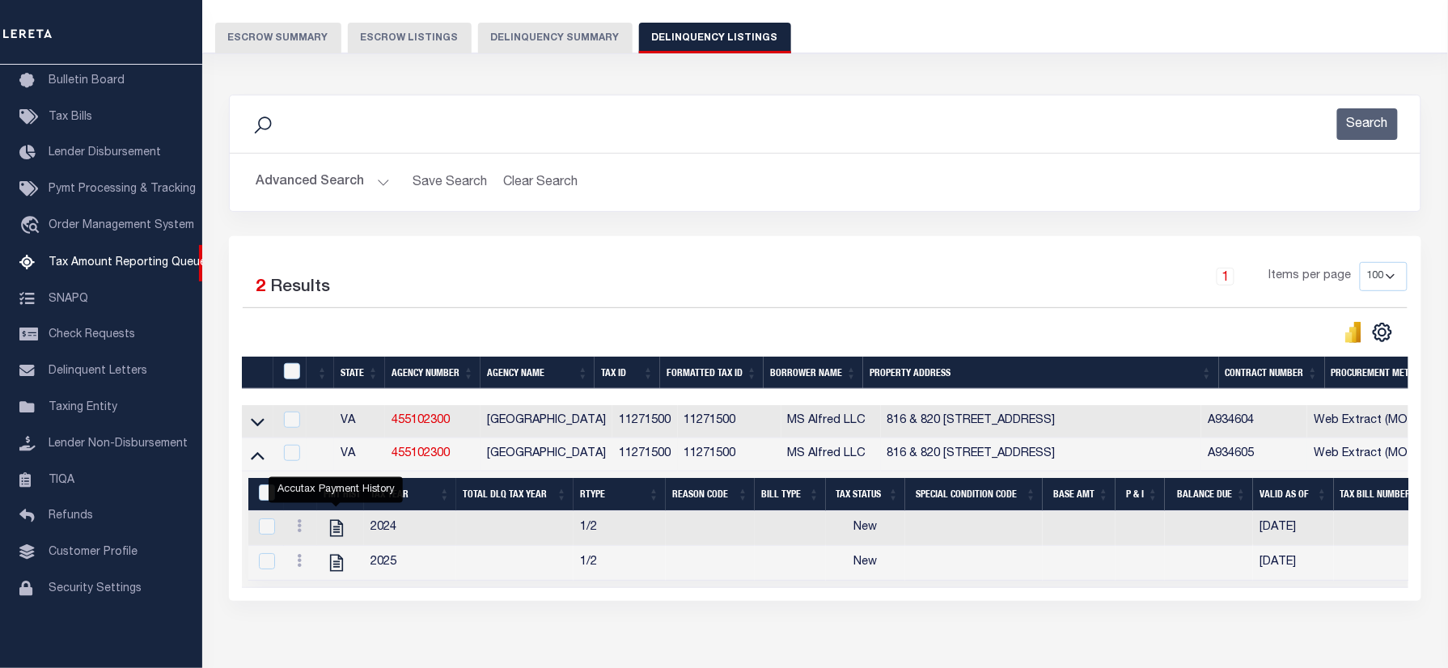
scroll to position [178, 0]
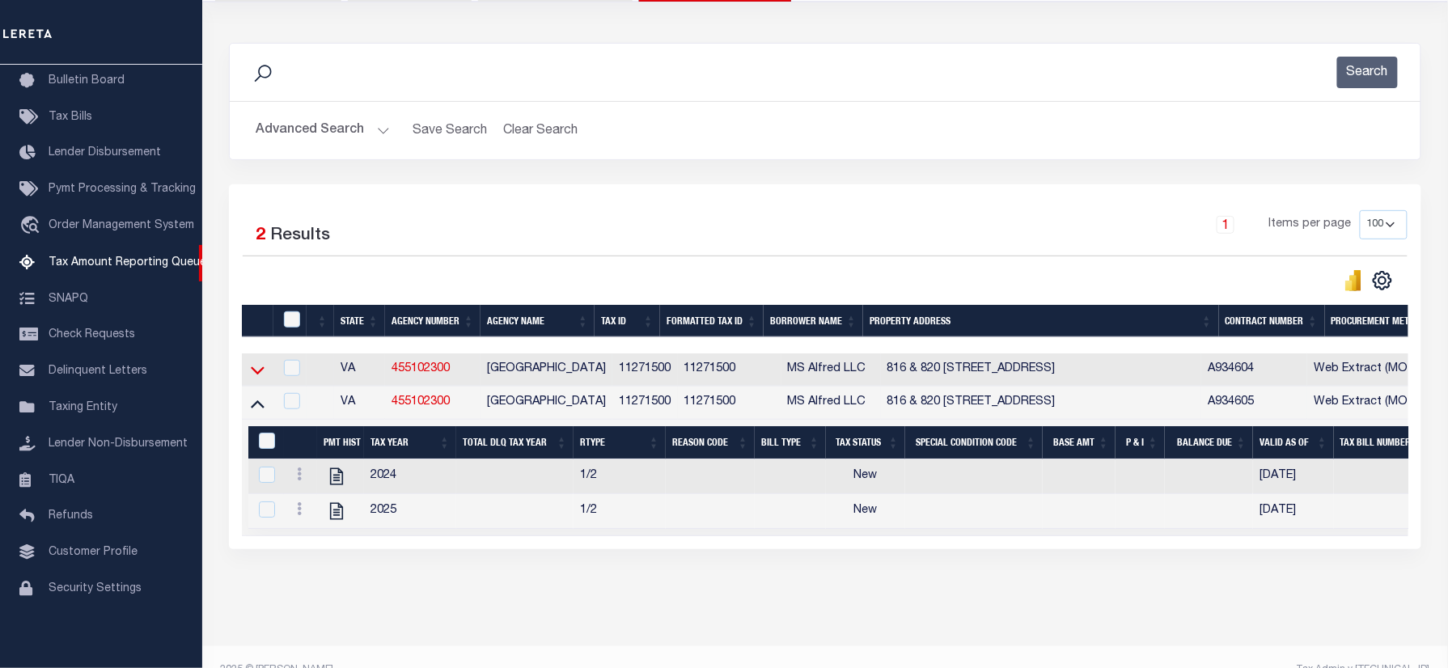
click at [260, 373] on icon at bounding box center [258, 370] width 14 height 17
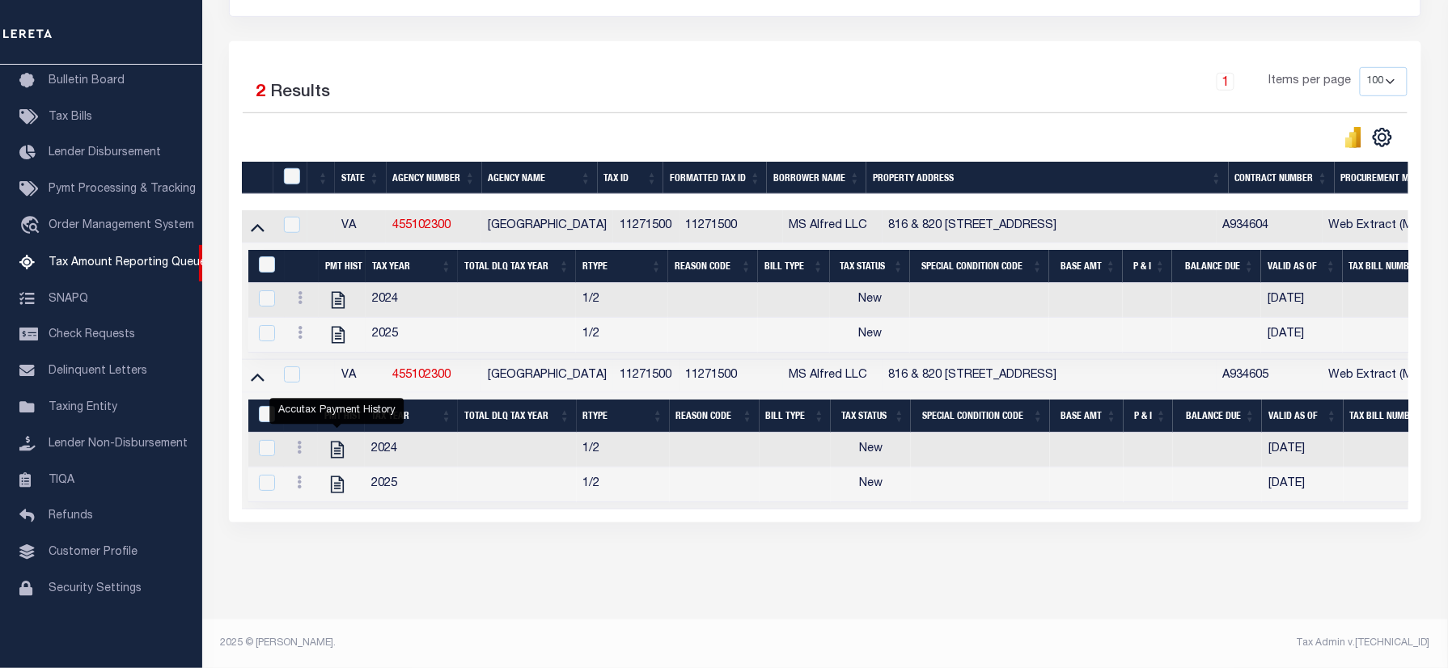
scroll to position [0, 0]
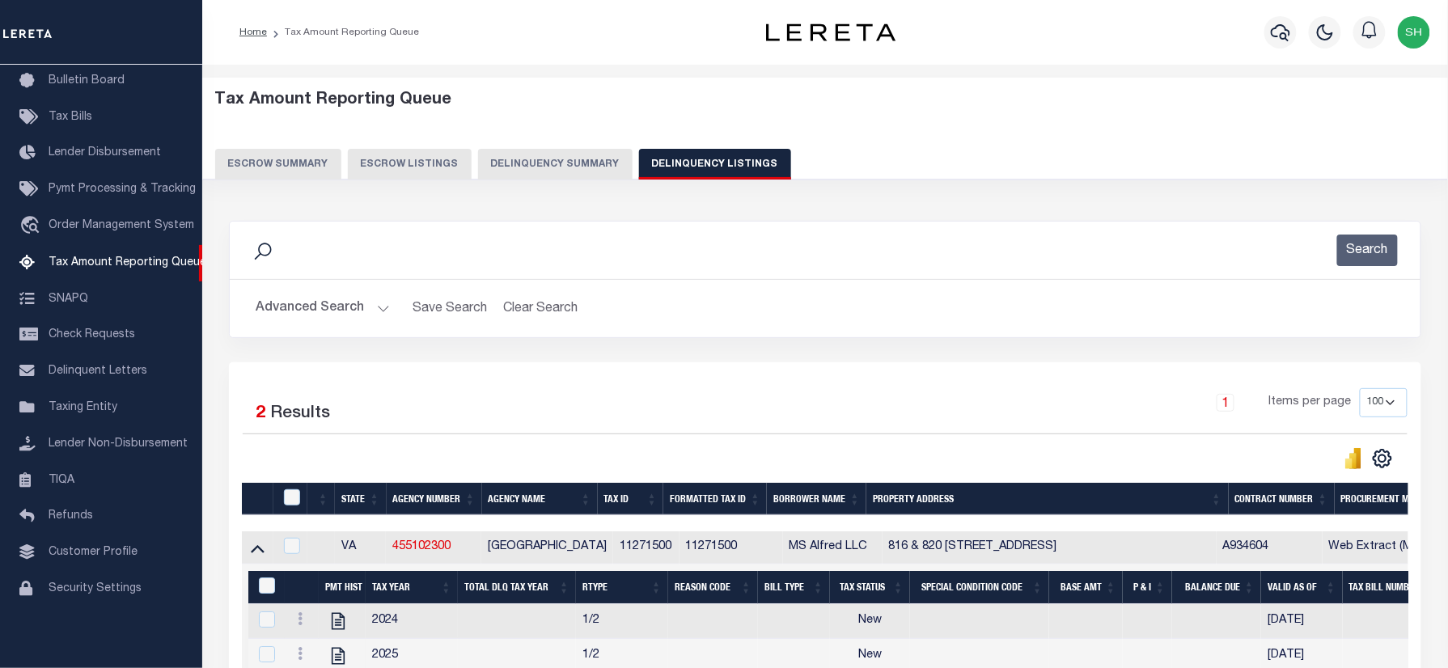
click at [312, 302] on button "Advanced Search" at bounding box center [323, 309] width 134 height 32
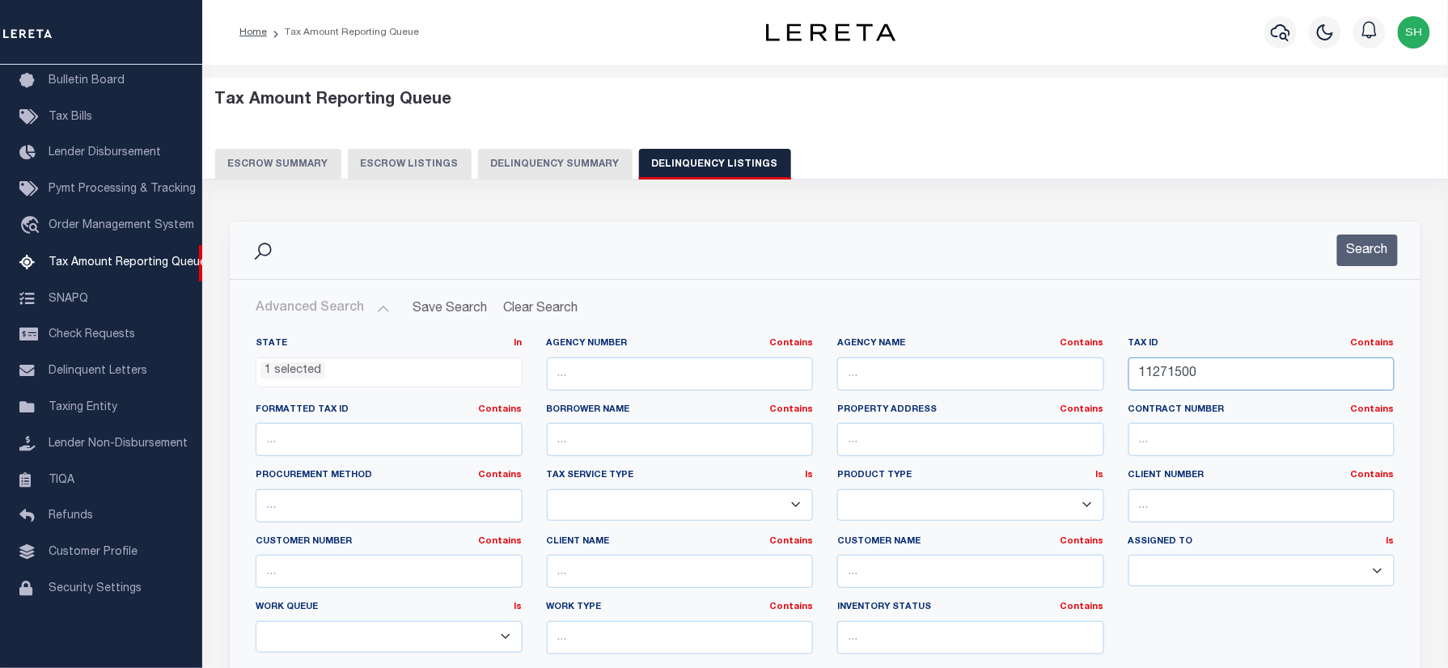
drag, startPoint x: 1253, startPoint y: 373, endPoint x: 927, endPoint y: 377, distance: 326.1
click at [927, 377] on div "State In In AK AL AR AZ CA CO CT DC DE FL GA GU HI IA ID IL IN KS KY LA MA MD M…" at bounding box center [826, 502] width 1164 height 330
paste input "7"
type input "11277500"
click at [1389, 240] on button "Search" at bounding box center [1368, 251] width 61 height 32
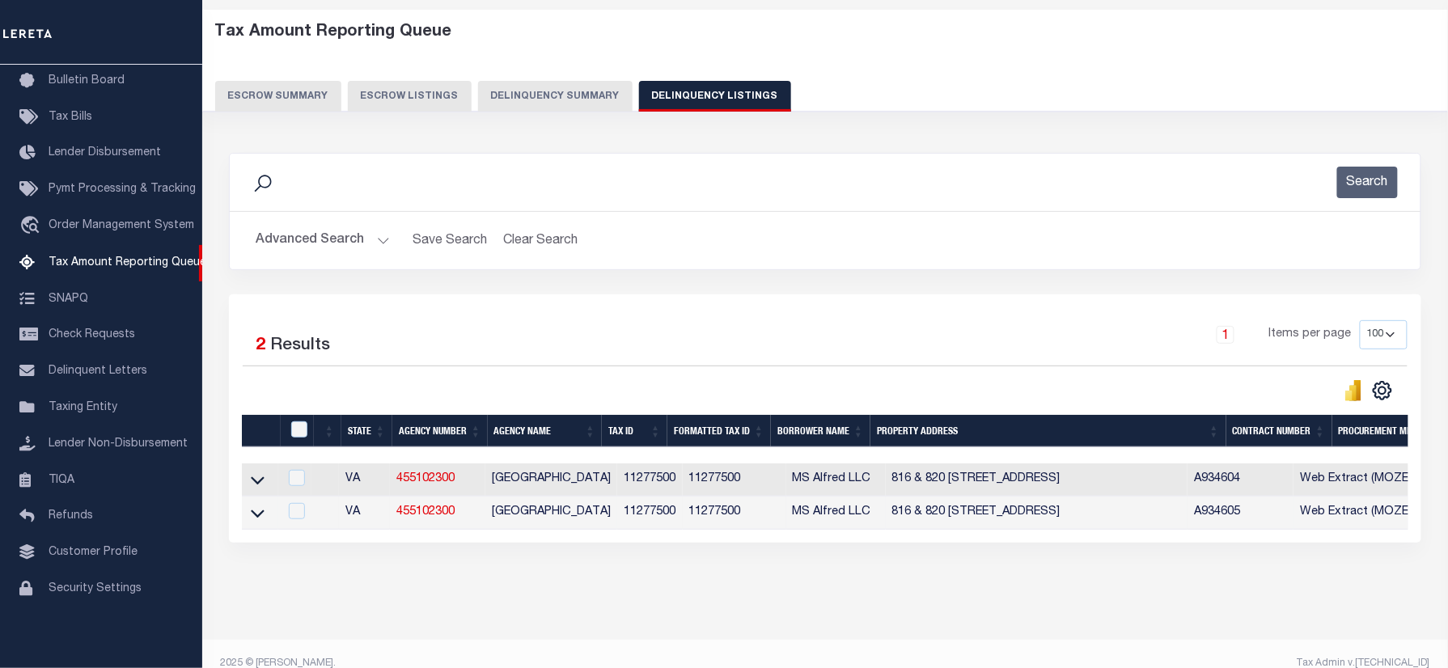
scroll to position [104, 0]
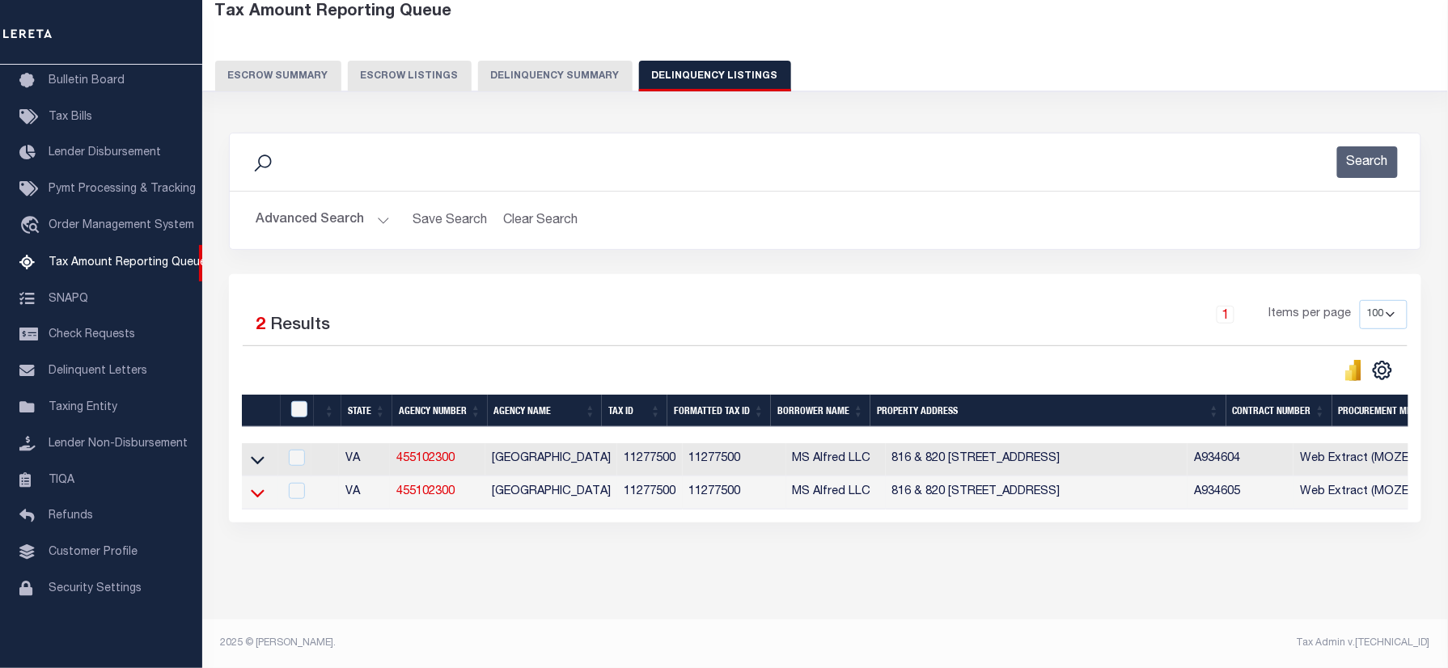
click at [256, 485] on icon at bounding box center [258, 493] width 14 height 17
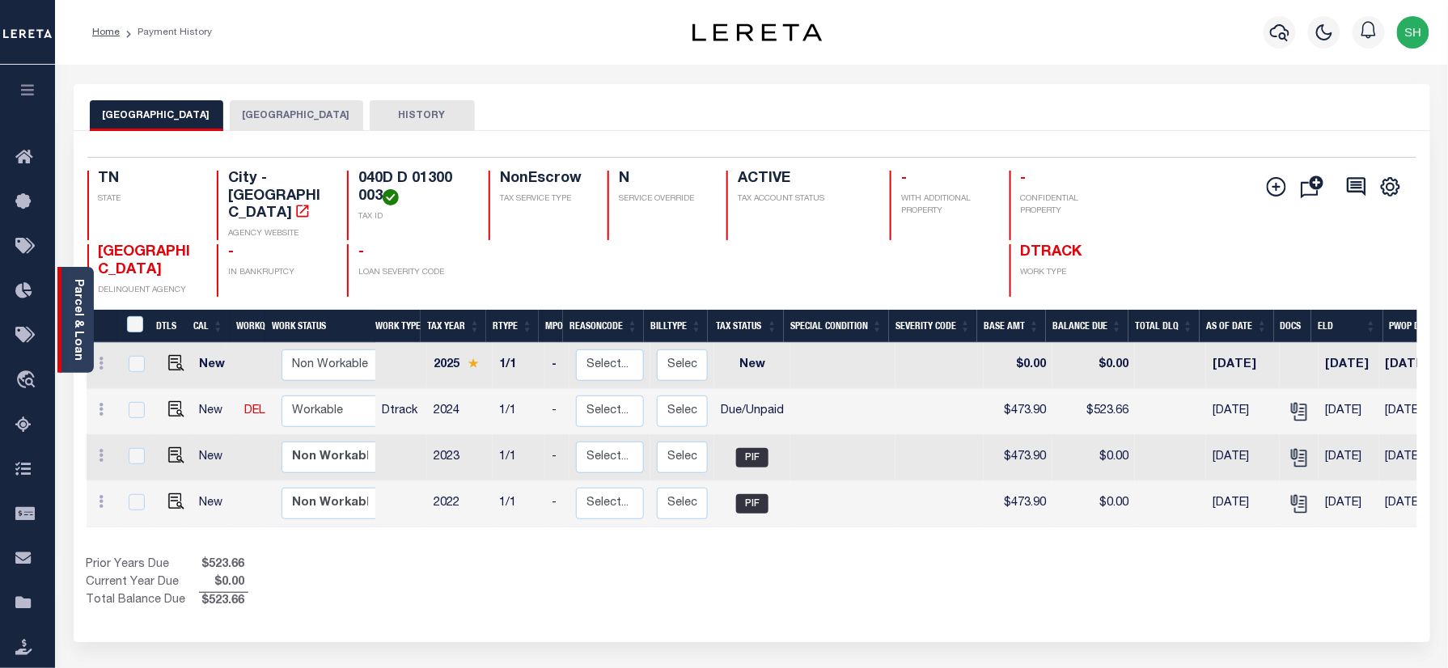
click at [78, 301] on link "Parcel & Loan" at bounding box center [77, 320] width 11 height 82
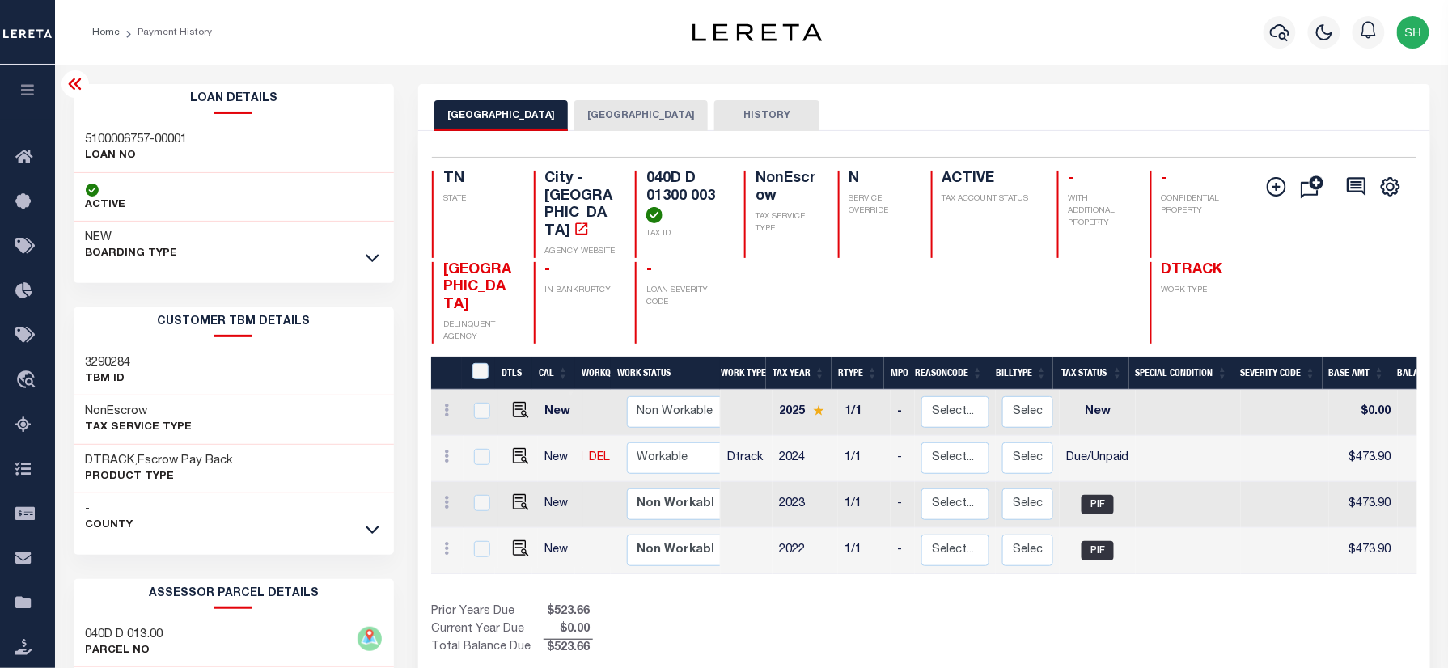
click at [645, 136] on div "Selected 4 Results 1 Items per page 25 50 100 [GEOGRAPHIC_DATA] - [GEOGRAPHIC_D…" at bounding box center [923, 410] width 1011 height 559
click at [644, 117] on button "[GEOGRAPHIC_DATA]" at bounding box center [642, 115] width 134 height 31
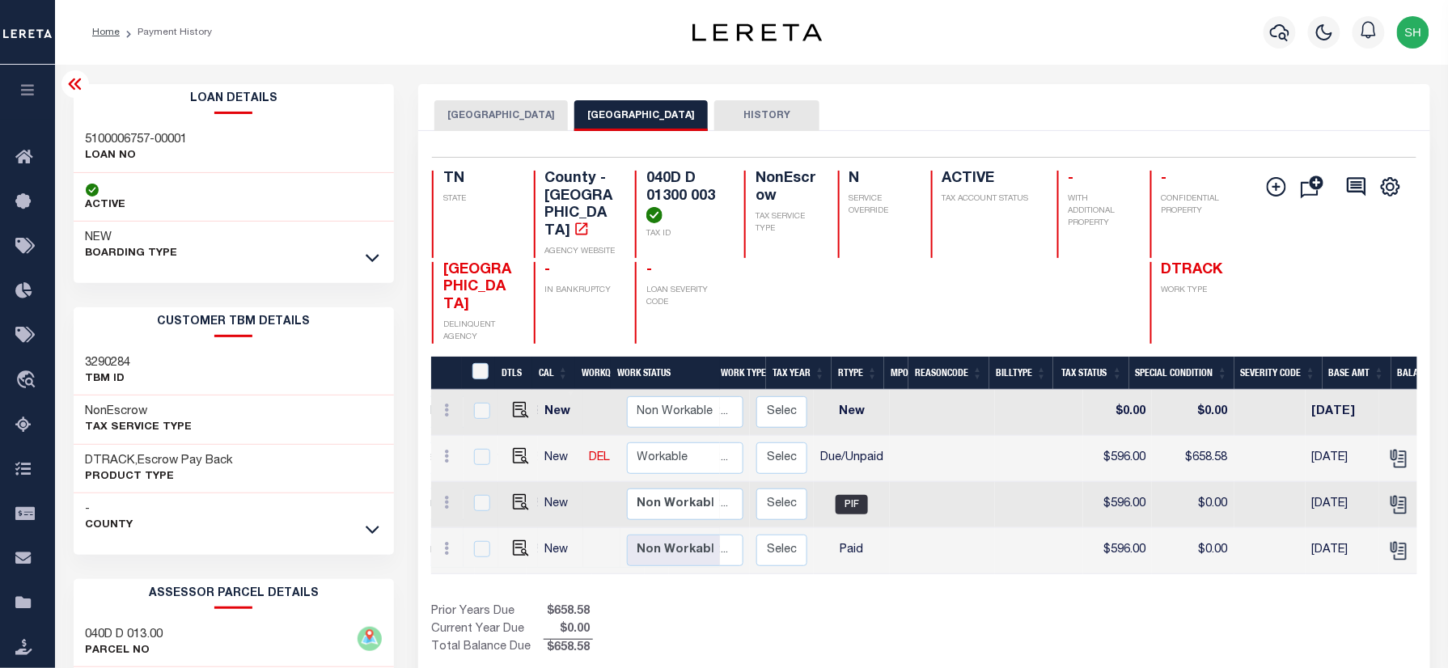
scroll to position [0, 246]
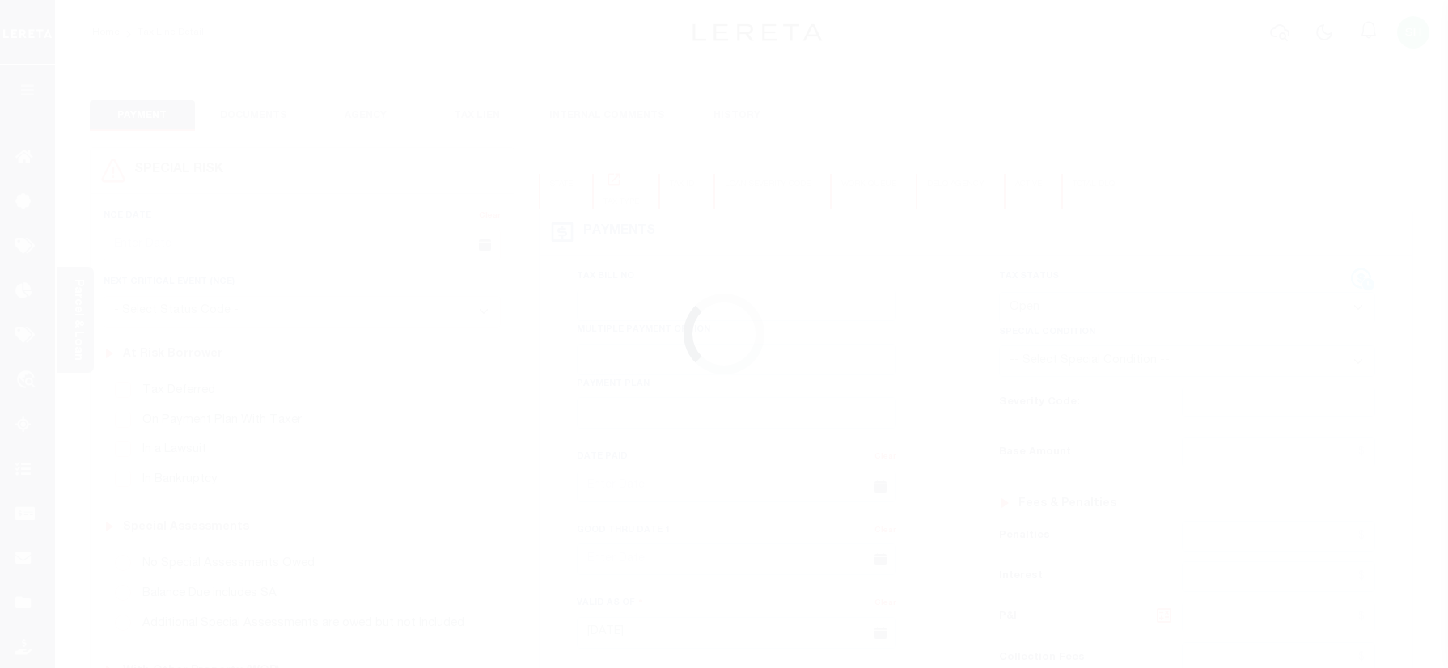
select select "OP2"
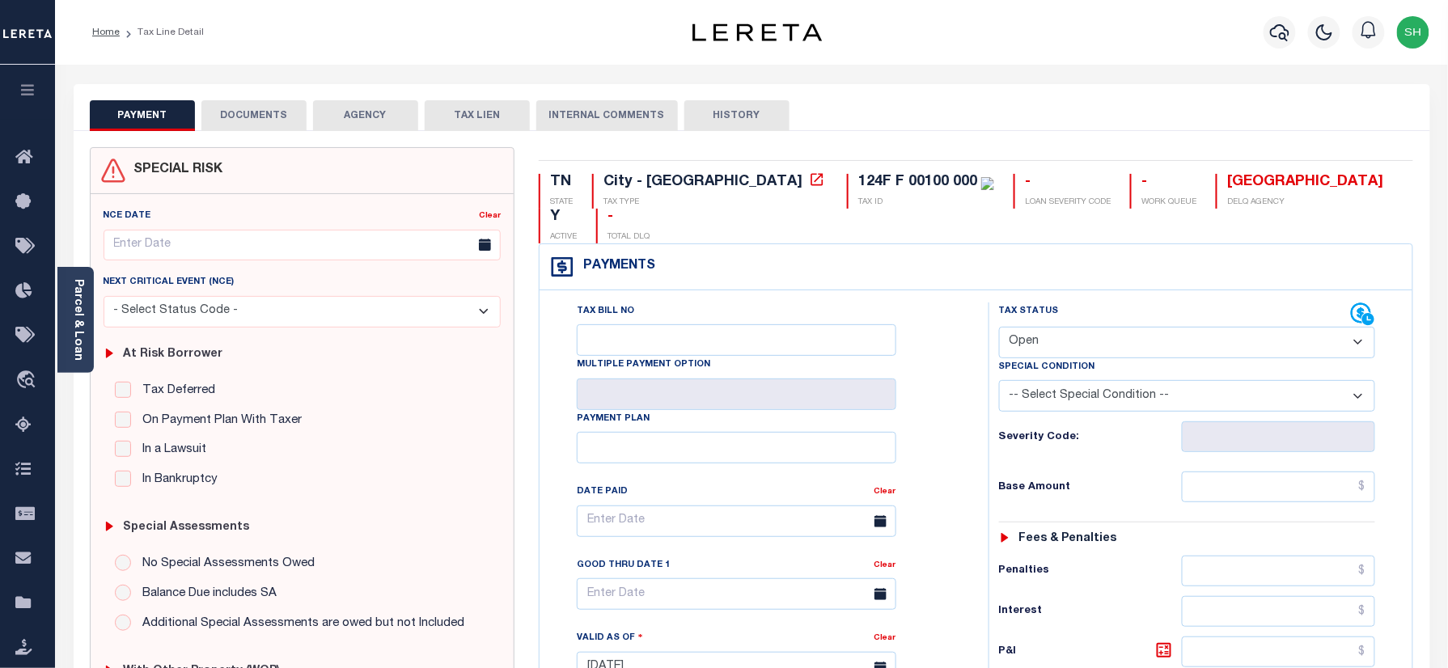
click at [74, 314] on link "Parcel & Loan" at bounding box center [77, 320] width 11 height 82
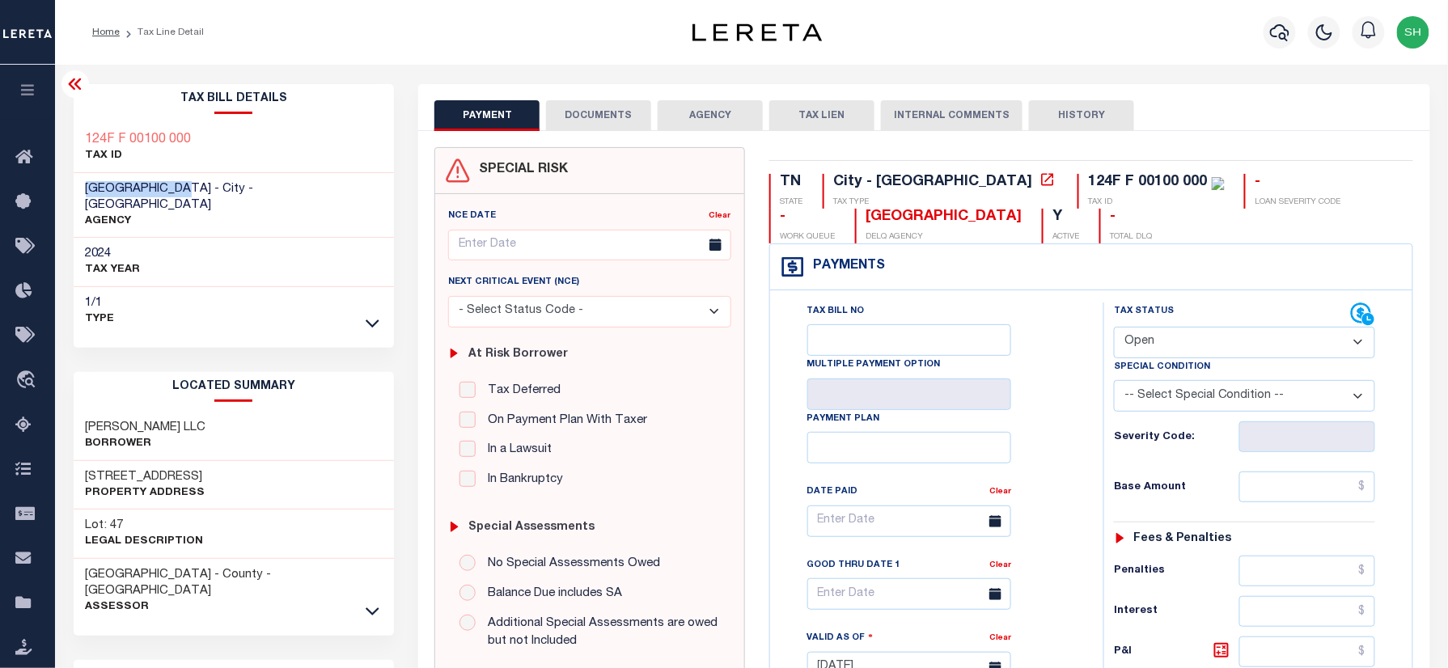
drag, startPoint x: 82, startPoint y: 184, endPoint x: 189, endPoint y: 183, distance: 107.6
click at [189, 183] on div "[GEOGRAPHIC_DATA] - City - [GEOGRAPHIC_DATA] AGENCY" at bounding box center [234, 206] width 321 height 66
copy span "[GEOGRAPHIC_DATA]"
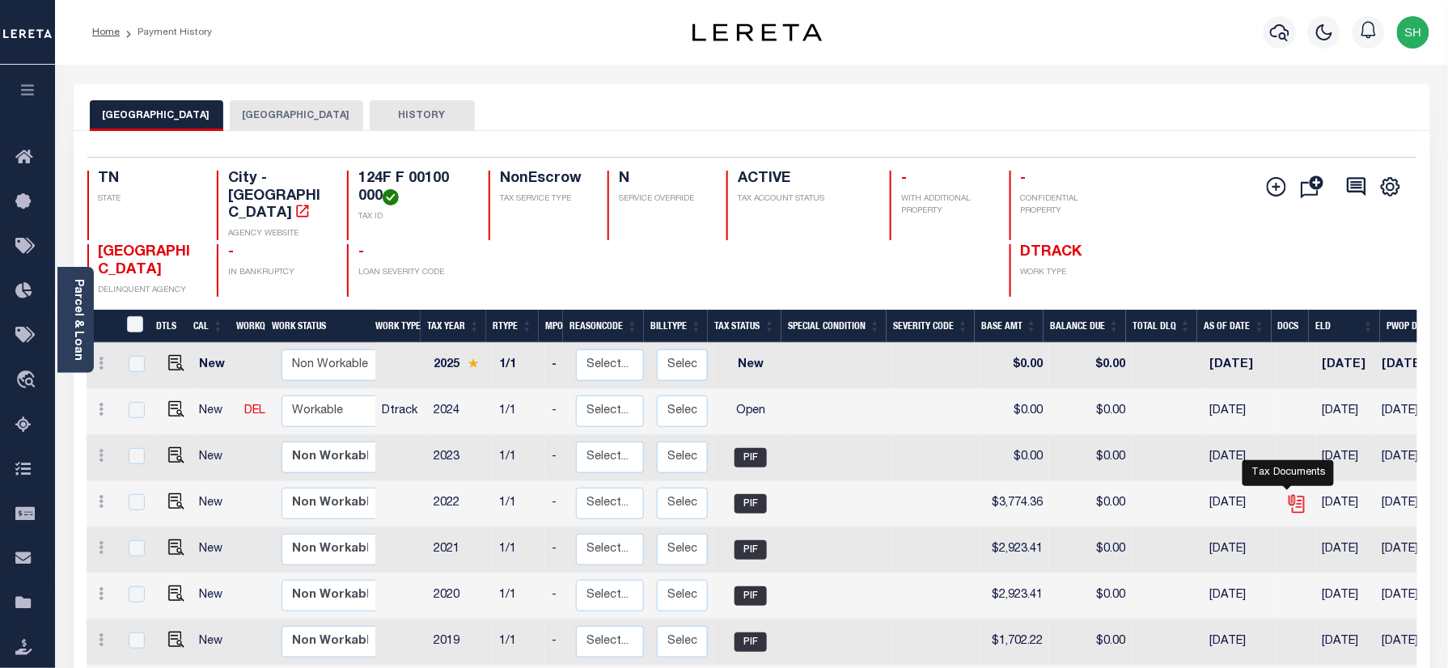
click at [1291, 494] on icon "" at bounding box center [1295, 500] width 13 height 13
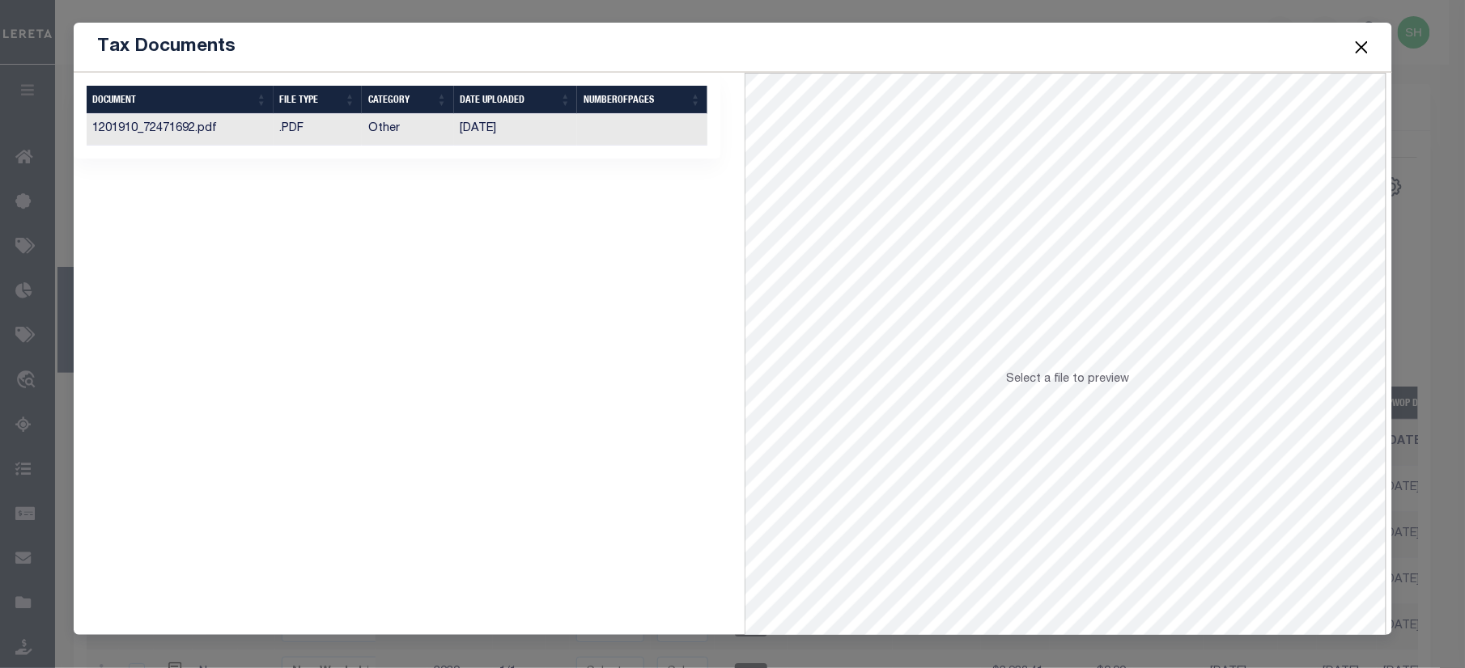
click at [464, 126] on td "[DATE]" at bounding box center [516, 130] width 124 height 32
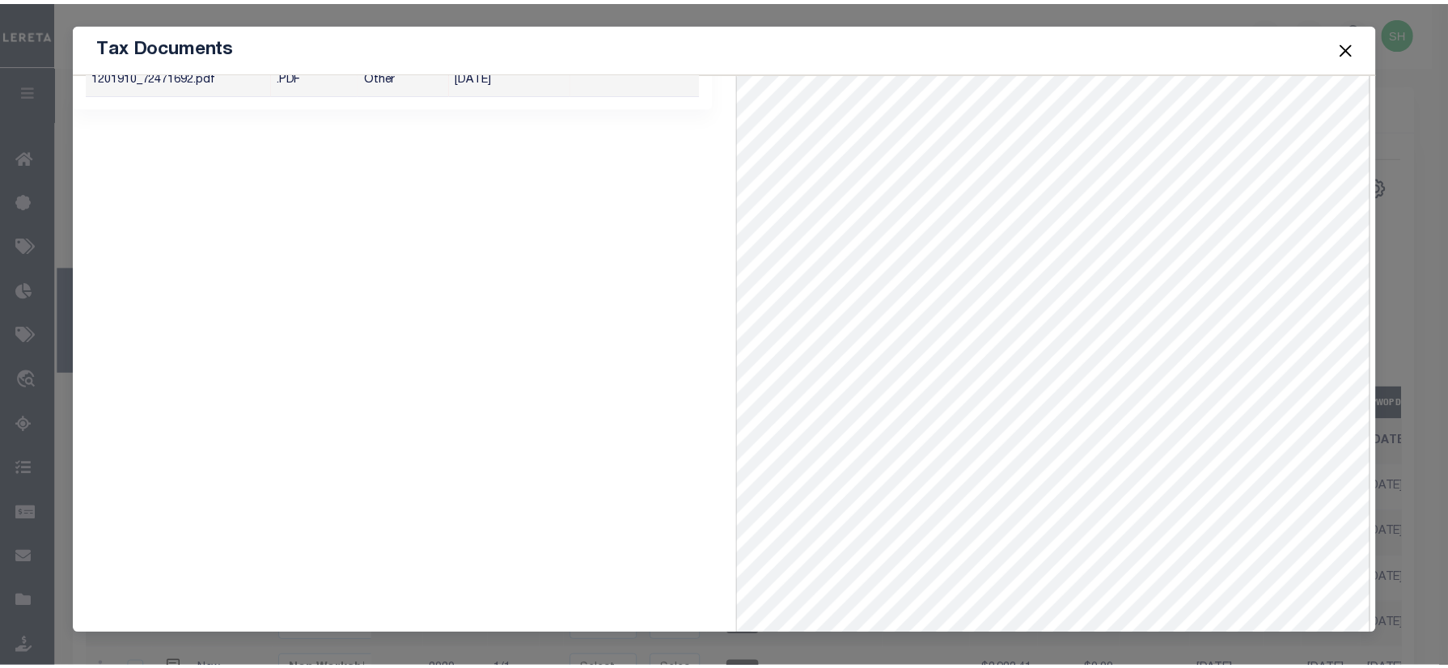
scroll to position [70, 0]
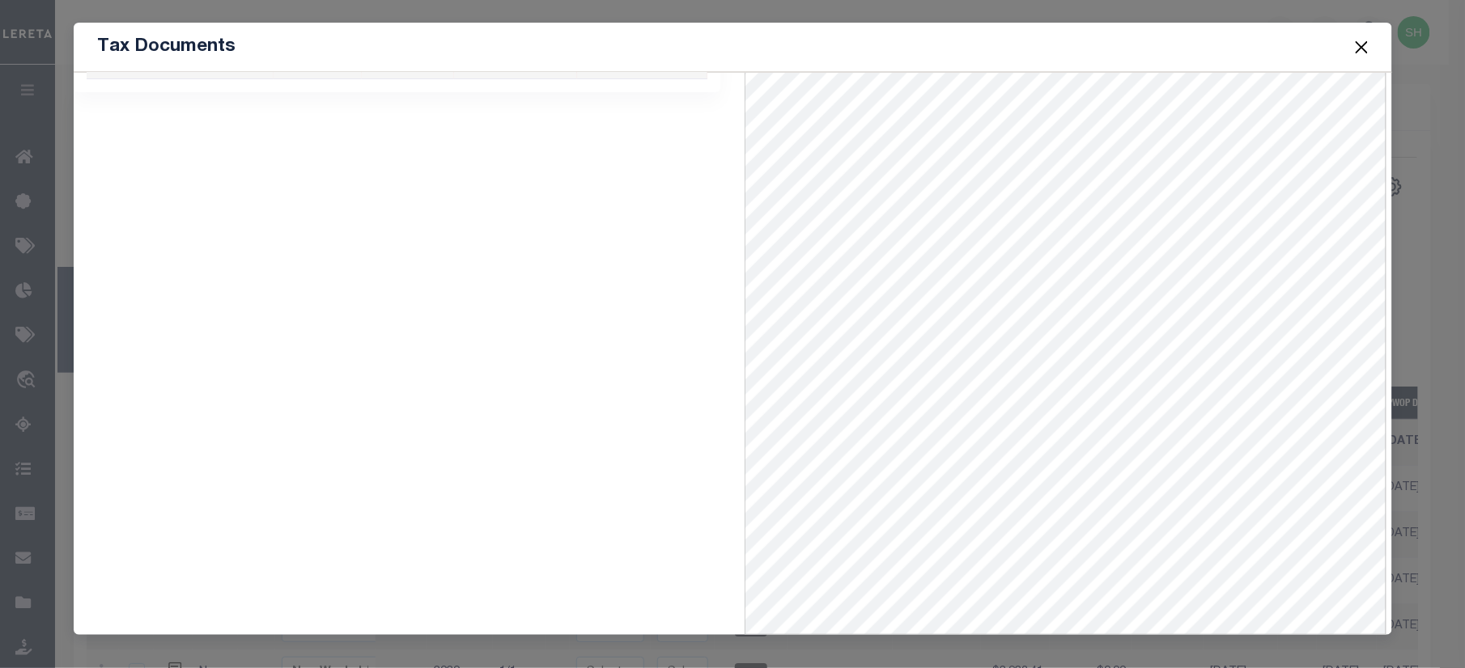
click at [1363, 44] on button "Close" at bounding box center [1361, 46] width 21 height 21
